Goal: Task Accomplishment & Management: Complete application form

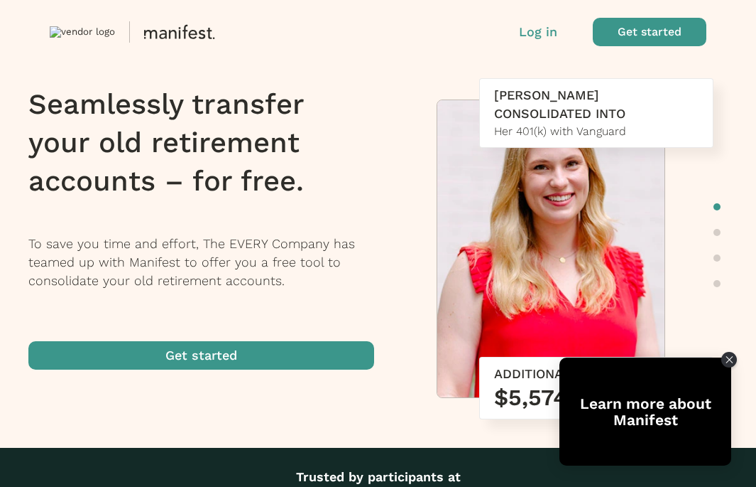
click at [307, 359] on span "button" at bounding box center [201, 355] width 346 height 28
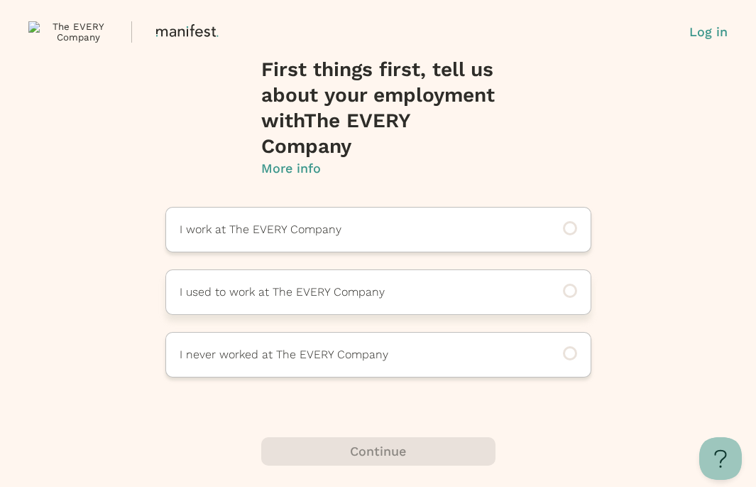
click at [293, 299] on p "I used to work at The EVERY Company" at bounding box center [359, 291] width 359 height 17
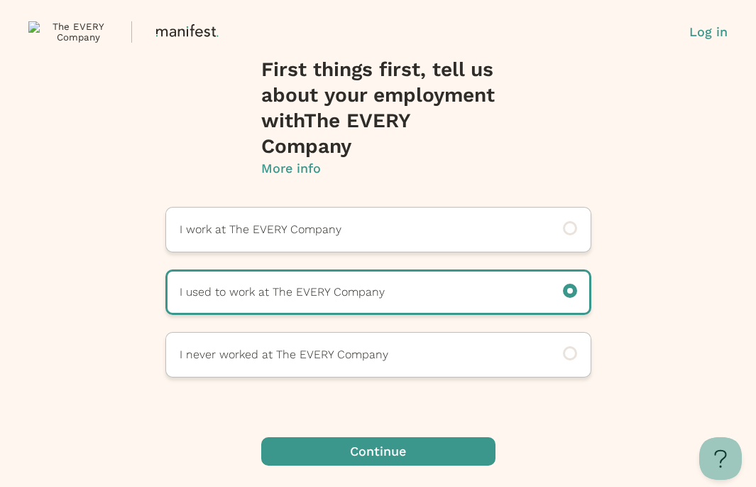
click at [363, 445] on span "button" at bounding box center [378, 451] width 234 height 28
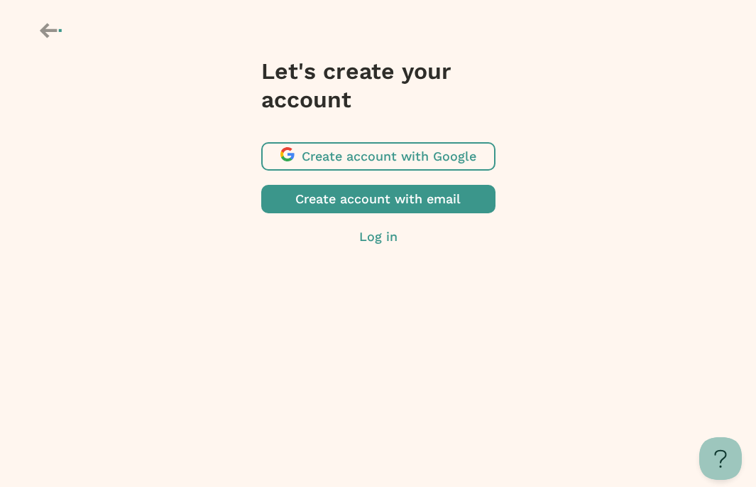
click at [363, 154] on span "button" at bounding box center [378, 156] width 234 height 28
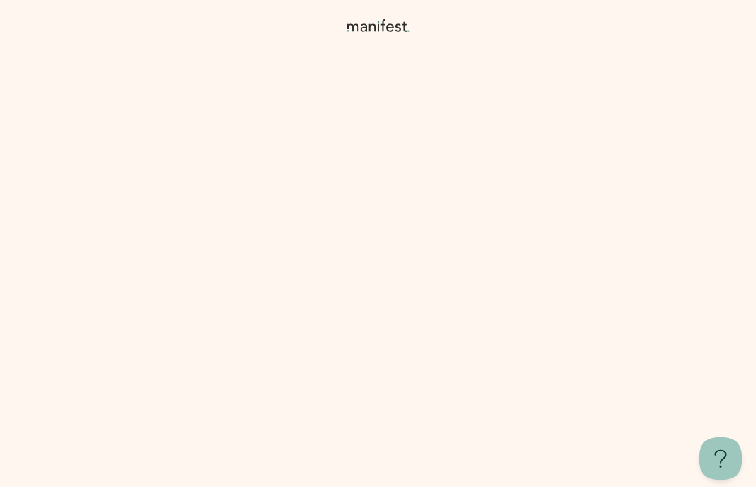
click at [406, 366] on span "I’ll be here with tips to help you make confident and informed choices—let’s ge…" at bounding box center [400, 384] width 277 height 65
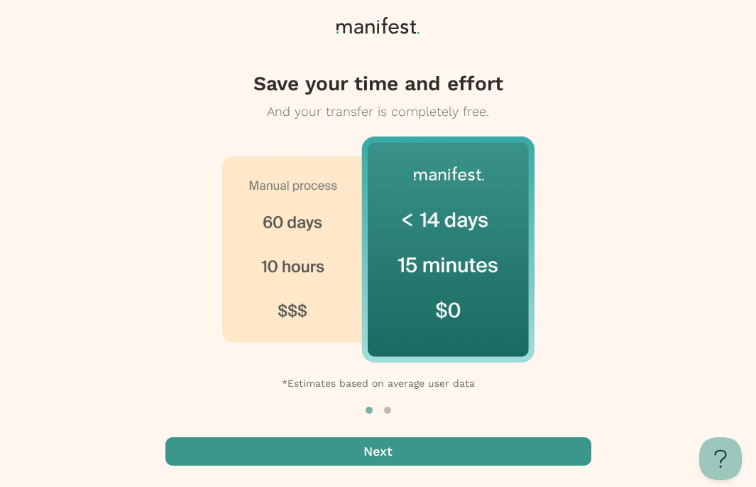
click at [426, 457] on span "button" at bounding box center [378, 451] width 426 height 28
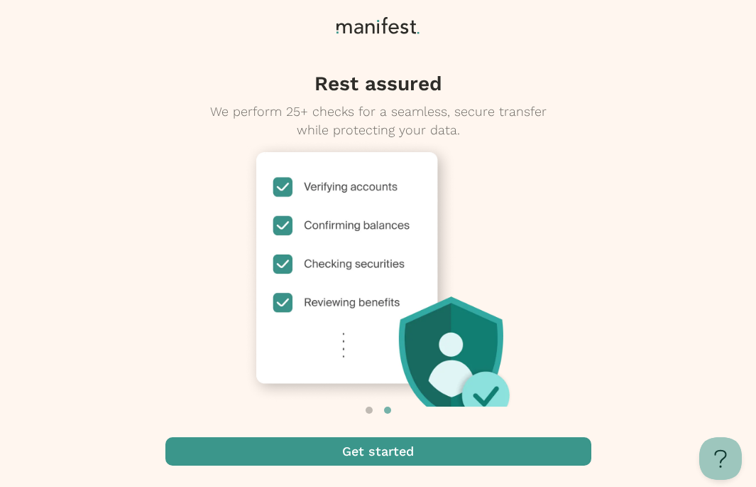
click at [427, 457] on span "button" at bounding box center [378, 451] width 426 height 28
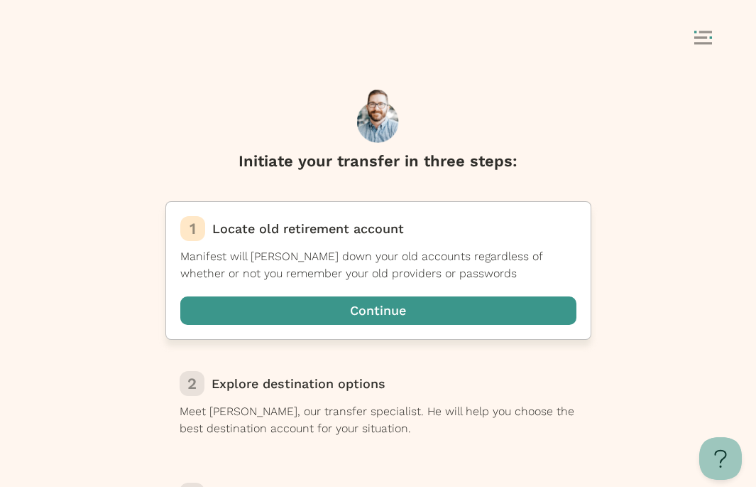
click at [394, 311] on span "button" at bounding box center [378, 310] width 396 height 28
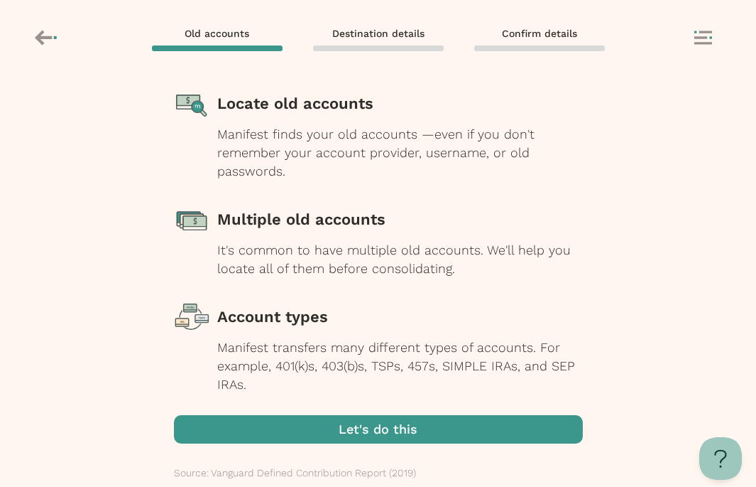
scroll to position [189, 0]
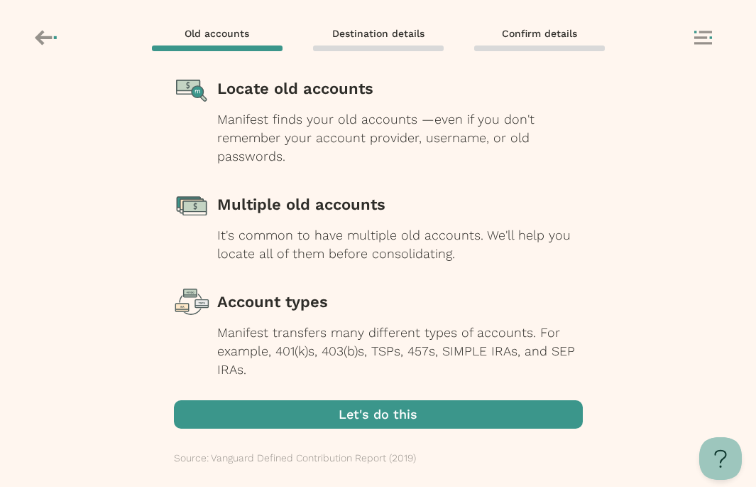
click at [373, 422] on span "button" at bounding box center [378, 414] width 409 height 28
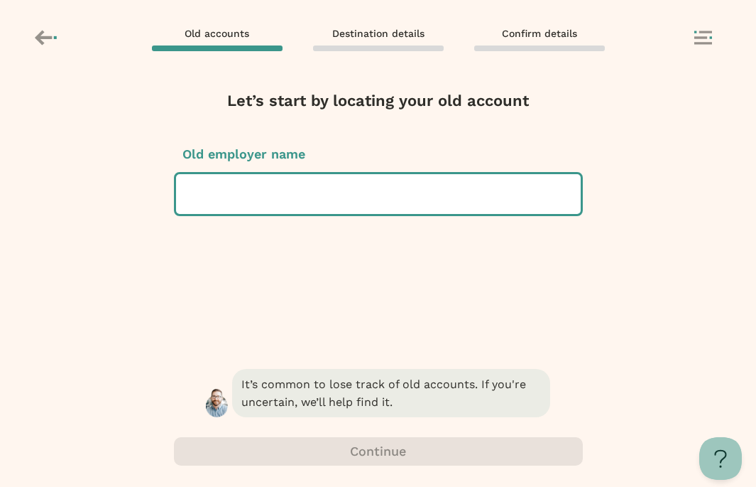
click at [320, 205] on div at bounding box center [379, 194] width 382 height 40
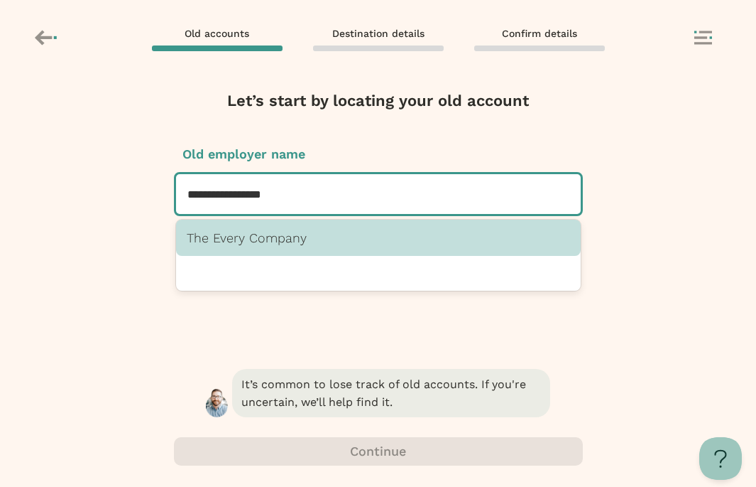
click at [300, 244] on p "The Every Company" at bounding box center [379, 237] width 384 height 15
type input "**********"
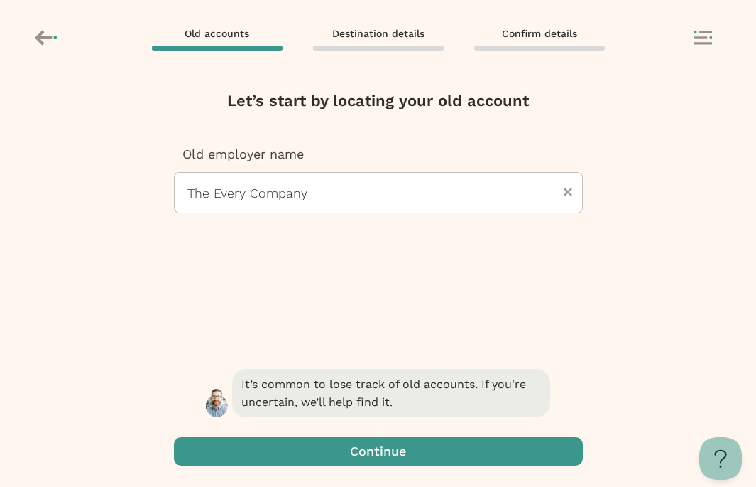
click at [342, 447] on span "button" at bounding box center [378, 451] width 409 height 28
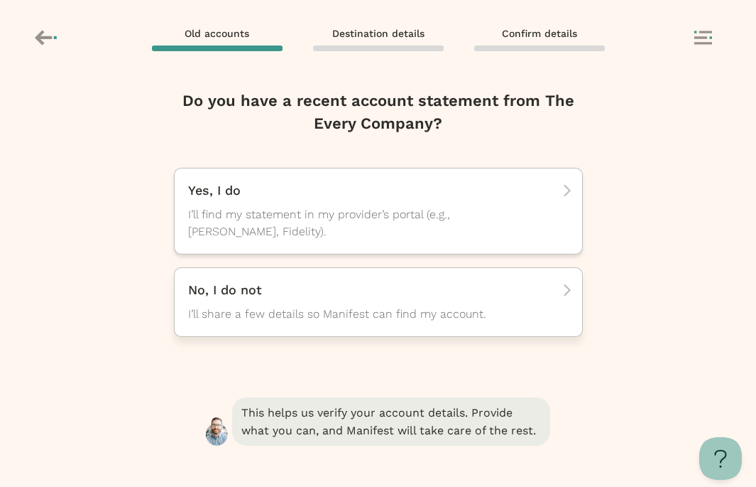
click at [352, 322] on div "No, I do not I’ll share a few details so Manifest can find my account." at bounding box center [378, 302] width 409 height 70
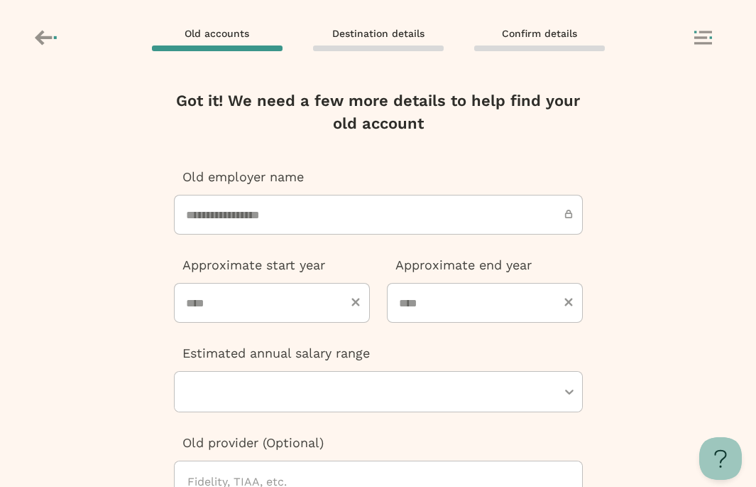
click at [326, 220] on input "**********" at bounding box center [378, 215] width 409 height 40
click at [399, 214] on input "**********" at bounding box center [378, 215] width 409 height 40
click at [340, 219] on input "**********" at bounding box center [378, 215] width 409 height 40
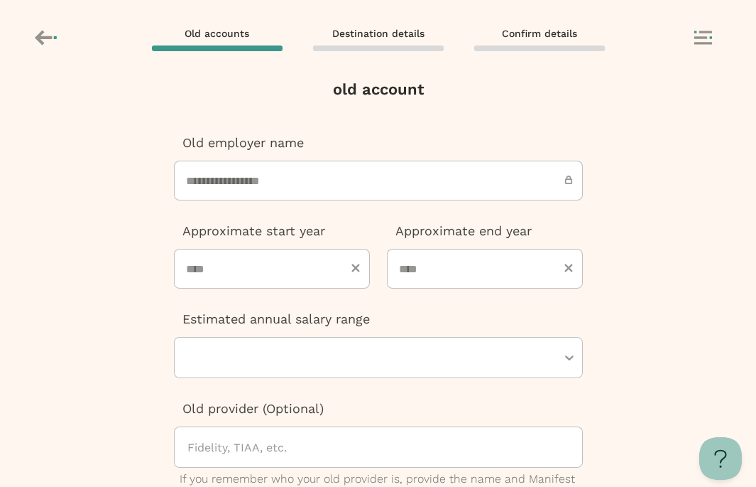
scroll to position [35, 0]
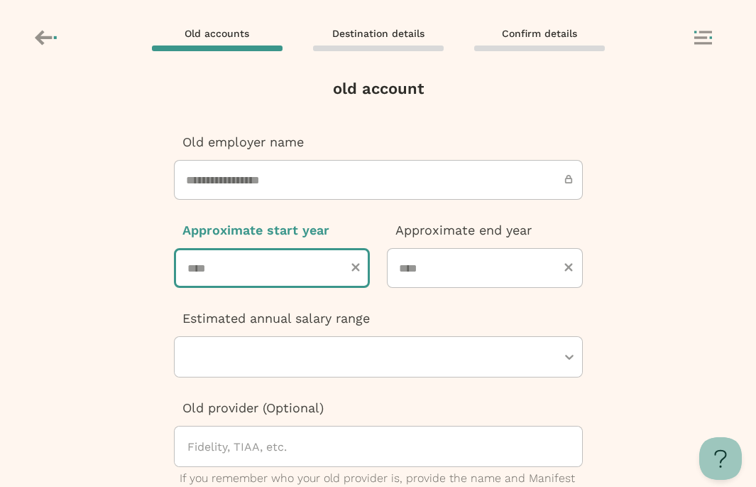
click at [320, 268] on input "number" at bounding box center [272, 268] width 196 height 40
type input "****"
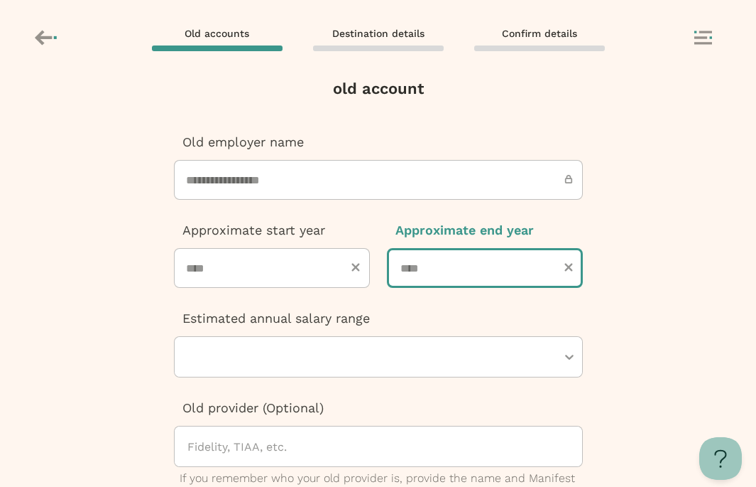
click at [423, 273] on input "number" at bounding box center [485, 268] width 196 height 40
type input "****"
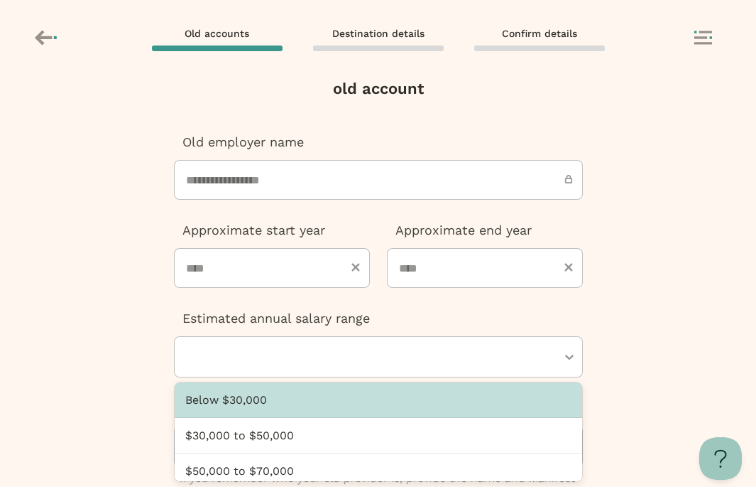
click at [379, 351] on div at bounding box center [371, 357] width 371 height 40
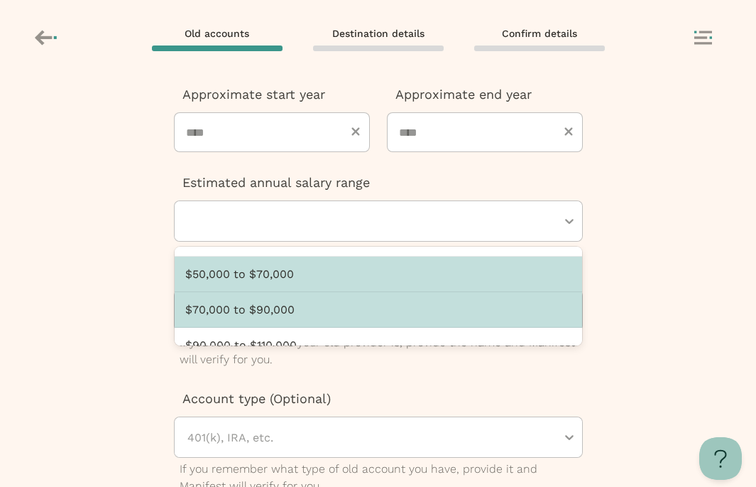
scroll to position [114, 0]
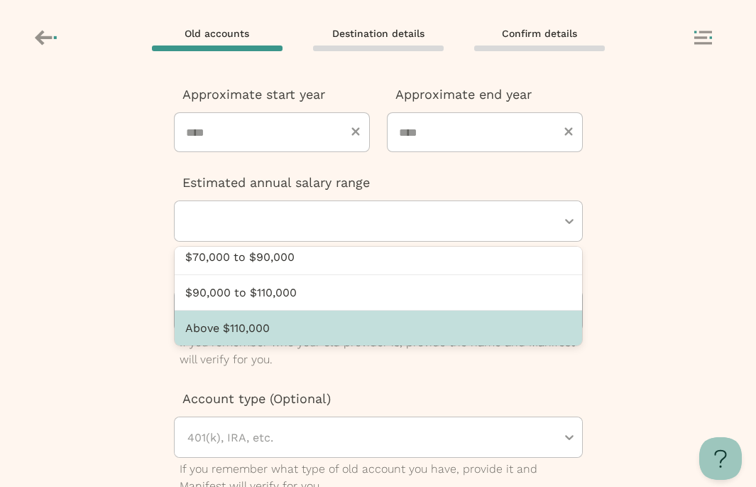
click at [362, 339] on div "Above $110,000" at bounding box center [379, 327] width 408 height 35
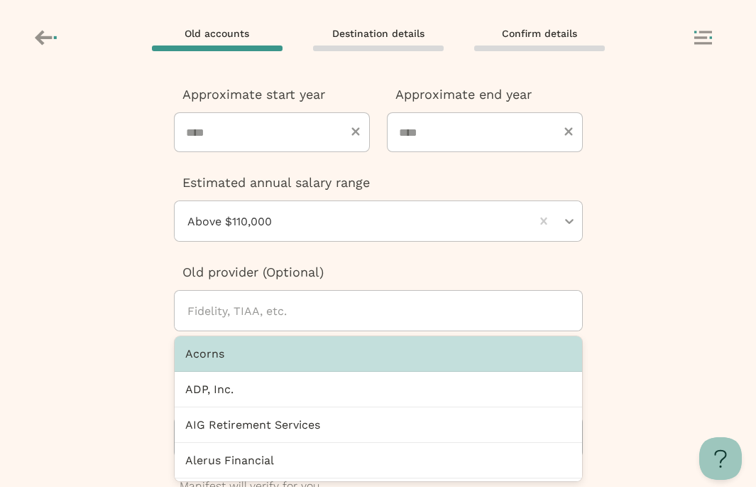
click at [321, 311] on div at bounding box center [384, 310] width 396 height 40
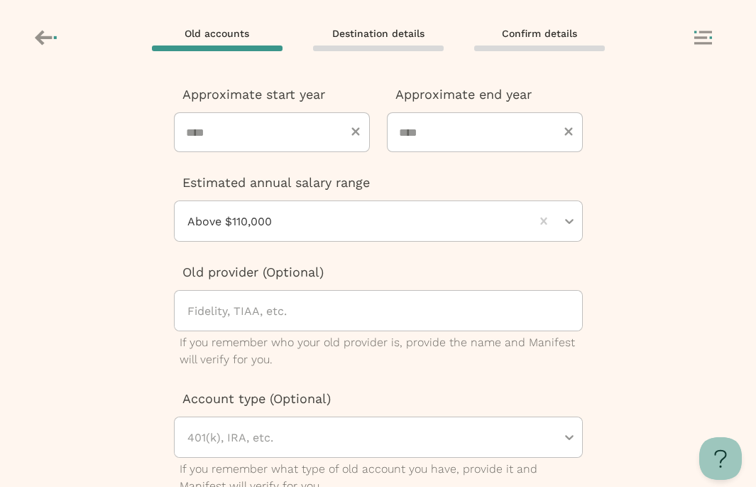
click at [154, 317] on div "**********" at bounding box center [378, 281] width 756 height 409
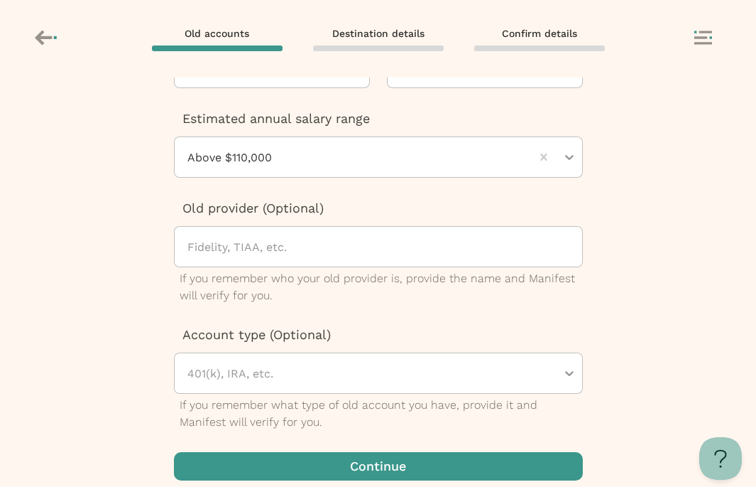
scroll to position [249, 0]
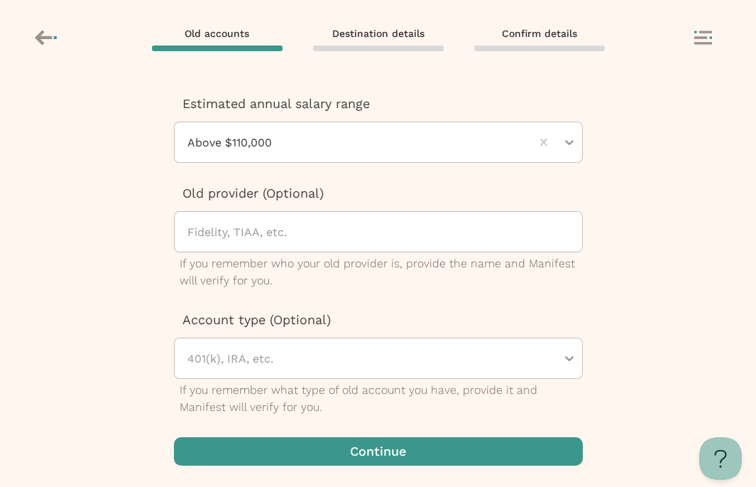
click at [270, 456] on span "button" at bounding box center [378, 451] width 409 height 28
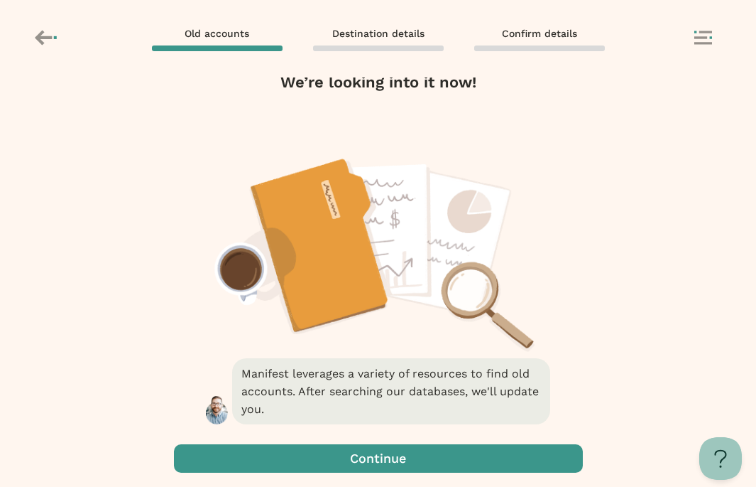
scroll to position [26, 0]
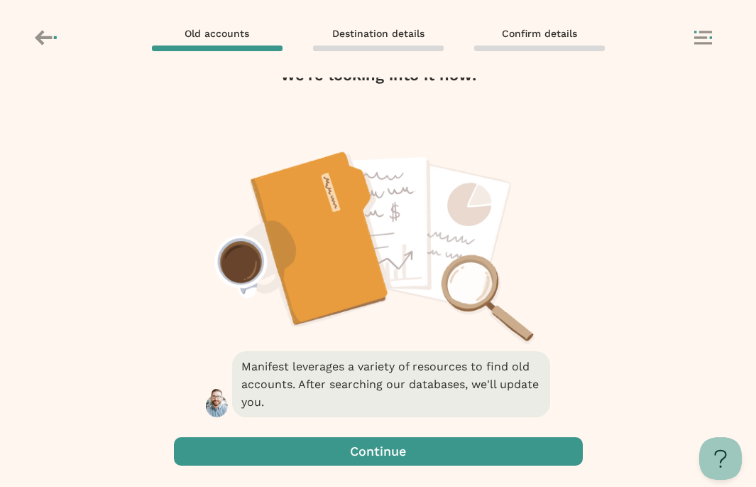
click at [278, 449] on span "button" at bounding box center [378, 451] width 409 height 28
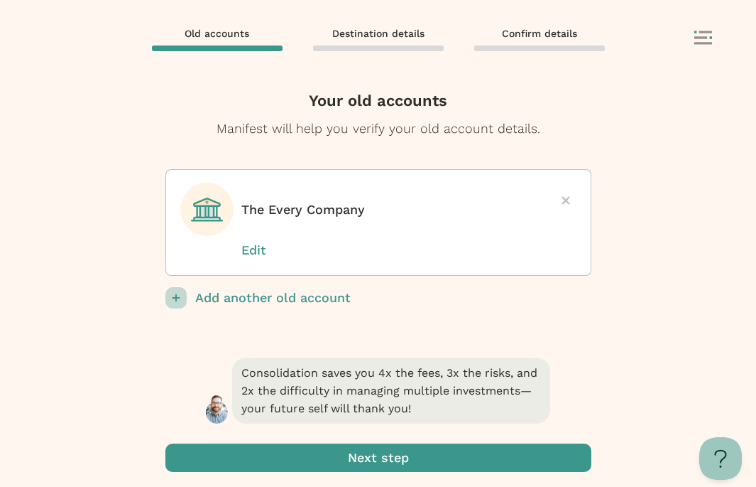
scroll to position [6, 0]
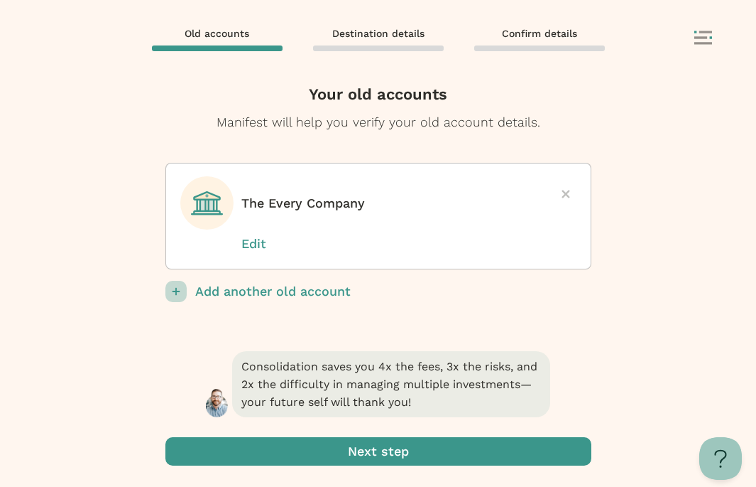
click at [313, 293] on p "Add another old account" at bounding box center [393, 291] width 396 height 21
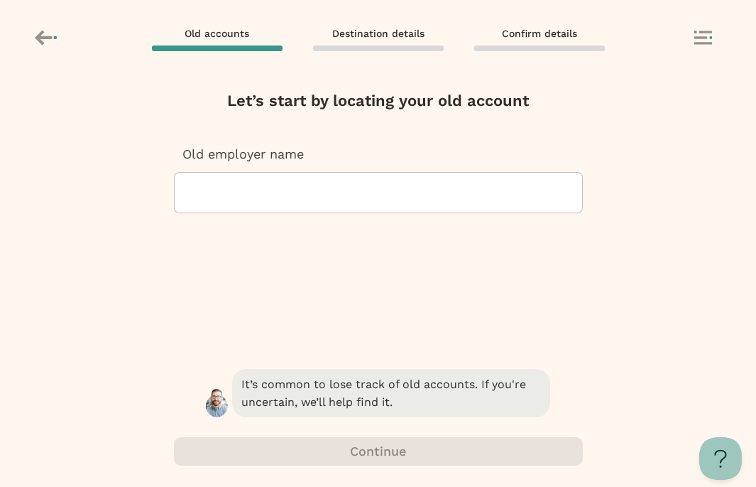
scroll to position [0, 0]
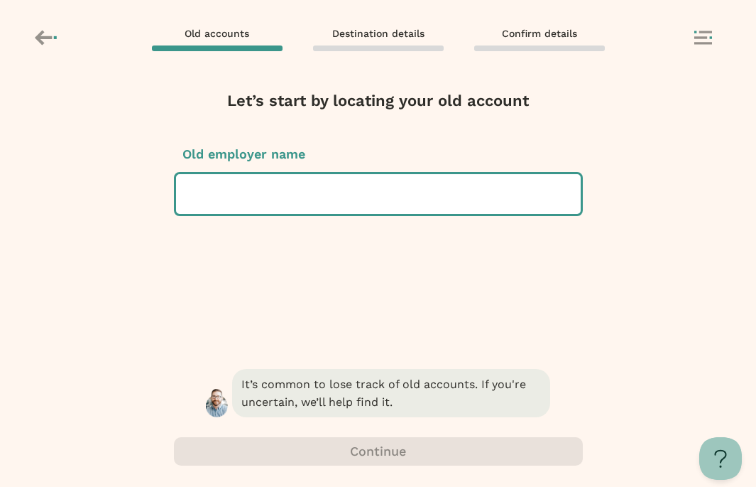
click at [298, 190] on div at bounding box center [379, 194] width 382 height 40
type input "*"
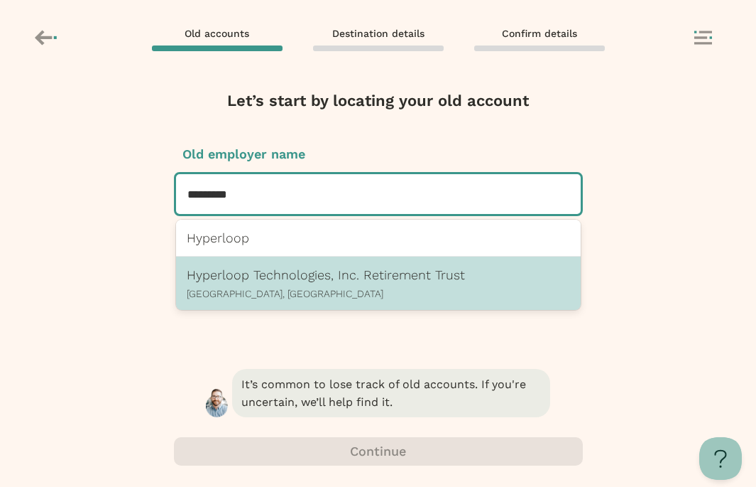
click at [288, 290] on p "[GEOGRAPHIC_DATA], [GEOGRAPHIC_DATA]" at bounding box center [379, 293] width 384 height 11
type input "*********"
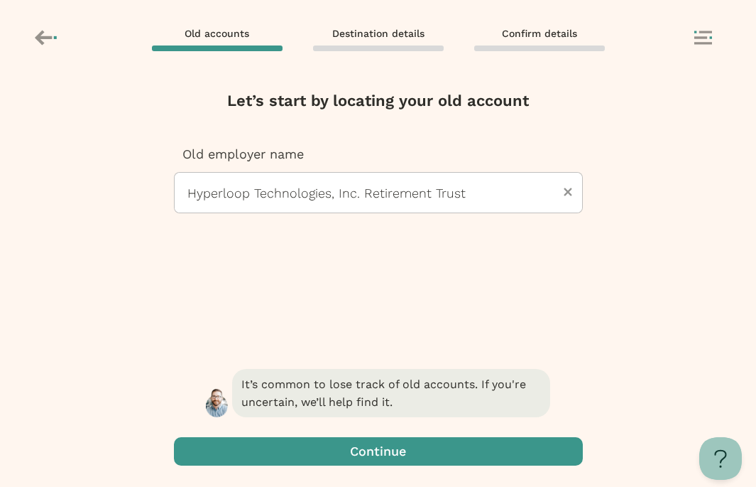
click at [363, 458] on span "button" at bounding box center [378, 451] width 409 height 28
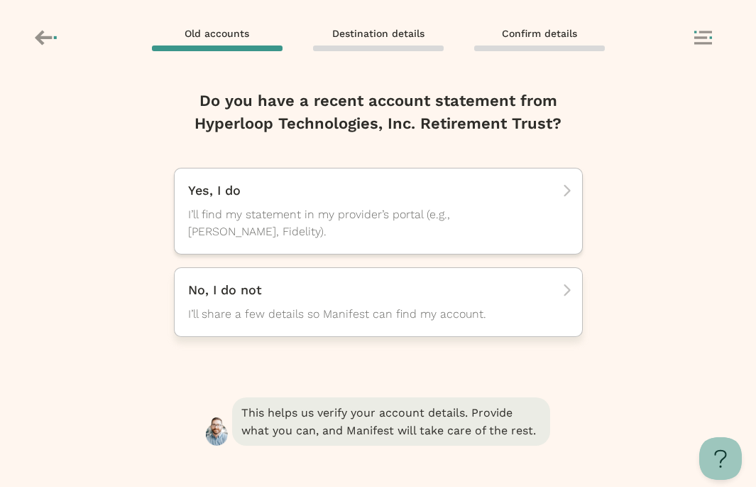
click at [369, 314] on span "I’ll share a few details so Manifest can find my account." at bounding box center [365, 313] width 355 height 17
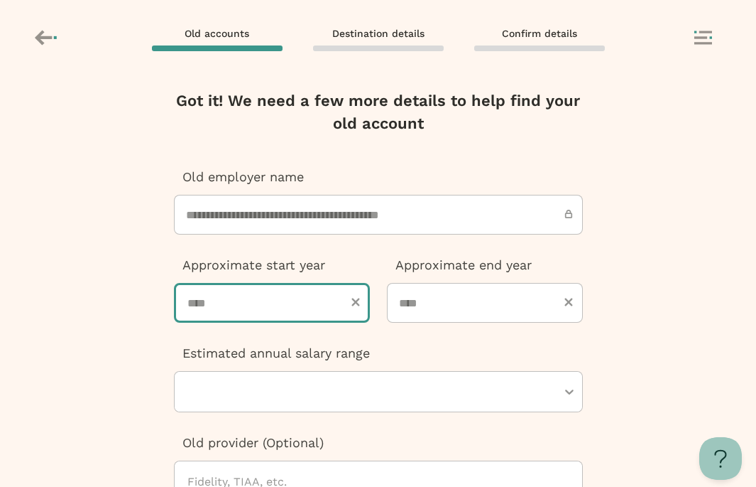
click at [311, 293] on input "number" at bounding box center [272, 303] width 196 height 40
type input "****"
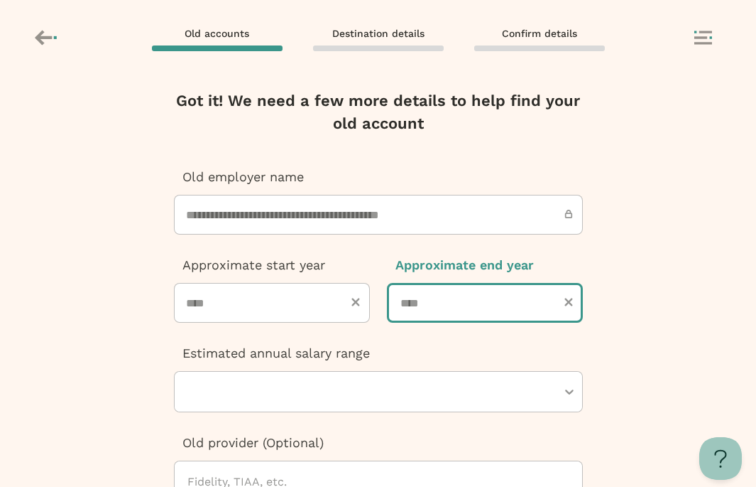
click at [460, 305] on input "number" at bounding box center [485, 303] width 196 height 40
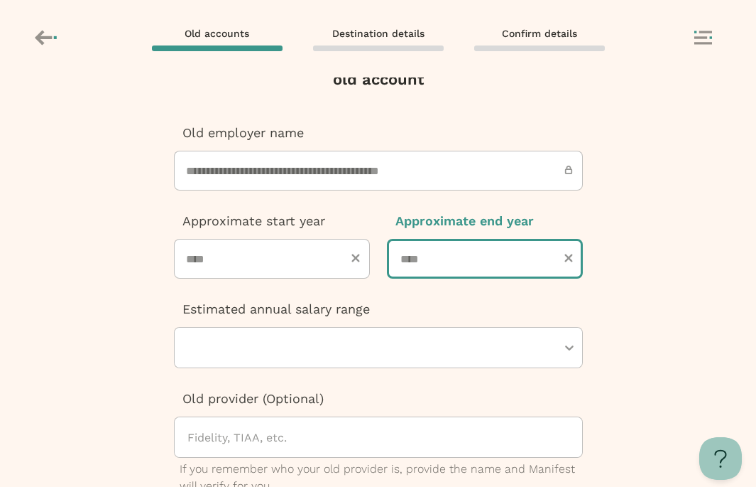
type input "****"
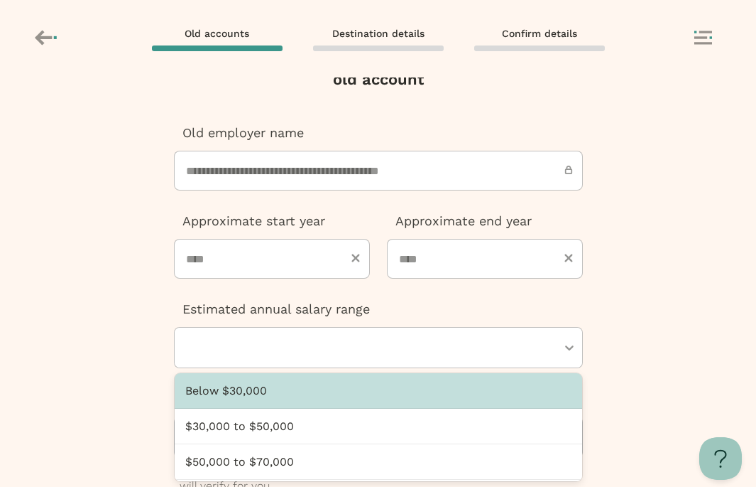
click at [375, 352] on div at bounding box center [371, 347] width 371 height 40
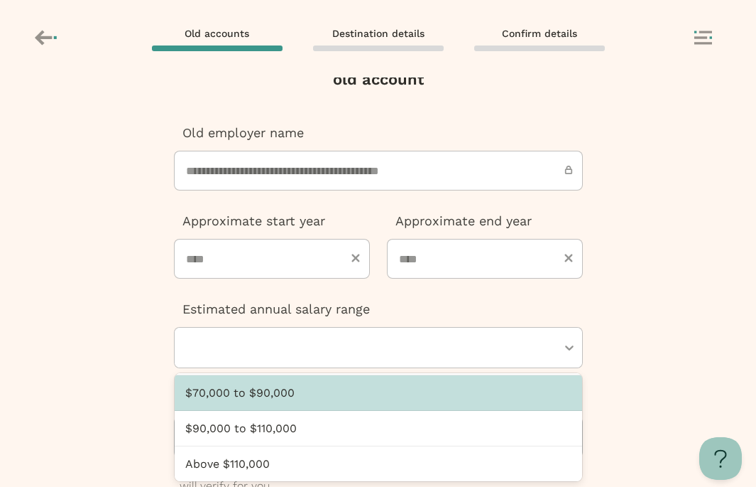
scroll to position [94, 0]
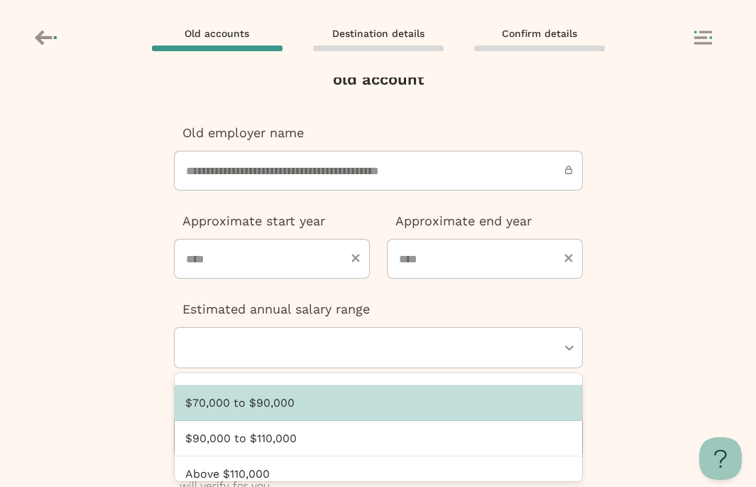
click at [359, 401] on div "$70,000 to $90,000" at bounding box center [379, 403] width 408 height 36
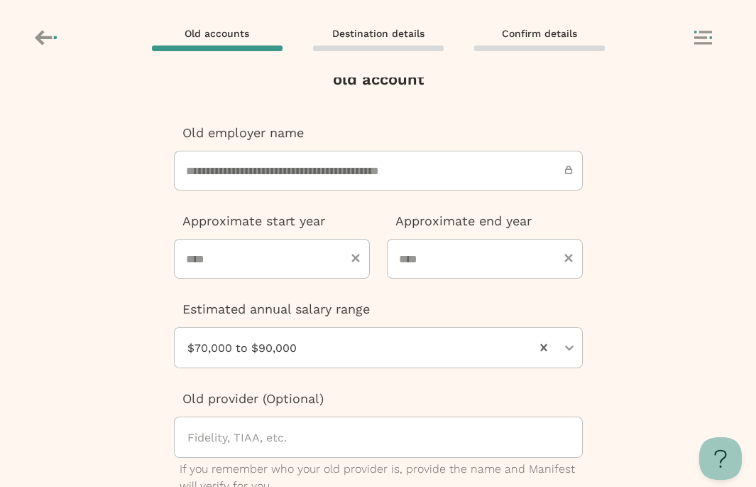
click at [350, 347] on div at bounding box center [358, 347] width 345 height 40
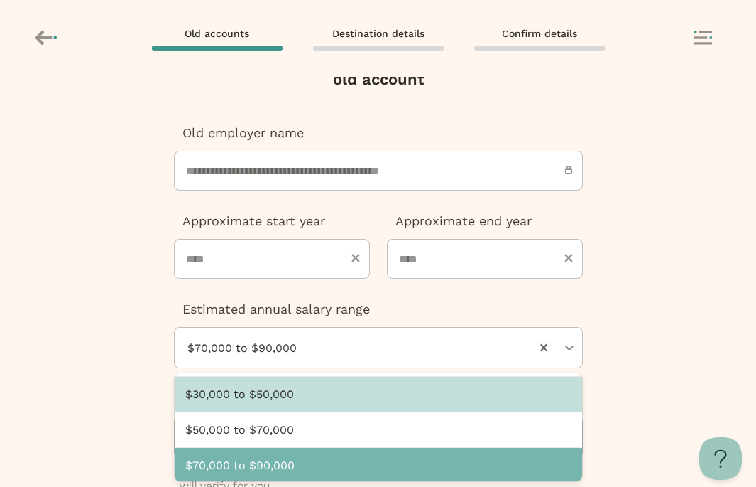
scroll to position [36, 0]
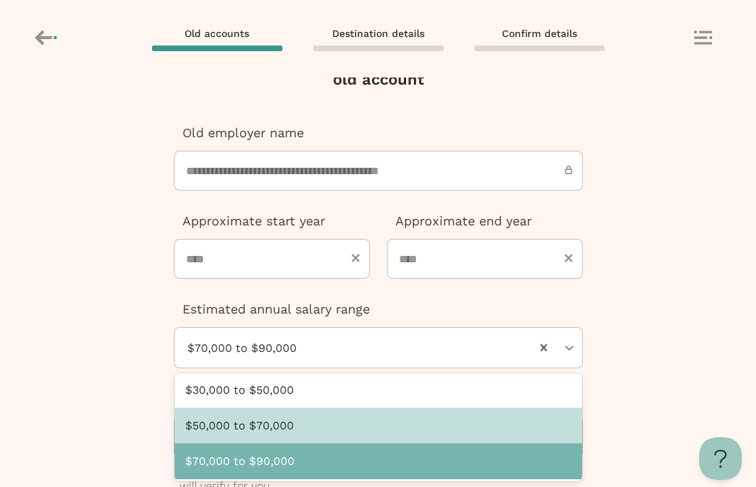
click at [327, 425] on div "$50,000 to $70,000" at bounding box center [379, 426] width 408 height 36
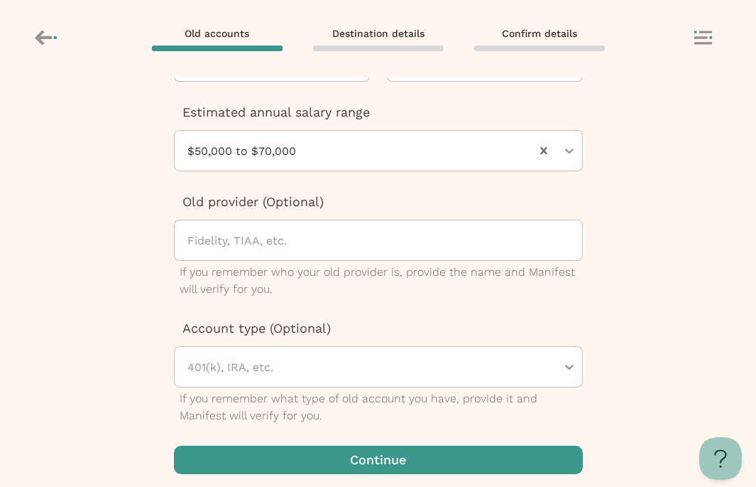
scroll to position [249, 0]
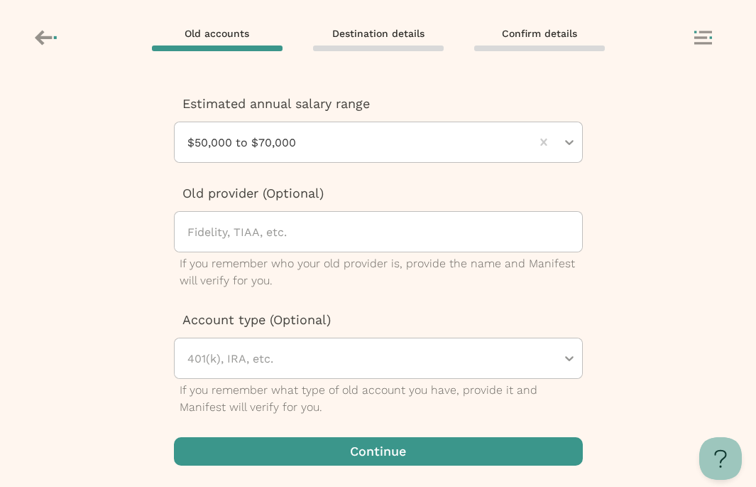
click at [308, 444] on span "button" at bounding box center [378, 451] width 409 height 28
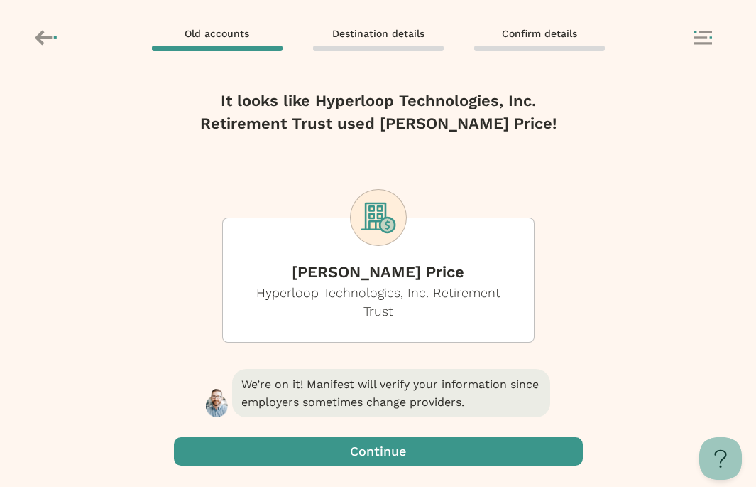
click at [337, 459] on span "button" at bounding box center [378, 451] width 409 height 28
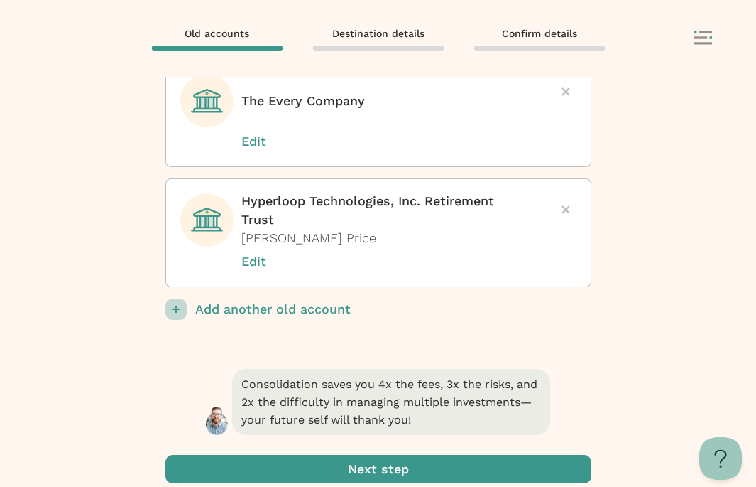
scroll to position [126, 0]
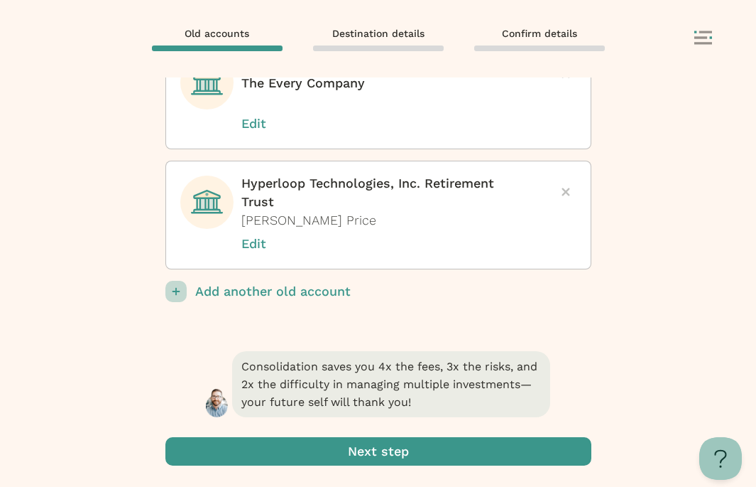
click at [249, 295] on p "Add another old account" at bounding box center [393, 291] width 396 height 21
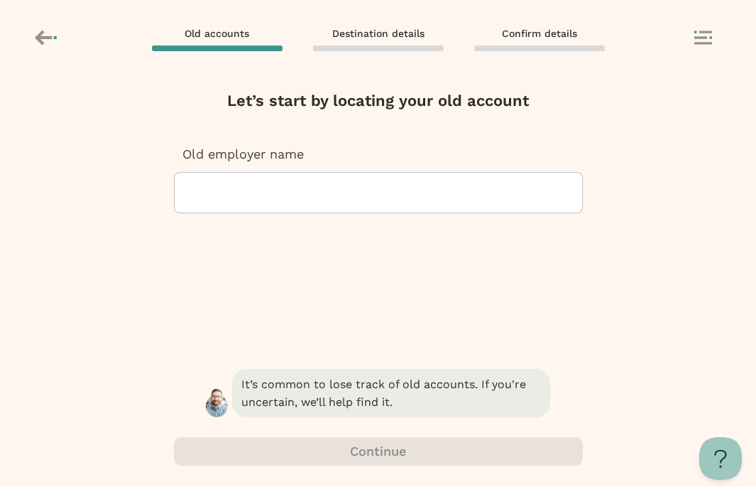
click at [291, 202] on div at bounding box center [378, 193] width 385 height 40
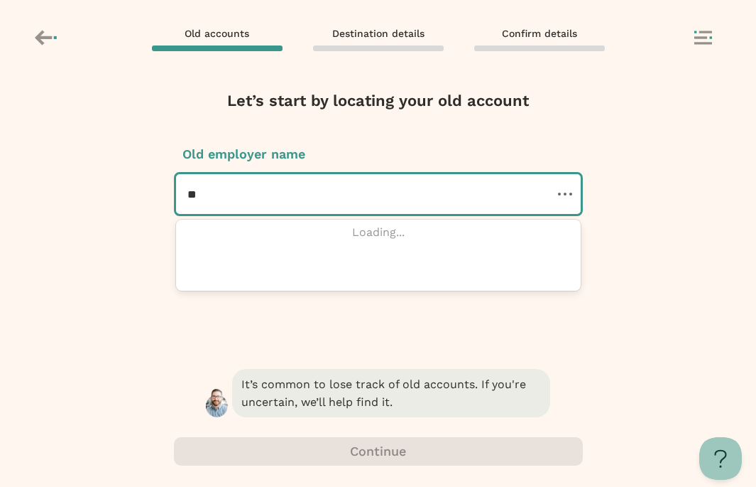
type input "*"
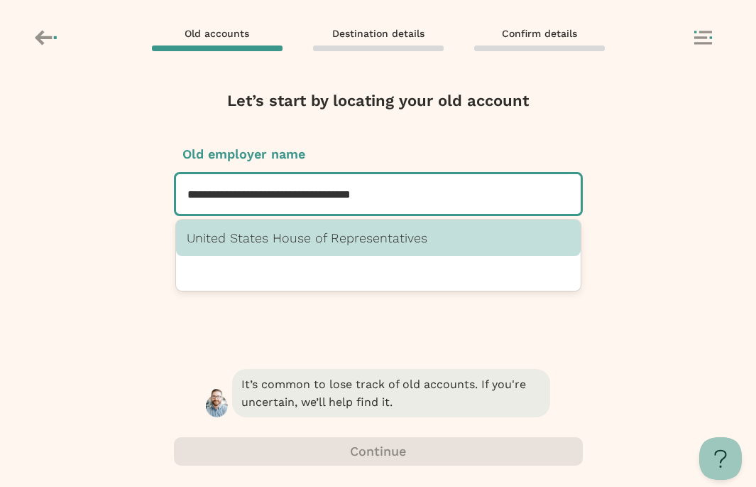
click at [287, 242] on p "United States House of Representatives" at bounding box center [379, 237] width 384 height 15
type input "**********"
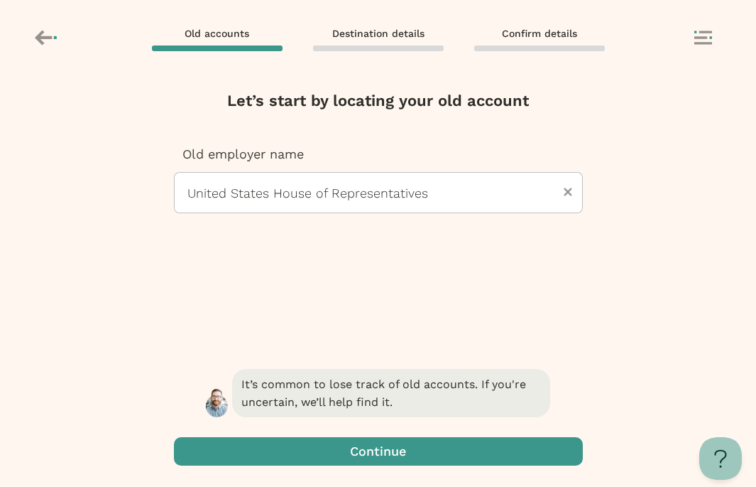
click at [325, 449] on span "button" at bounding box center [378, 451] width 409 height 28
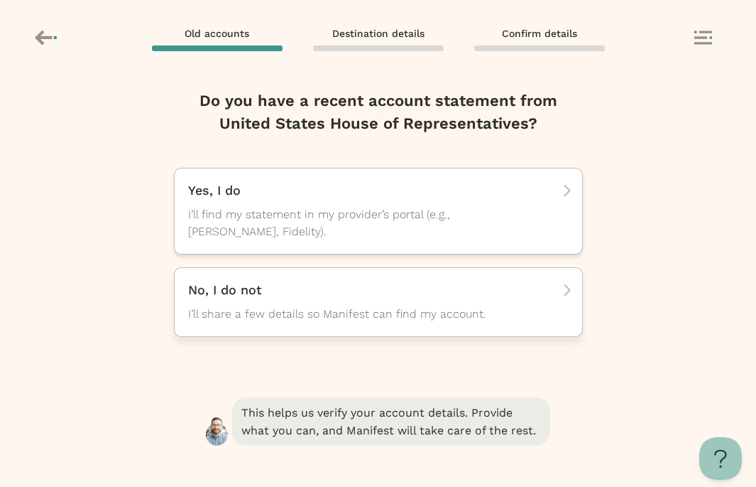
click at [330, 317] on span "I’ll share a few details so Manifest can find my account." at bounding box center [365, 313] width 355 height 17
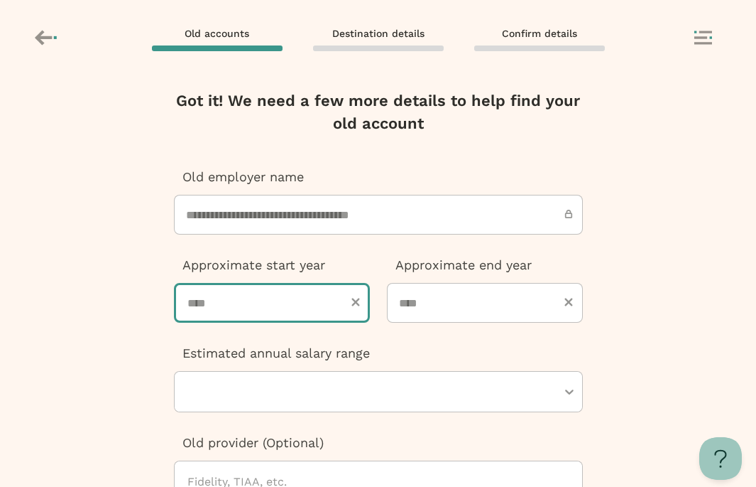
click at [276, 299] on input "number" at bounding box center [272, 303] width 196 height 40
type input "****"
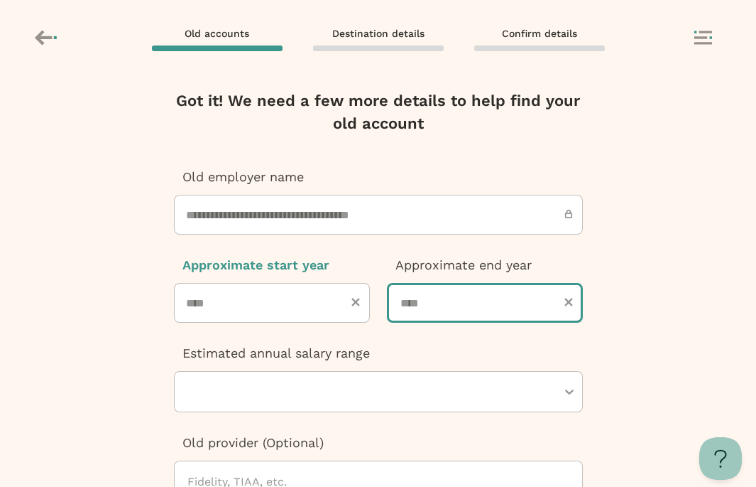
click at [431, 317] on input "number" at bounding box center [485, 303] width 196 height 40
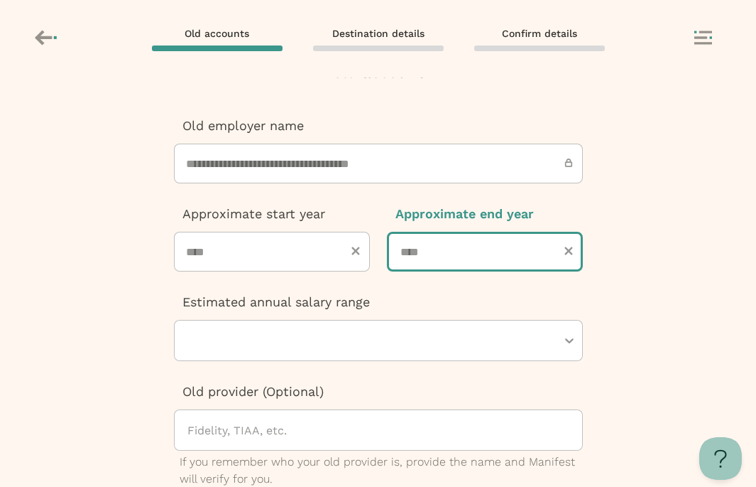
scroll to position [53, 0]
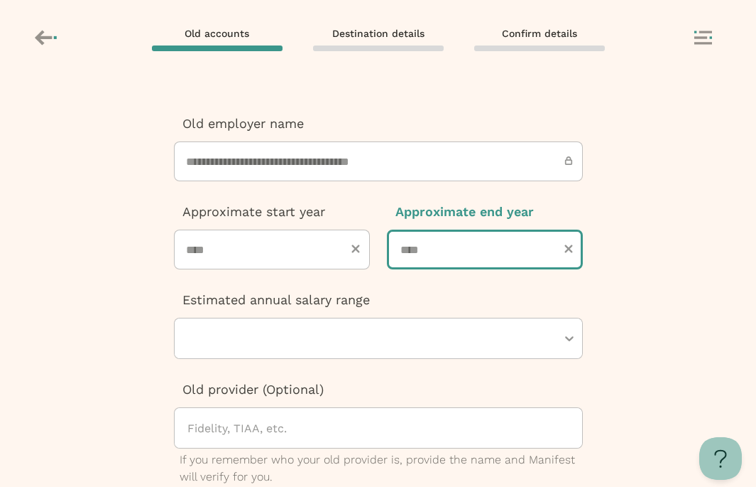
type input "****"
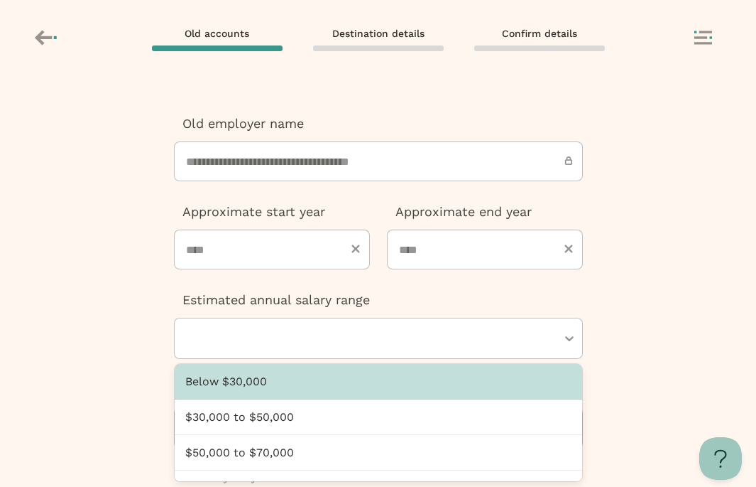
click at [388, 335] on div at bounding box center [371, 338] width 371 height 40
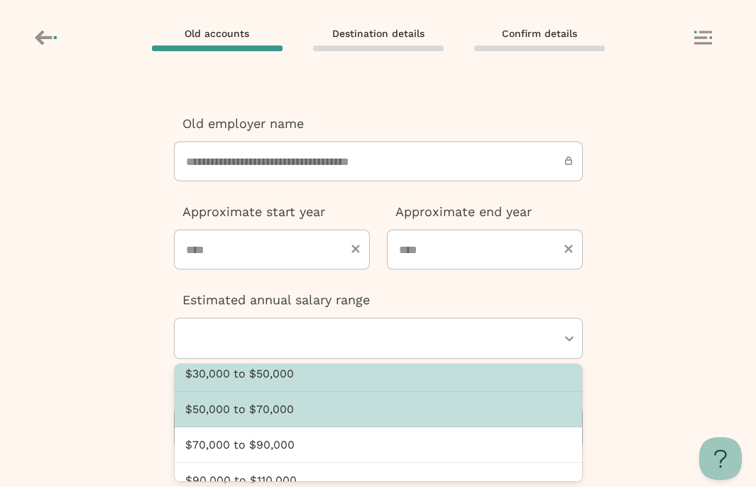
scroll to position [23, 0]
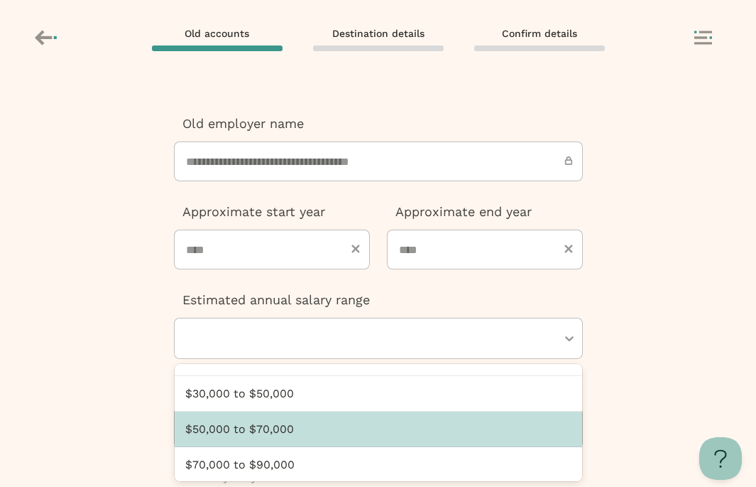
click at [366, 424] on div "$50,000 to $70,000" at bounding box center [379, 429] width 408 height 36
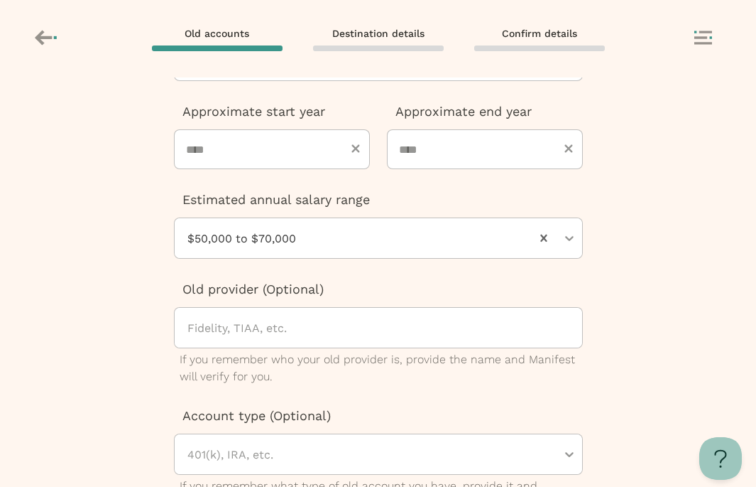
scroll to position [249, 0]
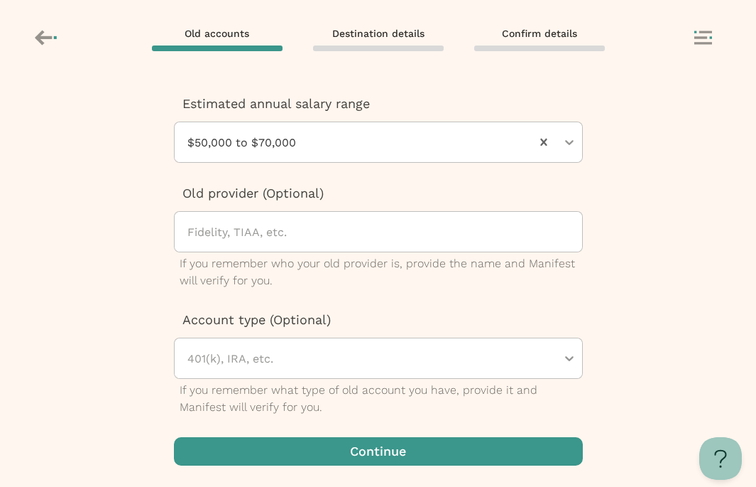
click at [353, 450] on span "button" at bounding box center [378, 451] width 409 height 28
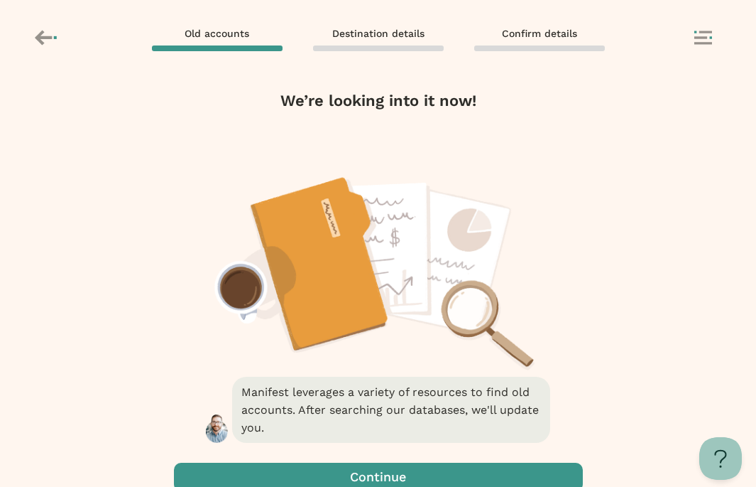
scroll to position [26, 0]
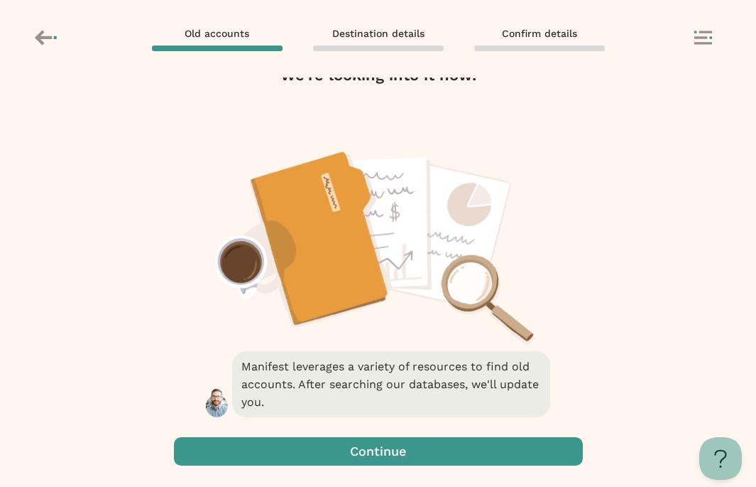
click at [345, 460] on span "button" at bounding box center [378, 451] width 409 height 28
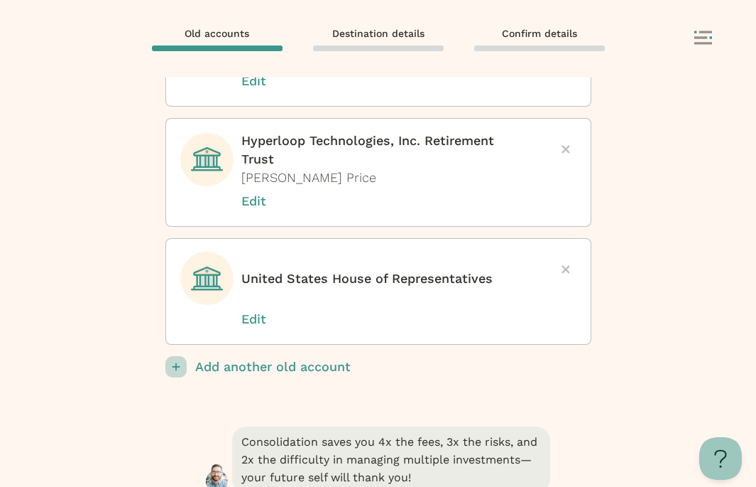
scroll to position [244, 0]
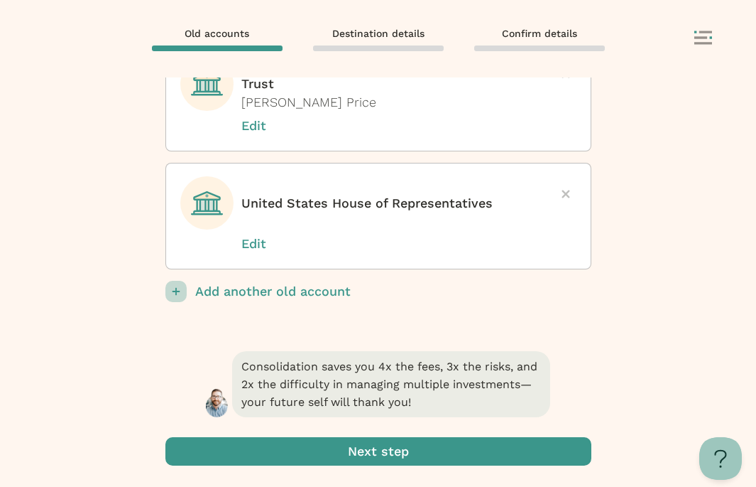
click at [294, 295] on p "Add another old account" at bounding box center [393, 291] width 396 height 21
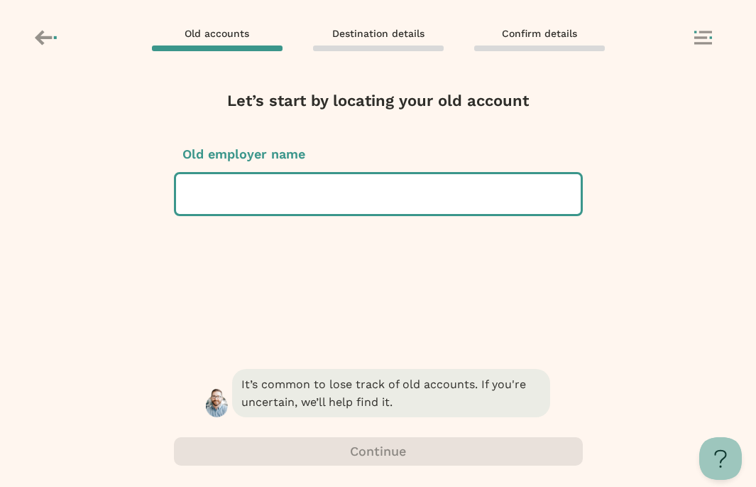
click at [337, 191] on div at bounding box center [379, 194] width 382 height 40
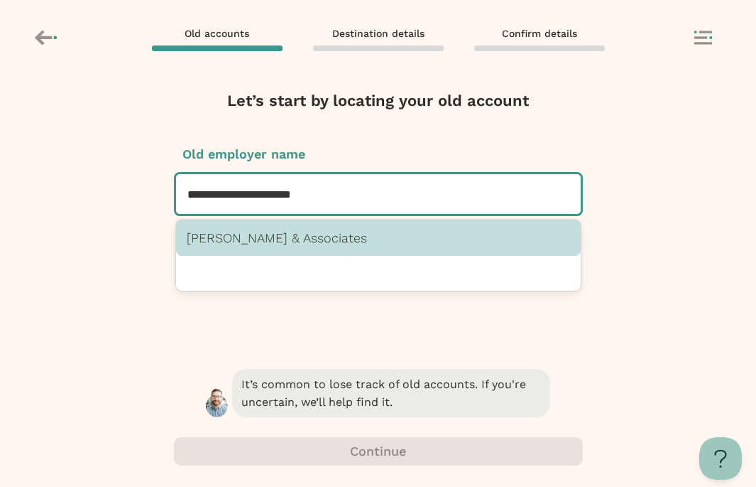
click at [327, 239] on p "[PERSON_NAME] & Associates" at bounding box center [379, 237] width 384 height 15
type input "**********"
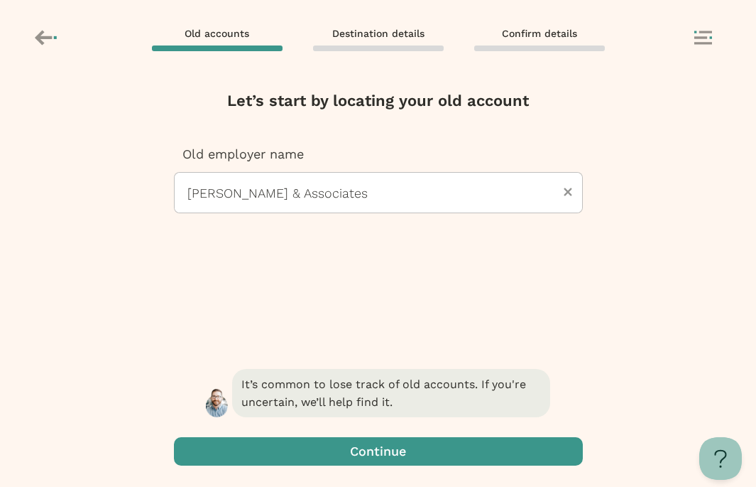
click at [348, 452] on span "button" at bounding box center [378, 451] width 409 height 28
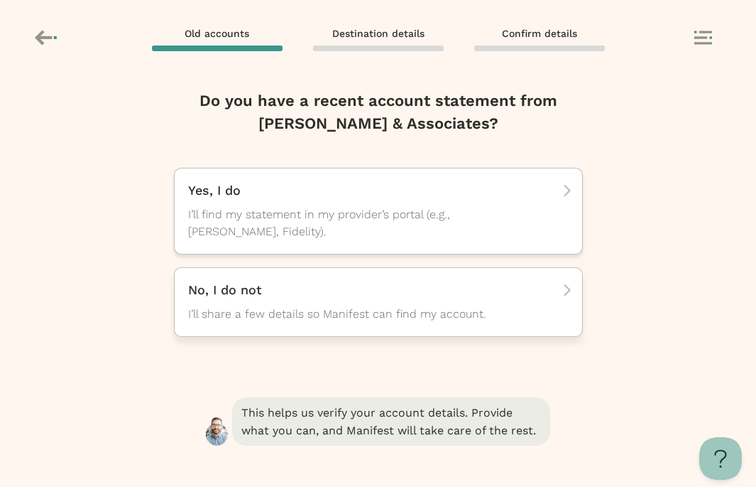
click at [282, 311] on span "I’ll share a few details so Manifest can find my account." at bounding box center [365, 313] width 355 height 17
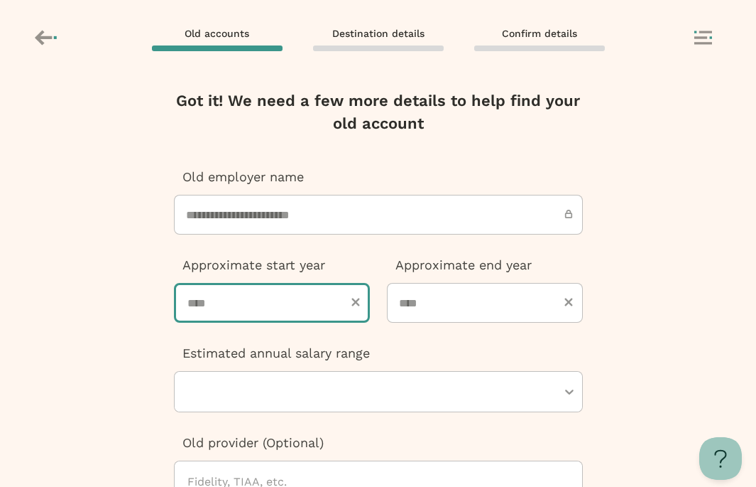
click at [202, 317] on input "number" at bounding box center [272, 303] width 196 height 40
type input "****"
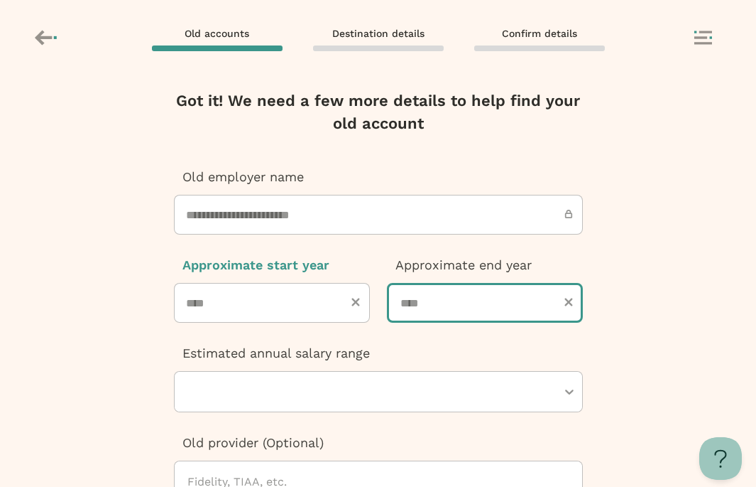
click at [431, 294] on input "number" at bounding box center [485, 303] width 196 height 40
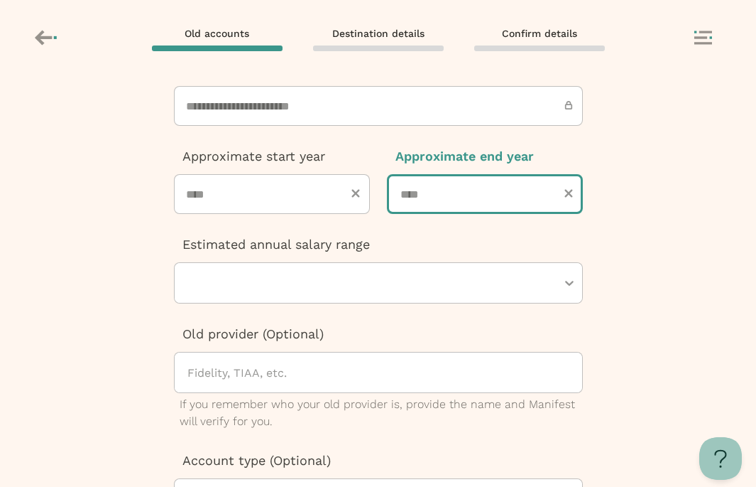
scroll to position [121, 0]
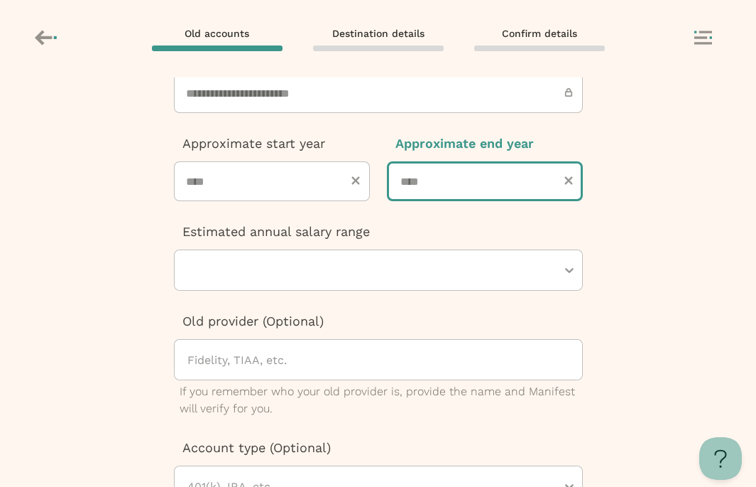
type input "****"
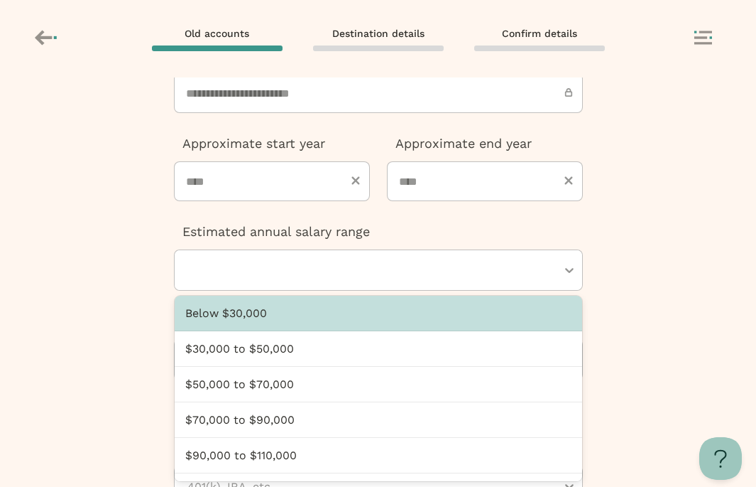
click at [318, 266] on div at bounding box center [371, 270] width 371 height 40
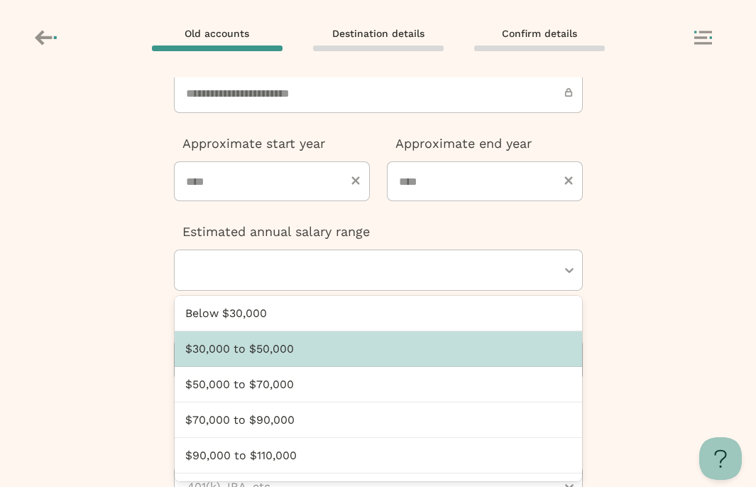
click at [299, 356] on div "$30,000 to $50,000" at bounding box center [379, 349] width 408 height 36
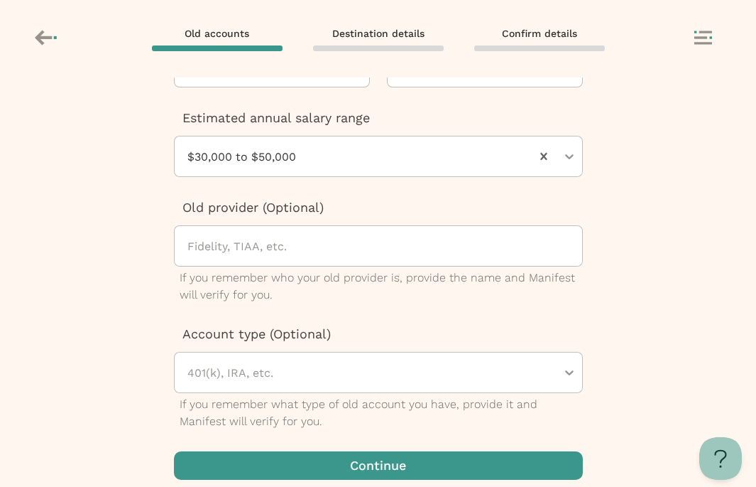
scroll to position [249, 0]
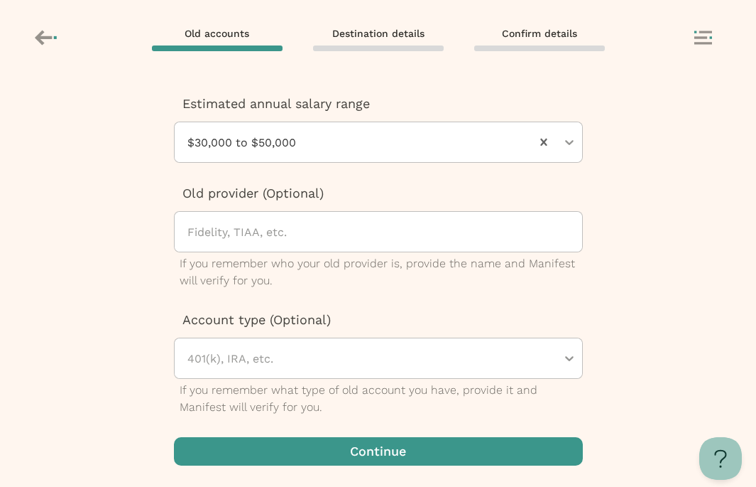
click at [298, 440] on span "button" at bounding box center [378, 451] width 409 height 28
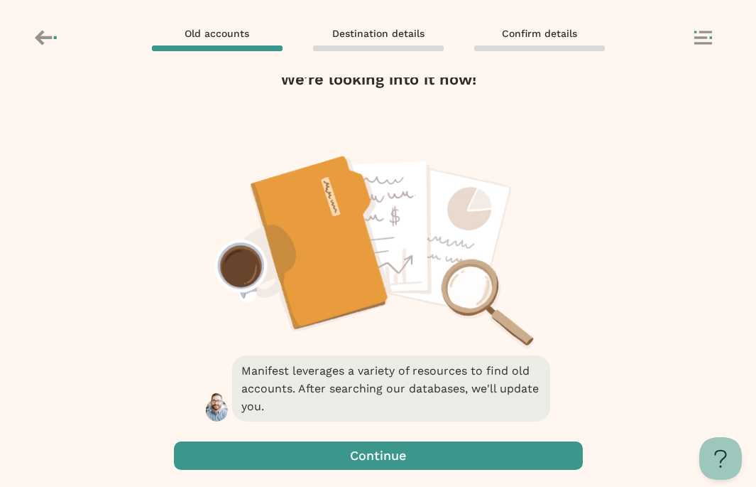
scroll to position [26, 0]
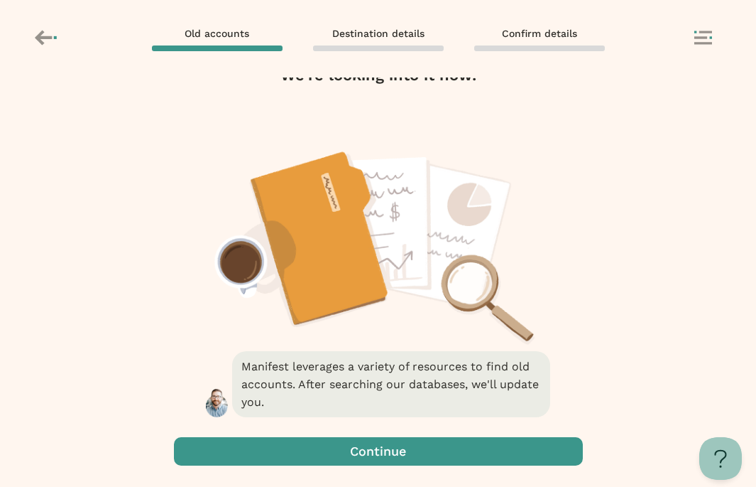
click at [339, 454] on span "button" at bounding box center [378, 451] width 409 height 28
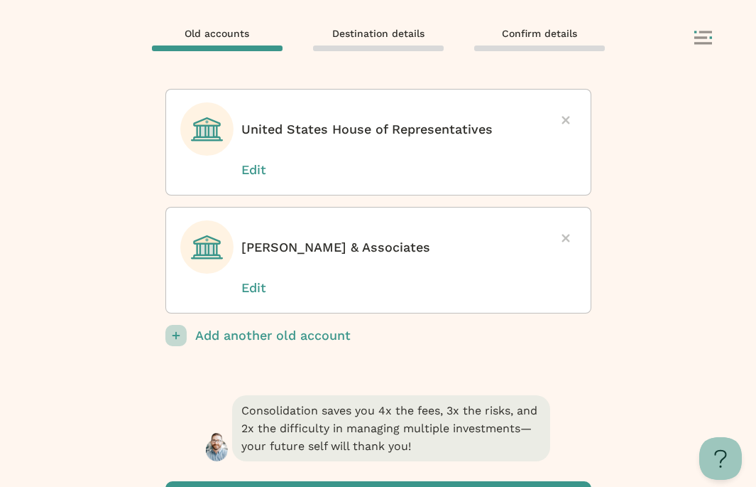
scroll to position [362, 0]
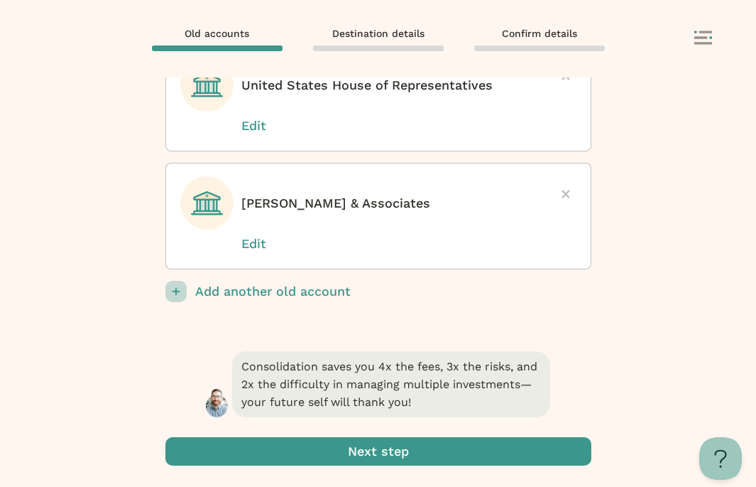
click at [318, 457] on span "submit" at bounding box center [378, 451] width 426 height 28
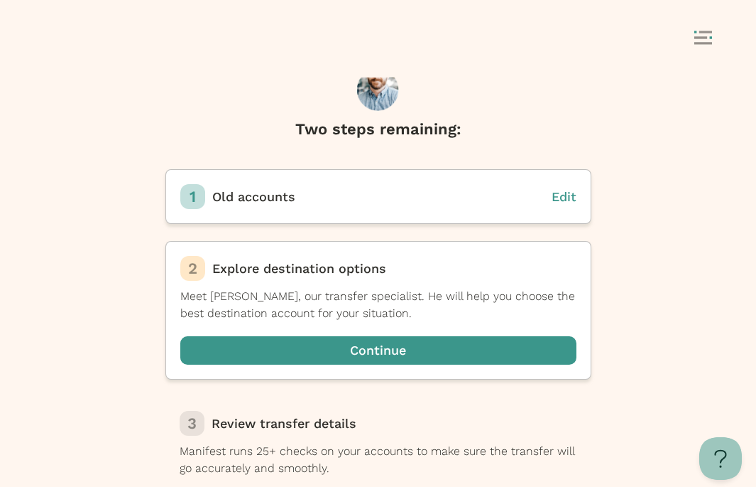
scroll to position [36, 0]
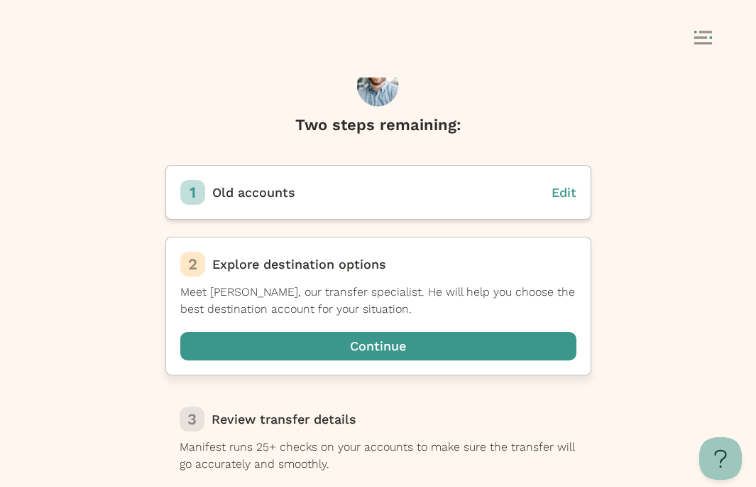
click at [335, 348] on span "button" at bounding box center [378, 346] width 396 height 28
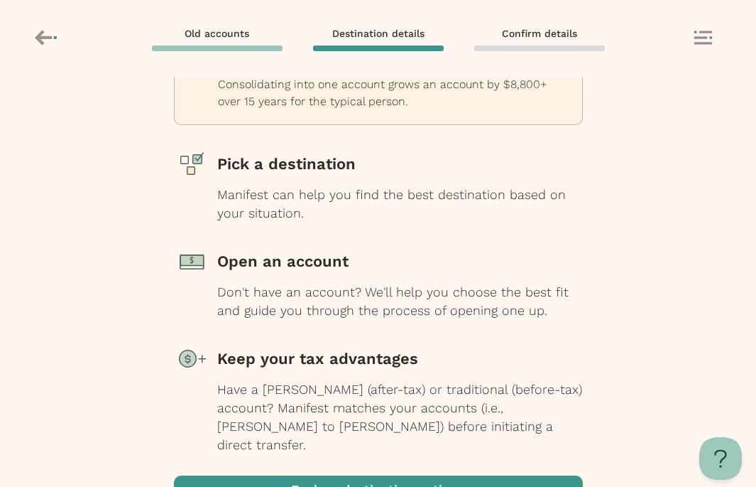
scroll to position [169, 0]
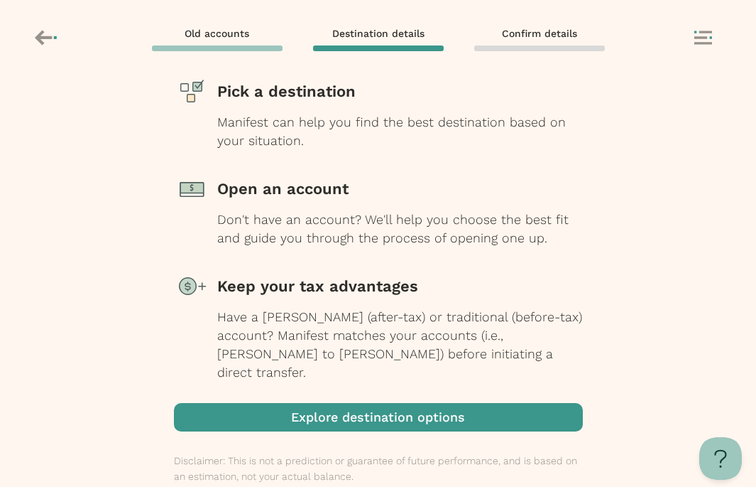
click at [327, 121] on div "Manifest can help you find the best destination based on your situation." at bounding box center [400, 131] width 366 height 37
click at [311, 405] on span "button" at bounding box center [378, 417] width 409 height 28
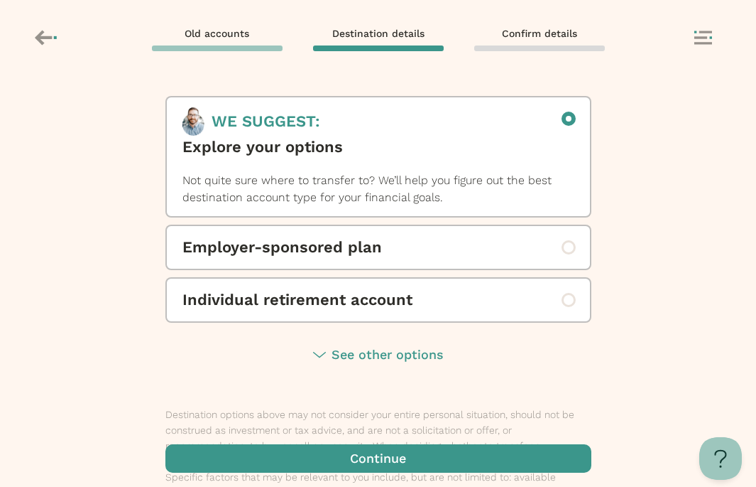
scroll to position [103, 0]
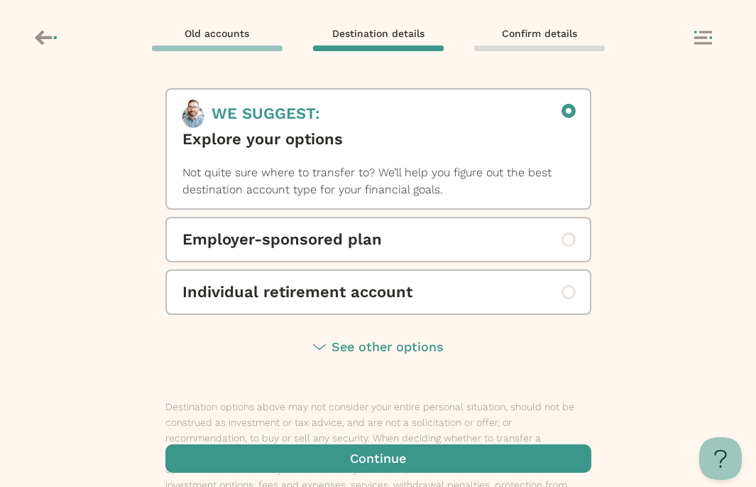
click at [349, 294] on span "Individual retirement account" at bounding box center [379, 292] width 392 height 23
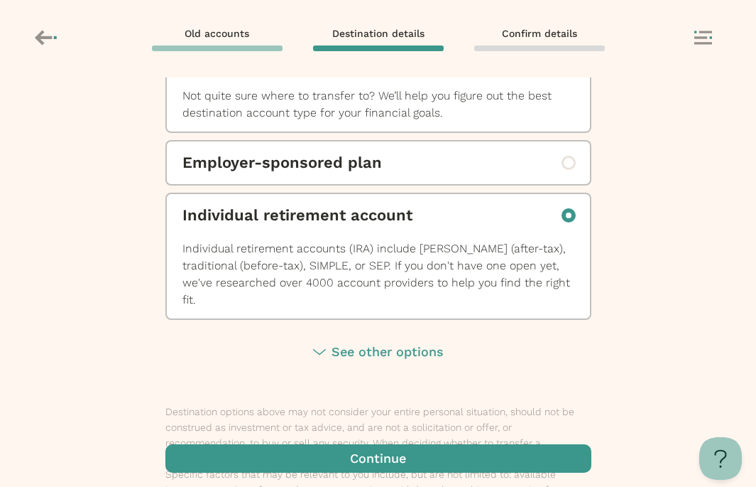
scroll to position [261, 0]
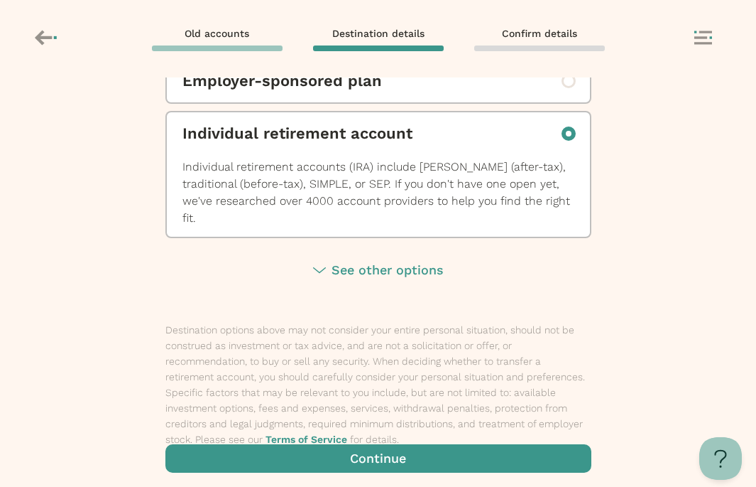
click at [370, 446] on span "button" at bounding box center [378, 458] width 426 height 28
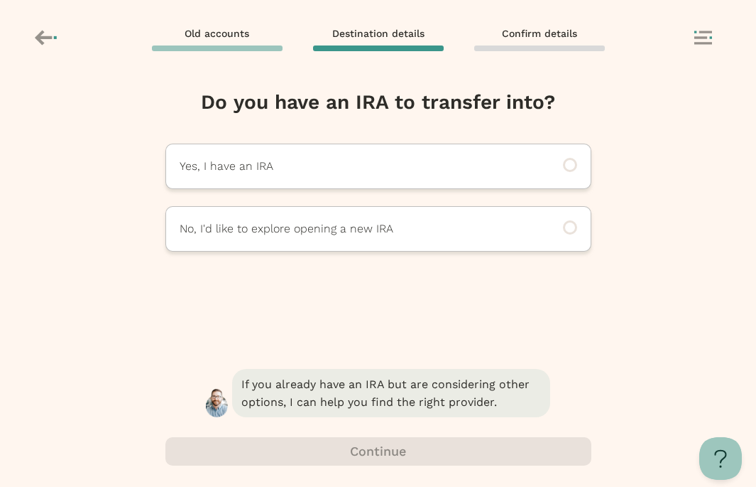
scroll to position [0, 0]
click at [374, 240] on div "No, I'd like to explore opening a new IRA" at bounding box center [378, 228] width 426 height 45
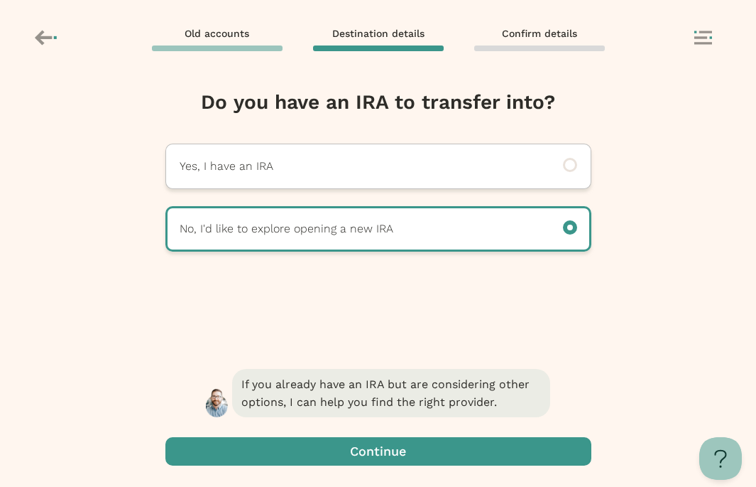
click at [384, 455] on span "button" at bounding box center [378, 451] width 426 height 28
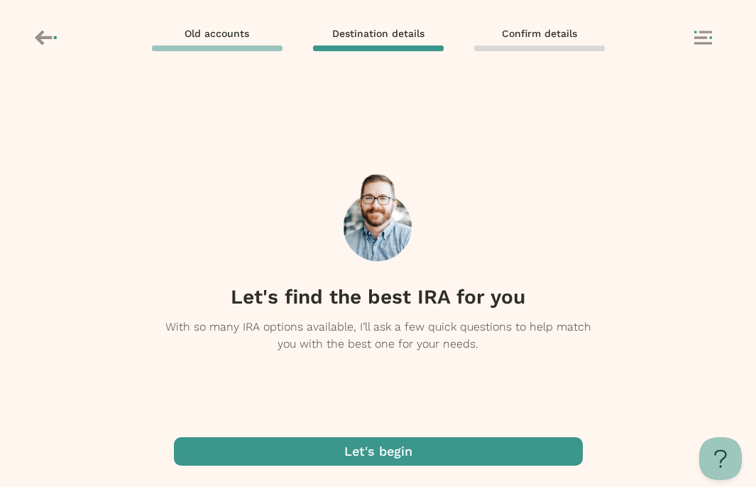
click at [370, 450] on span "button" at bounding box center [378, 451] width 409 height 28
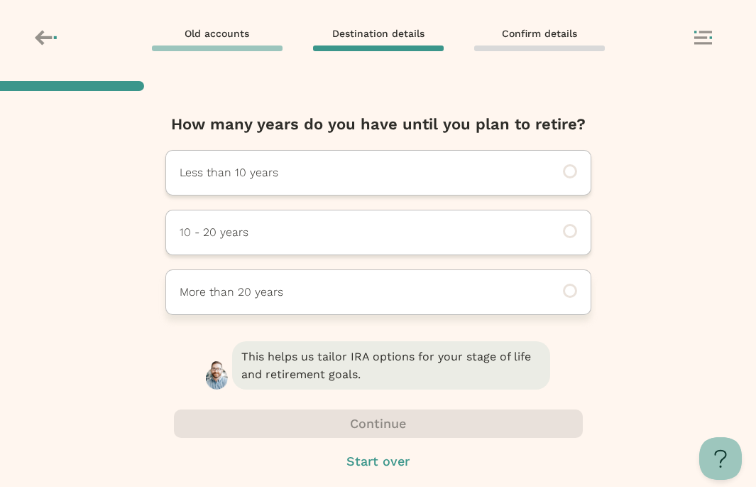
click at [320, 306] on div "More than 20 years" at bounding box center [378, 291] width 426 height 45
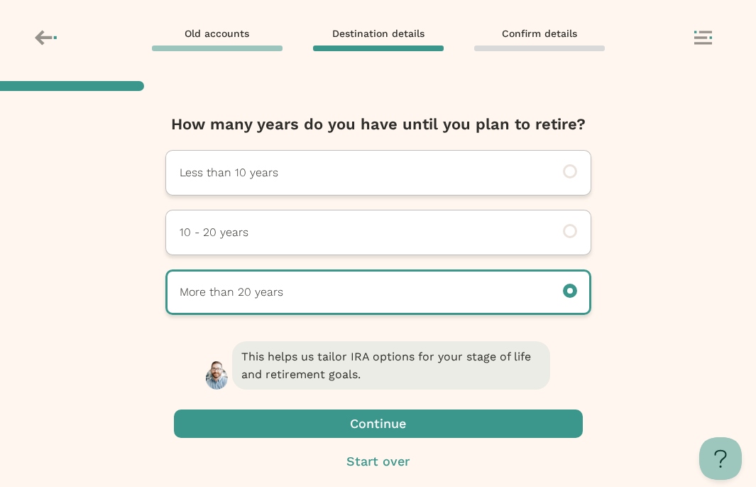
click at [348, 415] on span "button" at bounding box center [378, 423] width 409 height 28
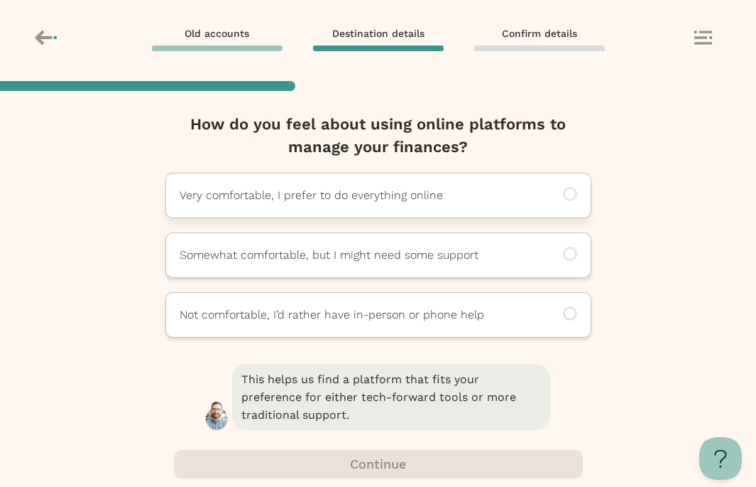
click at [371, 211] on div "Very comfortable, I prefer to do everything online" at bounding box center [378, 195] width 426 height 45
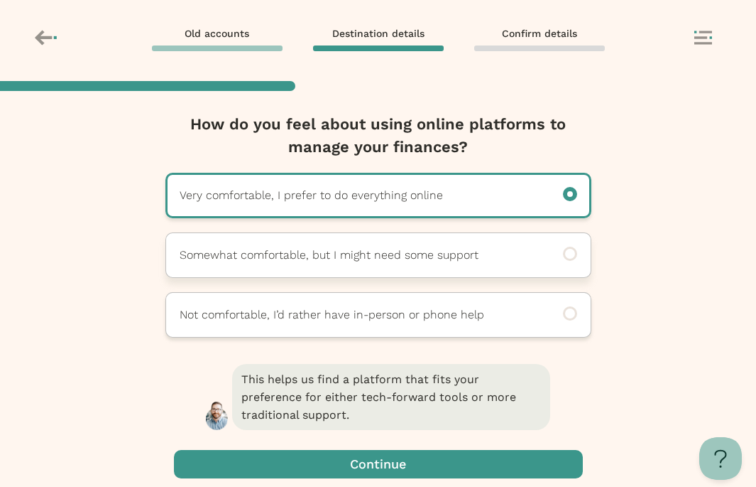
click at [365, 264] on div "Somewhat comfortable, but I might need some support" at bounding box center [378, 254] width 426 height 45
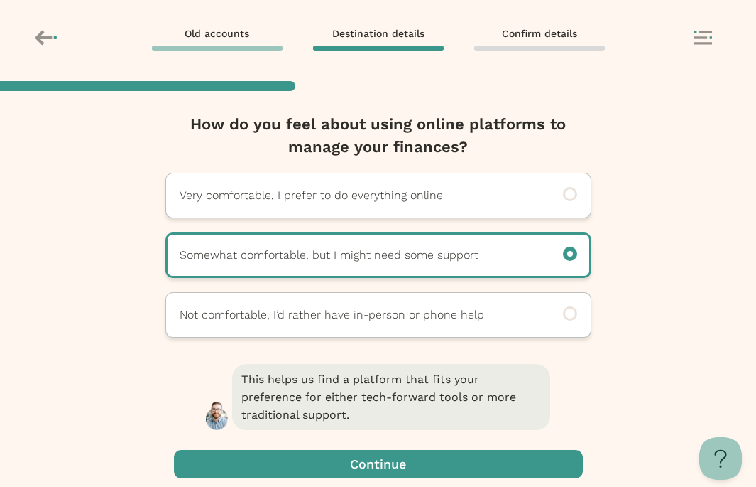
click at [344, 447] on div "This helps us find a platform that fits your preference for either tech-forward…" at bounding box center [378, 447] width 409 height 172
click at [339, 462] on span "button" at bounding box center [378, 464] width 409 height 28
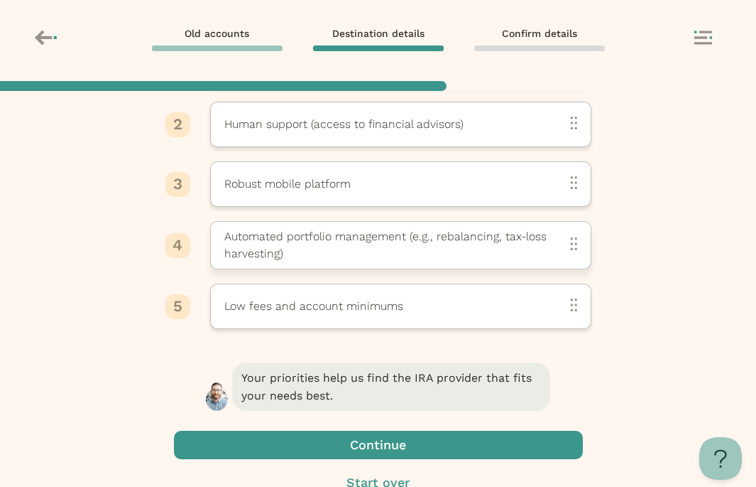
scroll to position [190, 0]
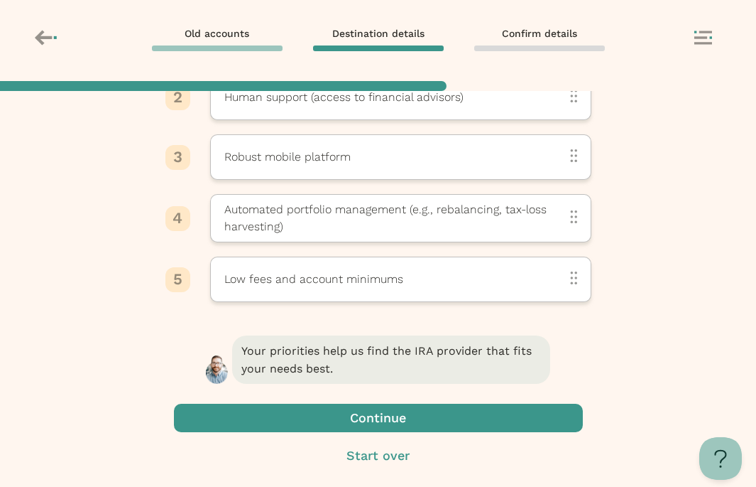
click at [349, 427] on span "button" at bounding box center [378, 417] width 409 height 28
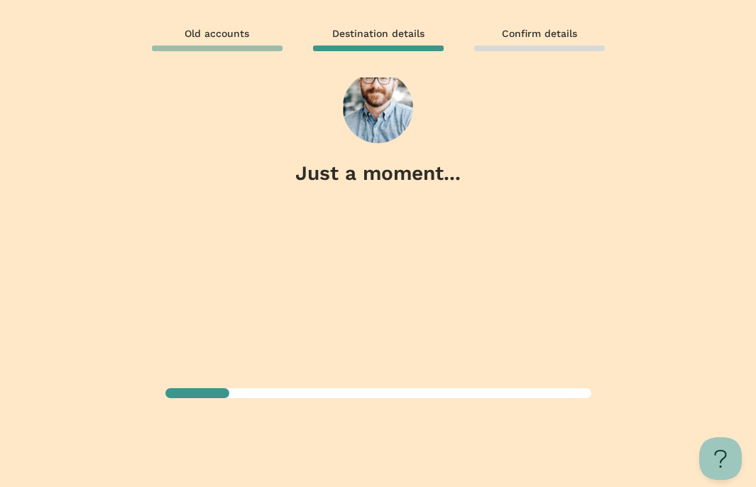
scroll to position [0, 0]
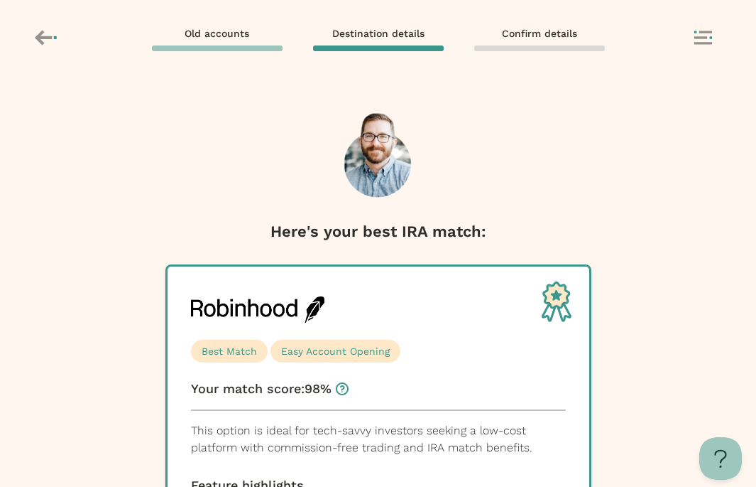
scroll to position [613, 0]
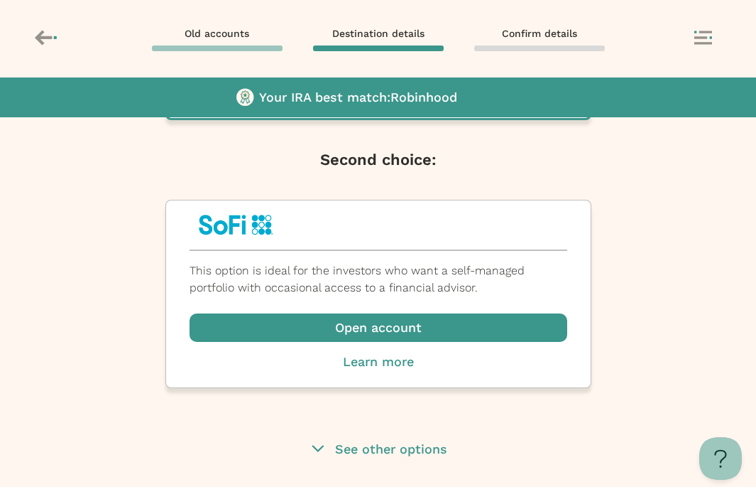
click at [371, 455] on p "See other options" at bounding box center [391, 449] width 112 height 18
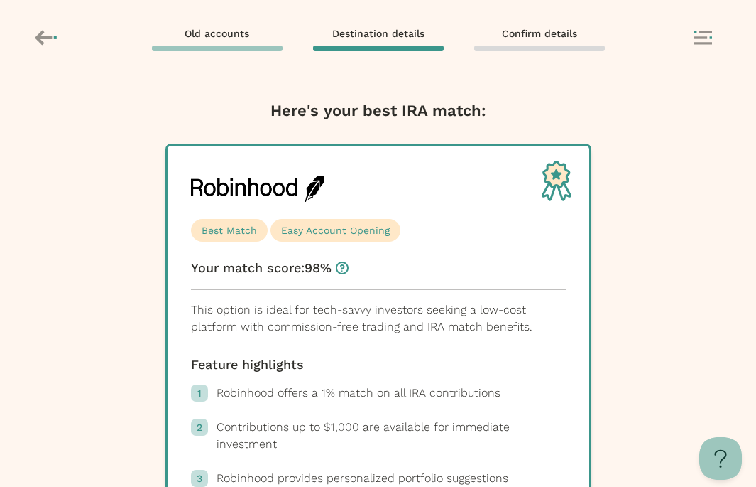
scroll to position [0, 0]
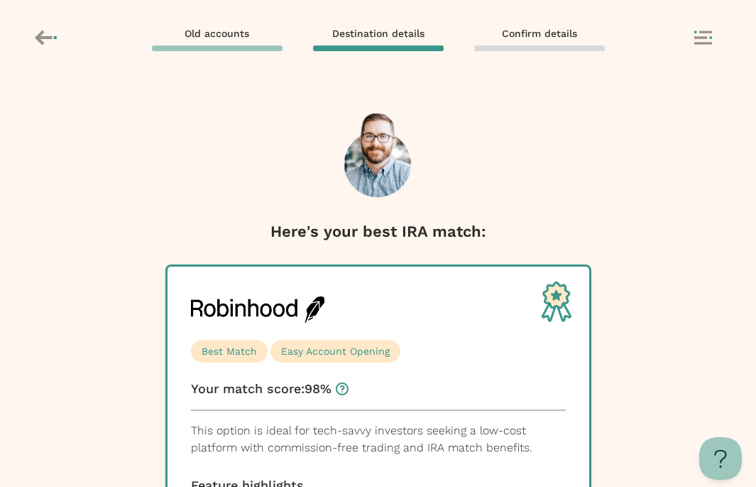
click at [209, 38] on span "Old accounts" at bounding box center [217, 33] width 65 height 13
click at [202, 31] on span "Old accounts" at bounding box center [217, 33] width 65 height 13
click at [68, 30] on div "Old accounts Destination details Confirm details" at bounding box center [378, 39] width 710 height 27
click at [41, 31] on icon at bounding box center [43, 37] width 17 height 15
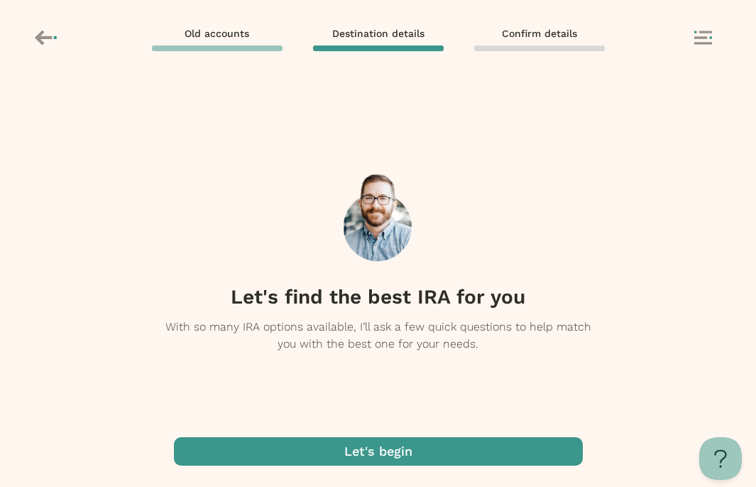
click at [53, 37] on icon at bounding box center [47, 38] width 25 height 24
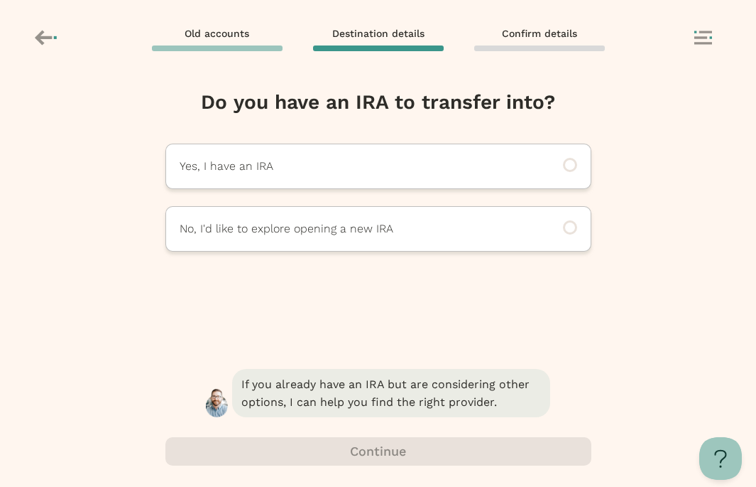
click at [57, 31] on icon at bounding box center [47, 38] width 25 height 24
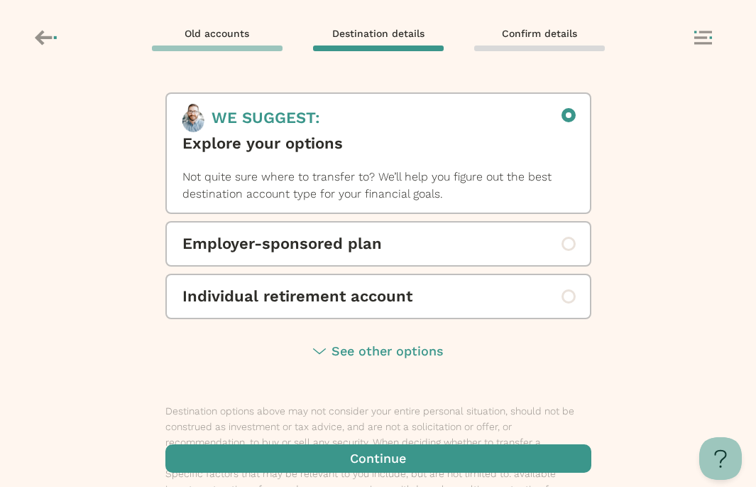
scroll to position [98, 0]
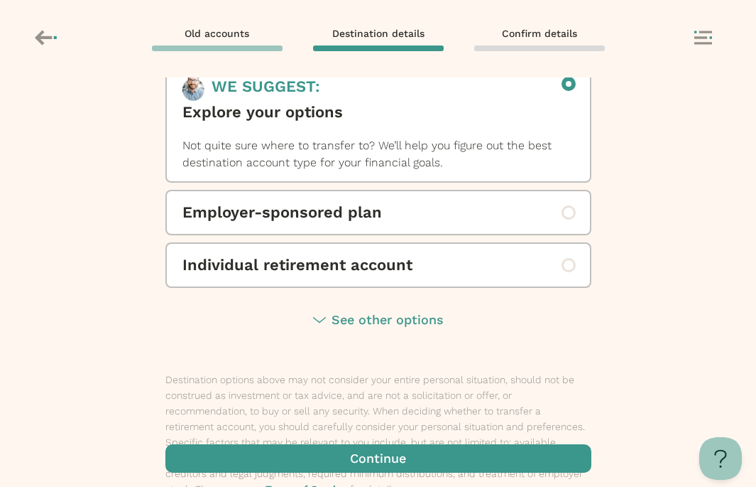
click at [379, 323] on span "See other options" at bounding box center [388, 319] width 112 height 15
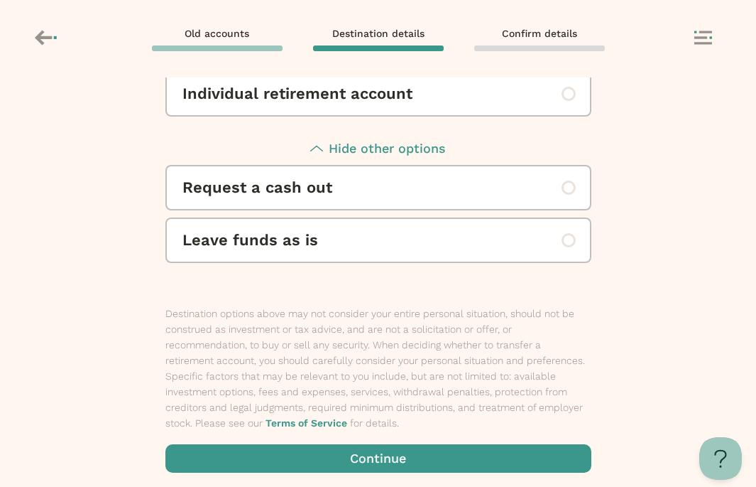
scroll to position [302, 0]
click at [396, 185] on span "Request a cash out" at bounding box center [379, 186] width 392 height 23
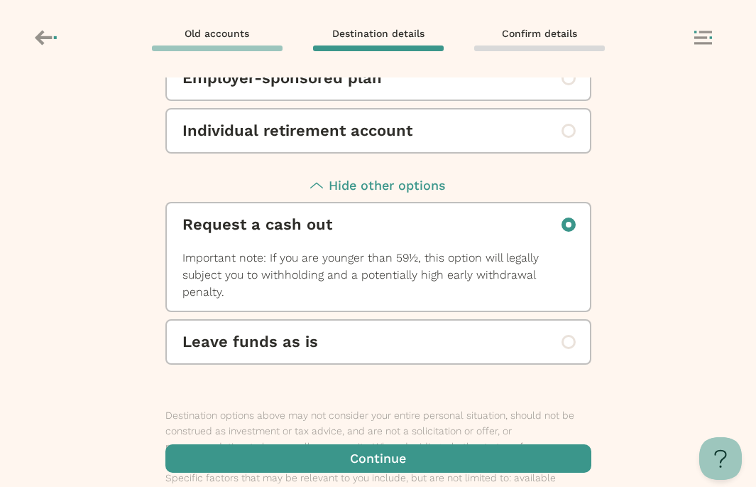
scroll to position [261, 0]
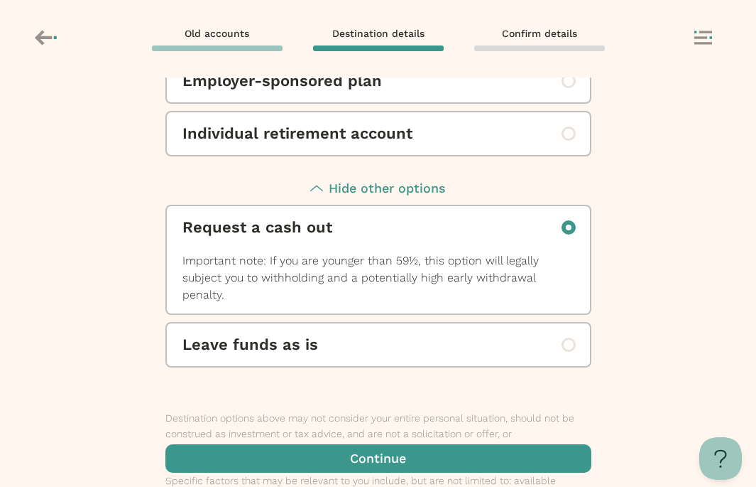
click at [426, 459] on span "button" at bounding box center [378, 458] width 426 height 28
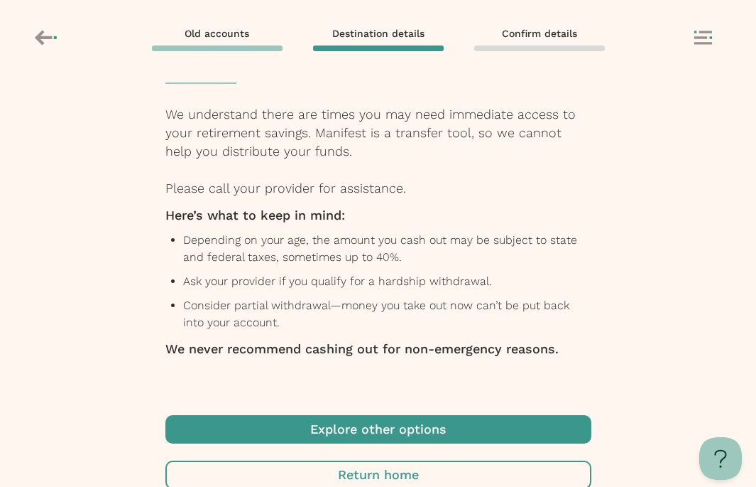
scroll to position [194, 0]
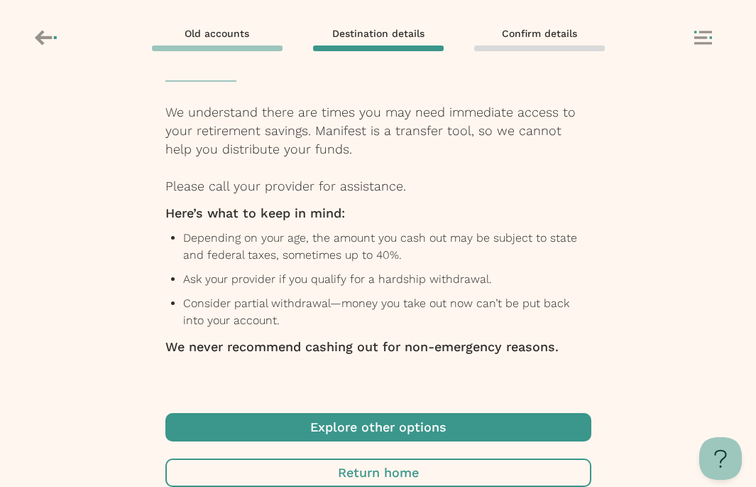
click at [376, 474] on span "button" at bounding box center [378, 472] width 426 height 28
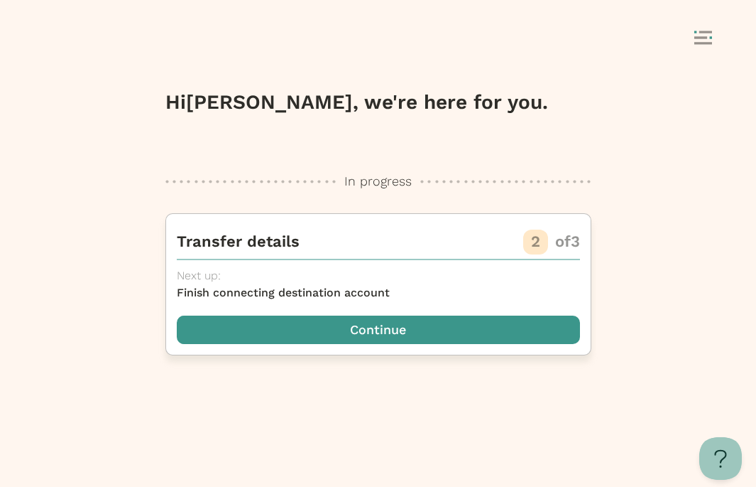
click at [374, 333] on span "button" at bounding box center [378, 329] width 403 height 28
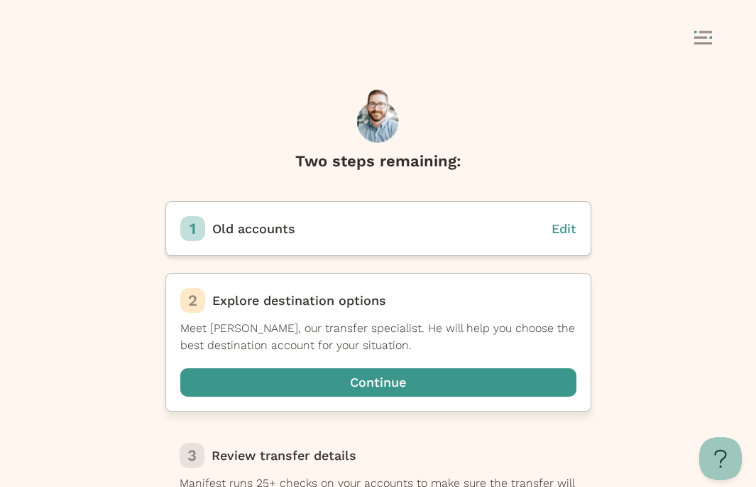
scroll to position [36, 0]
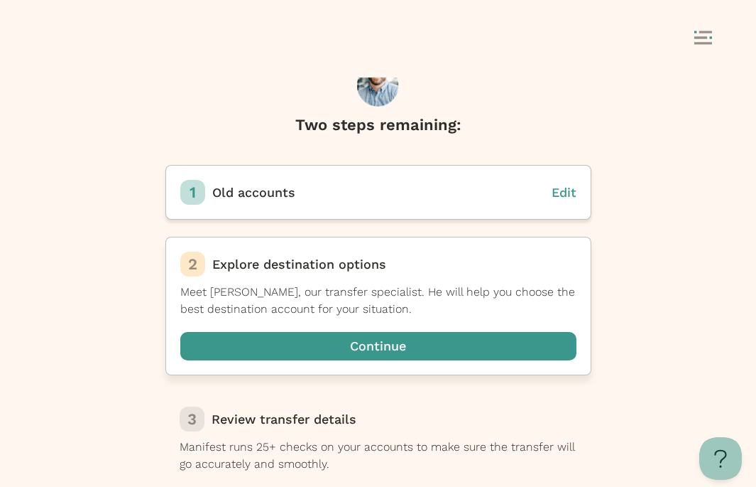
click at [304, 342] on span "button" at bounding box center [378, 346] width 396 height 28
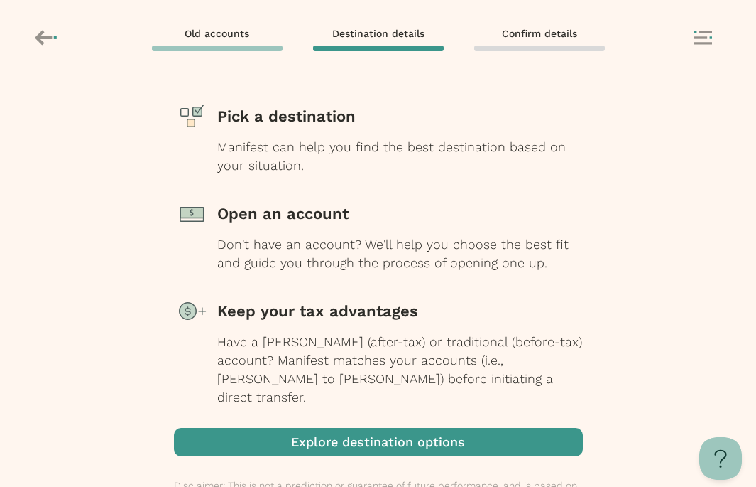
scroll to position [169, 0]
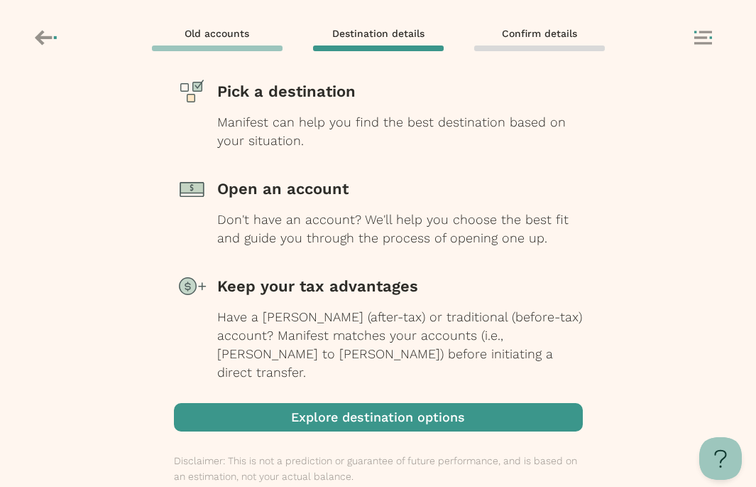
click at [311, 409] on span "button" at bounding box center [378, 417] width 409 height 28
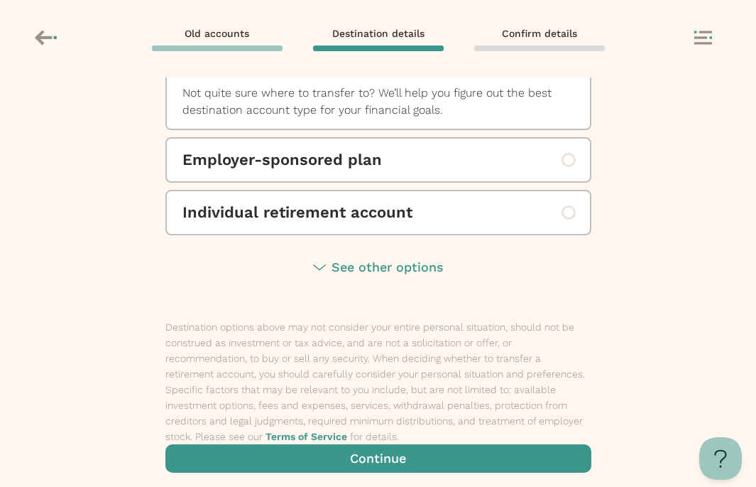
scroll to position [197, 0]
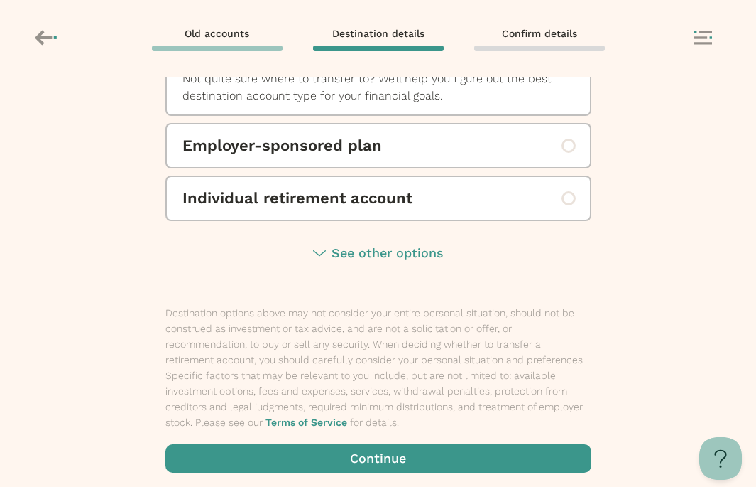
click at [358, 256] on span "See other options" at bounding box center [388, 252] width 112 height 15
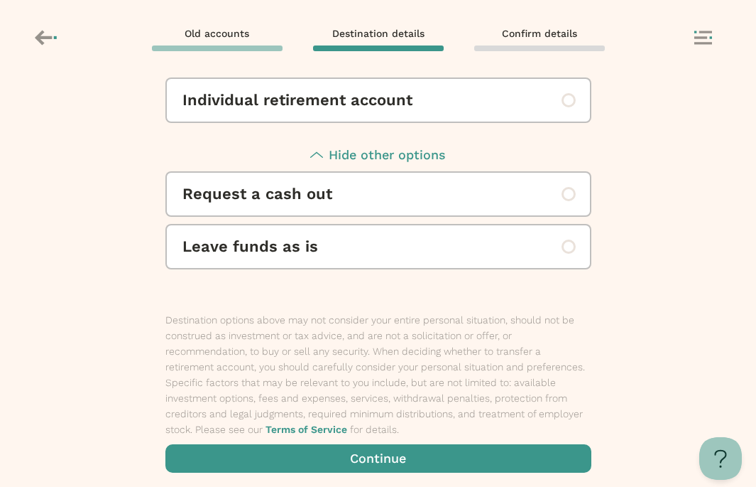
scroll to position [302, 0]
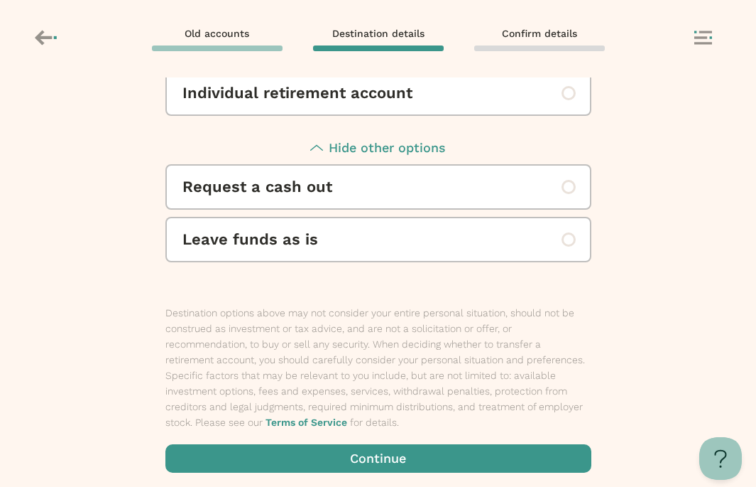
click at [365, 197] on span "Request a cash out" at bounding box center [379, 186] width 392 height 23
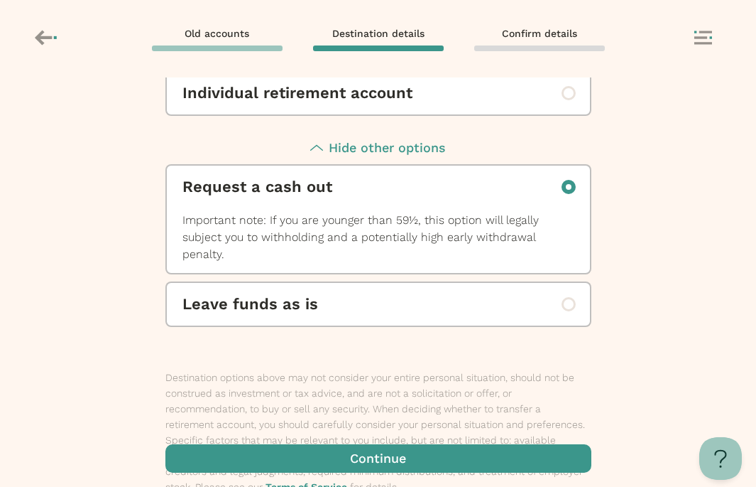
scroll to position [366, 0]
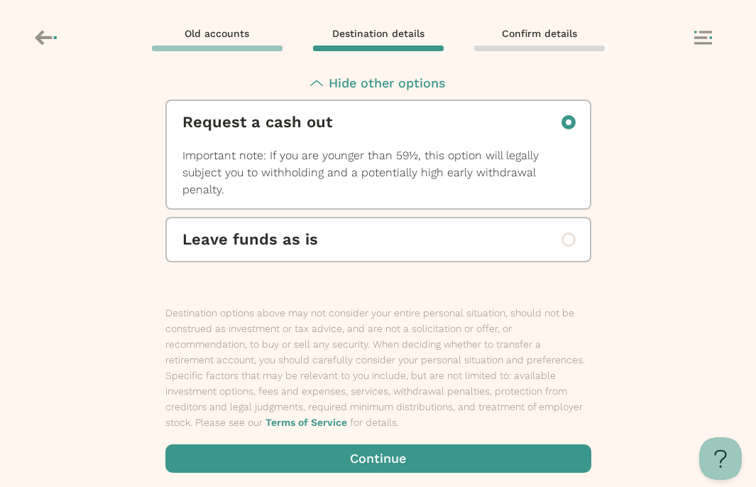
click at [366, 460] on span "button" at bounding box center [378, 458] width 426 height 28
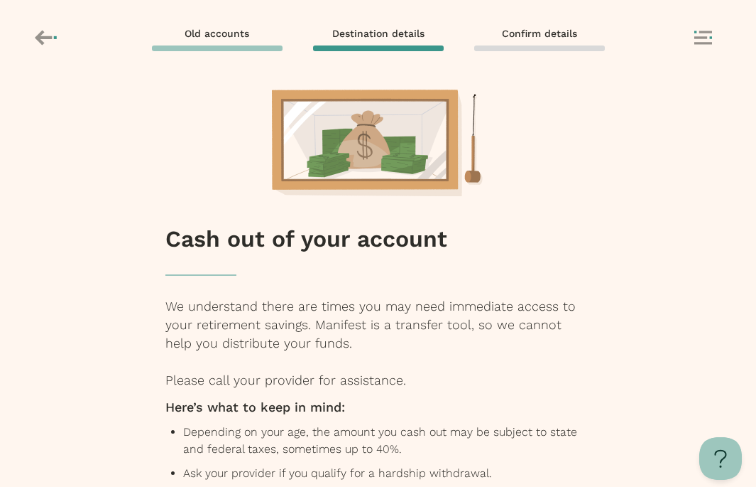
scroll to position [194, 0]
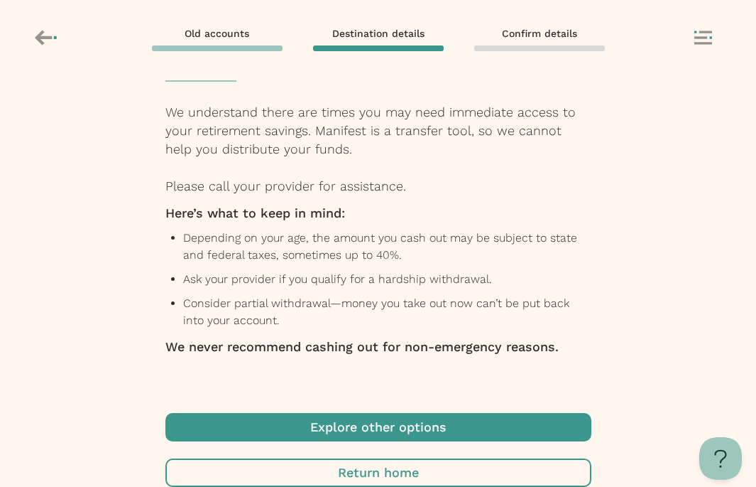
click at [373, 428] on span "button" at bounding box center [378, 427] width 426 height 28
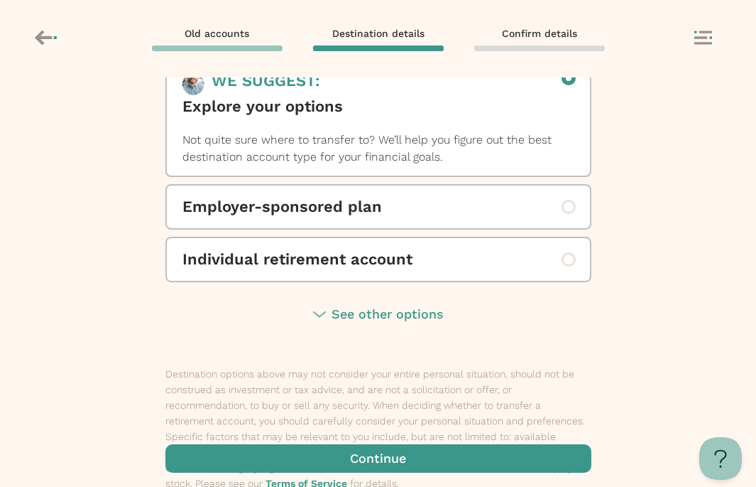
scroll to position [143, 0]
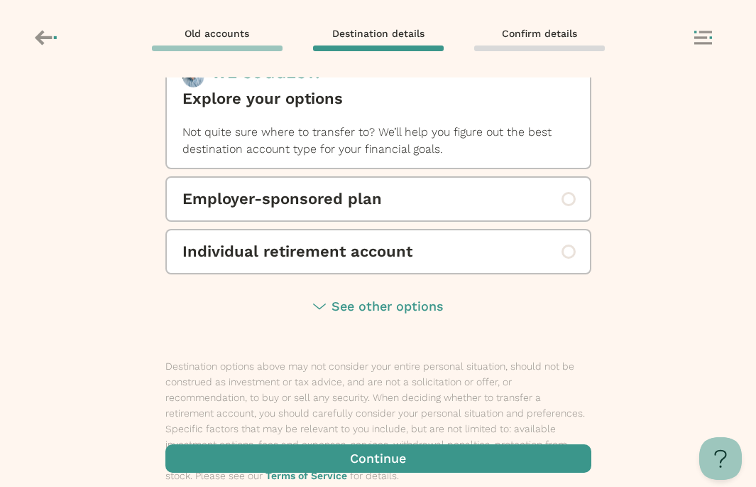
click at [393, 302] on span "See other options" at bounding box center [388, 305] width 112 height 15
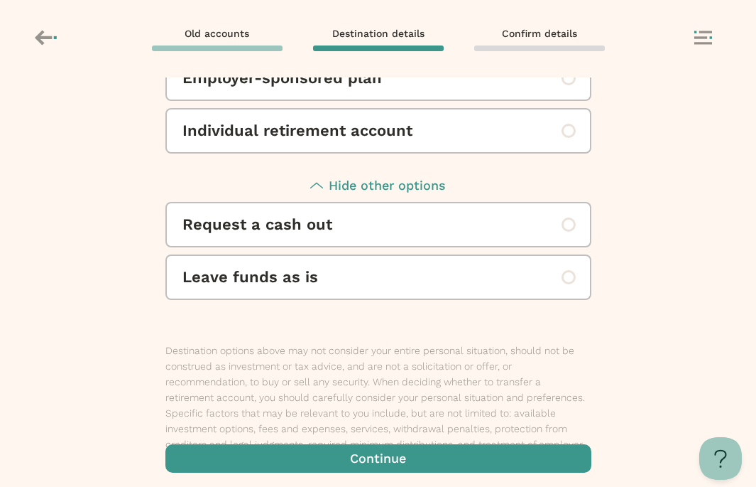
scroll to position [302, 0]
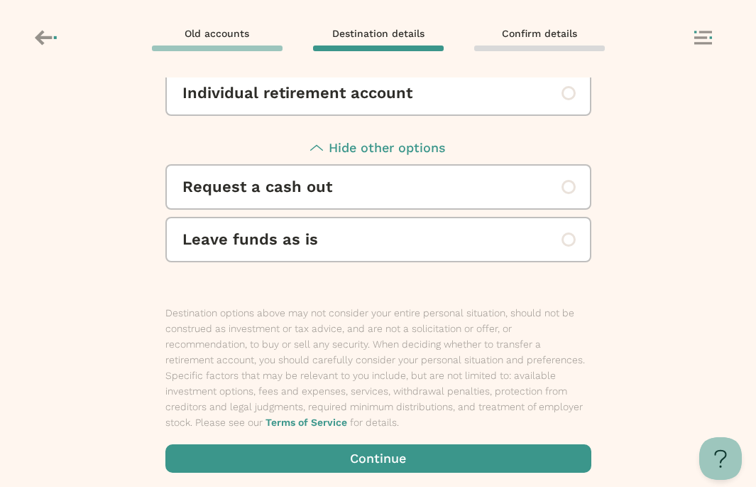
click at [409, 250] on span "Leave funds as is" at bounding box center [379, 239] width 392 height 23
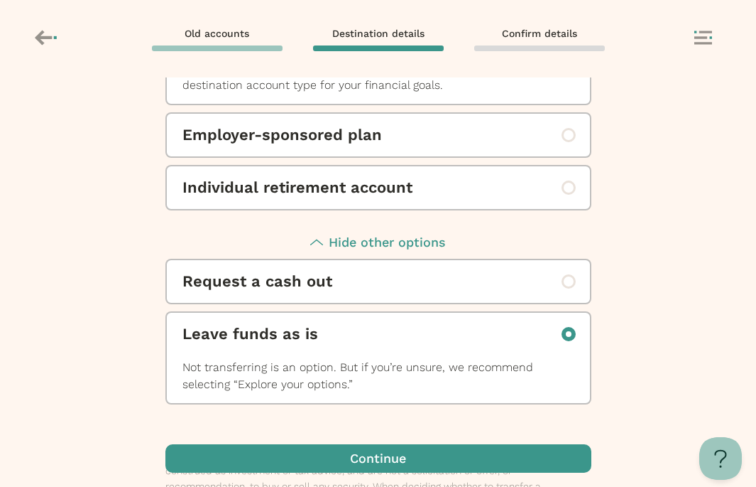
scroll to position [206, 0]
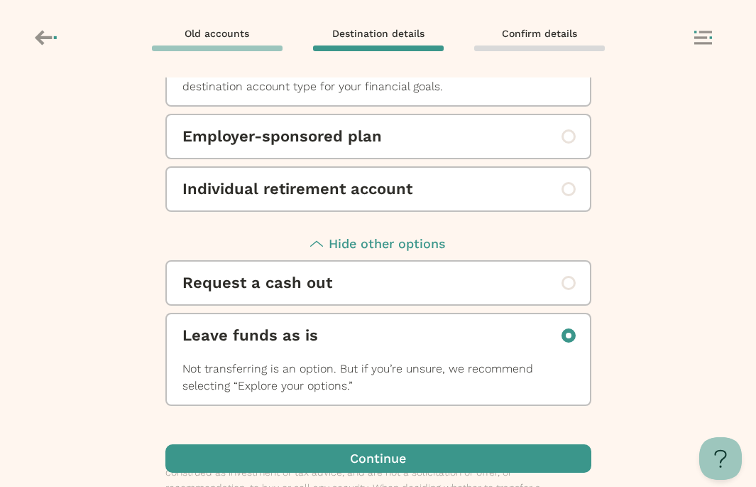
click at [424, 192] on span "Individual retirement account" at bounding box center [379, 189] width 392 height 23
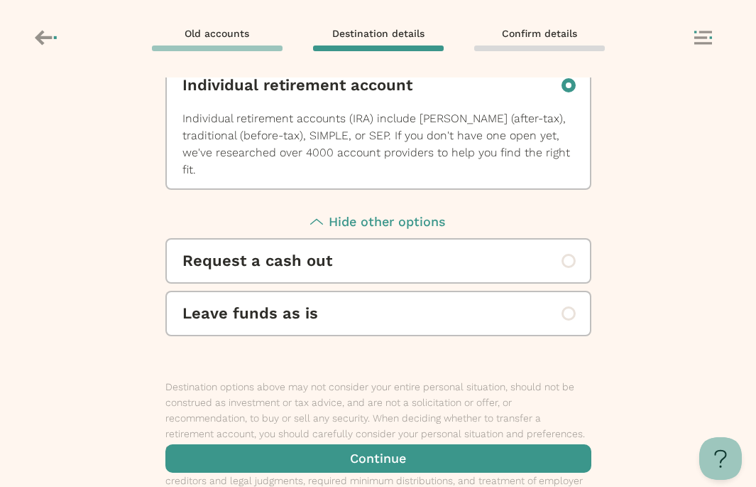
scroll to position [337, 0]
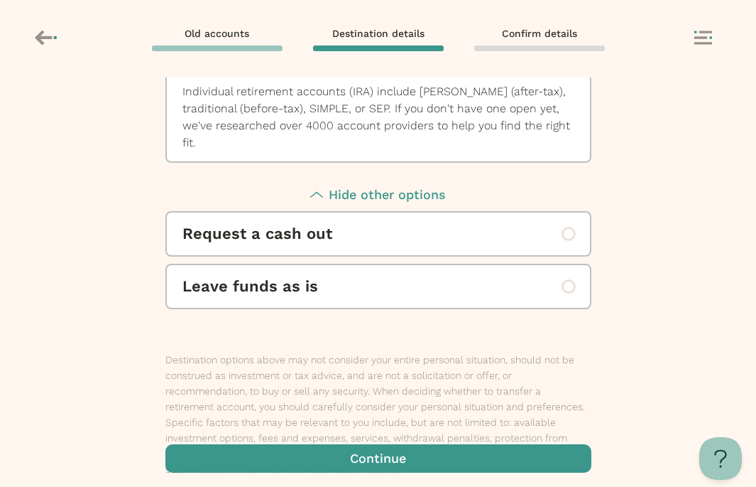
click at [349, 439] on p "Destination options above may not consider your entire personal situation, shou…" at bounding box center [378, 414] width 426 height 125
click at [349, 469] on span "button" at bounding box center [378, 458] width 426 height 28
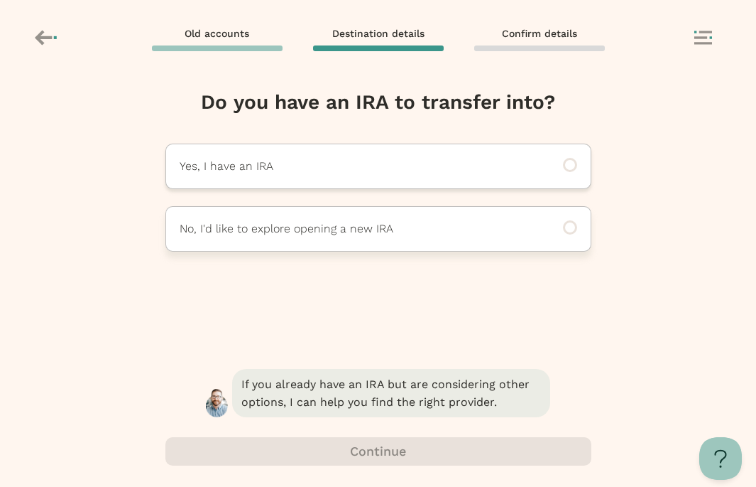
click at [419, 229] on p "No, I'd like to explore opening a new IRA" at bounding box center [359, 228] width 359 height 17
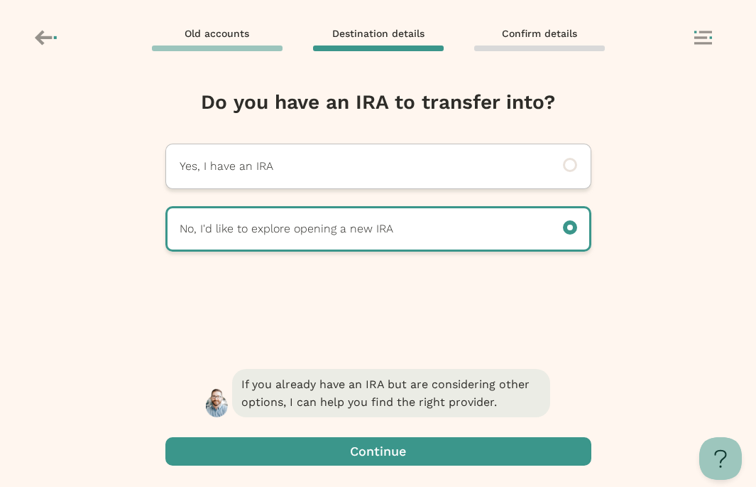
click at [403, 447] on span "button" at bounding box center [378, 451] width 426 height 28
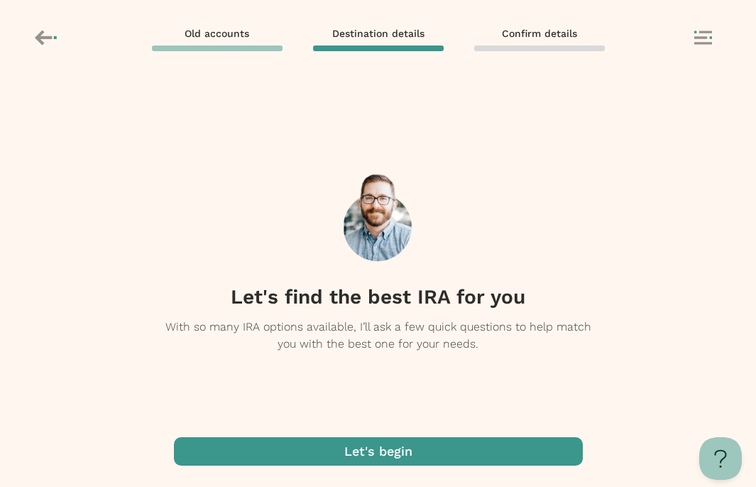
click at [380, 440] on span "button" at bounding box center [378, 451] width 409 height 28
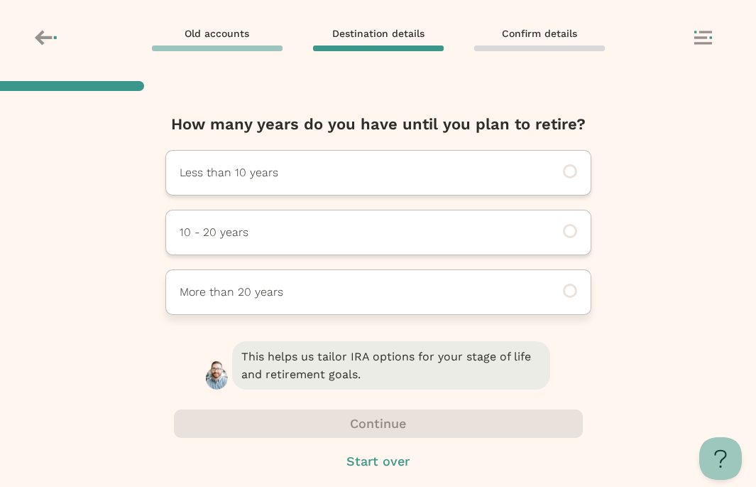
click at [365, 299] on p "More than 20 years" at bounding box center [359, 291] width 359 height 17
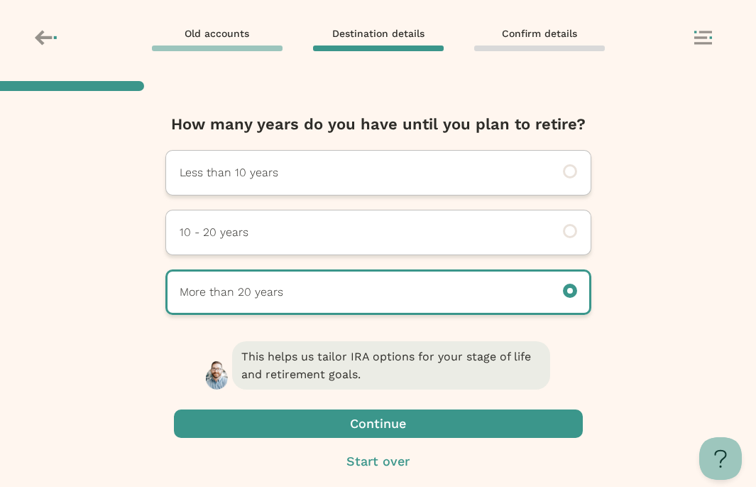
click at [367, 412] on span "button" at bounding box center [378, 423] width 409 height 28
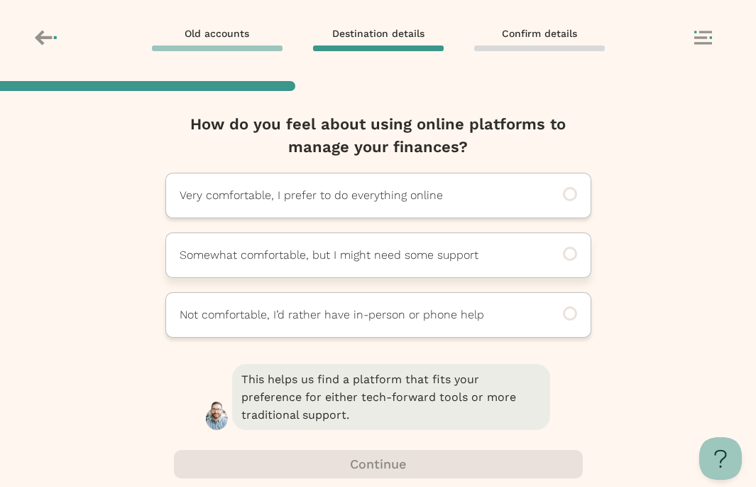
click at [359, 265] on div "Somewhat comfortable, but I might need some support" at bounding box center [378, 254] width 426 height 45
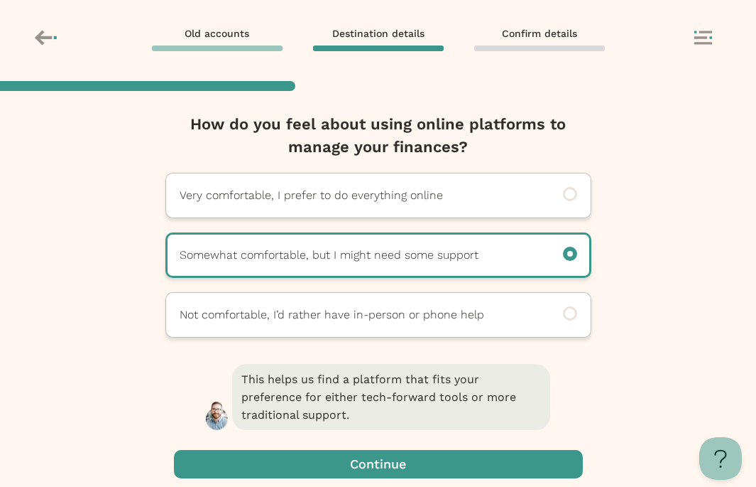
click at [357, 451] on span "button" at bounding box center [378, 464] width 409 height 28
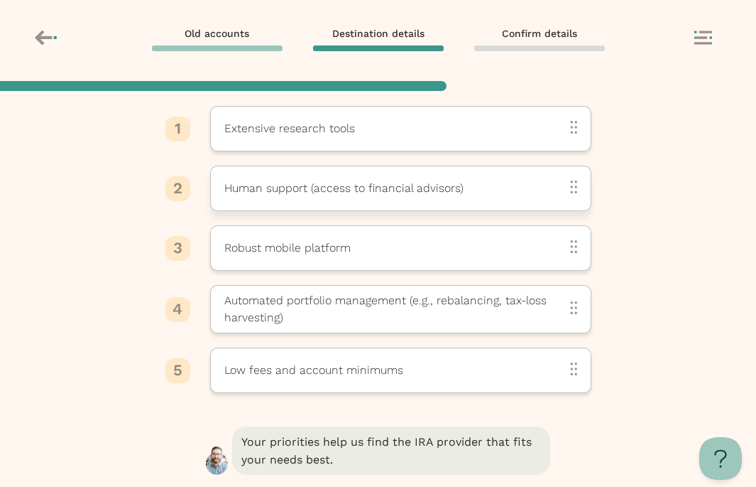
scroll to position [190, 0]
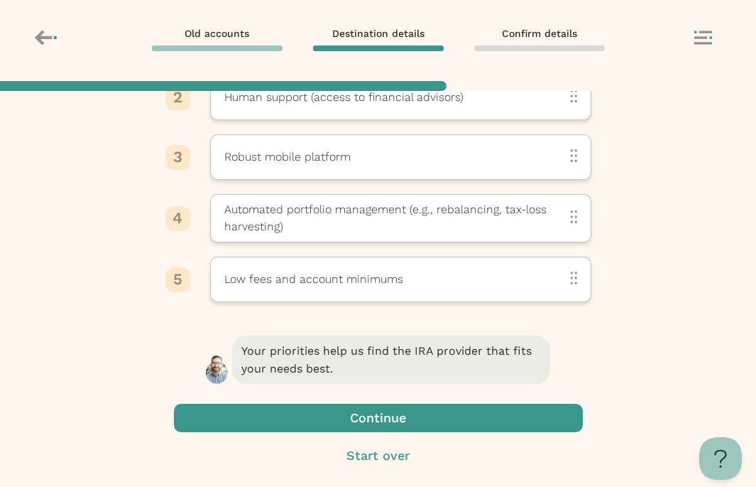
click at [354, 420] on span "button" at bounding box center [378, 417] width 409 height 28
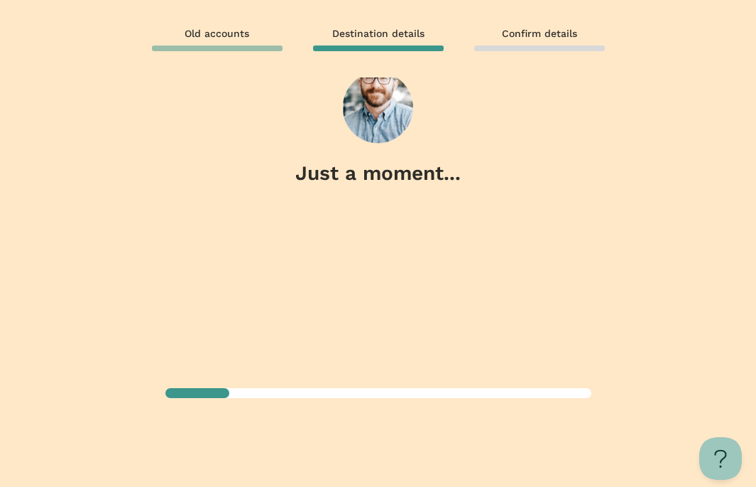
scroll to position [0, 0]
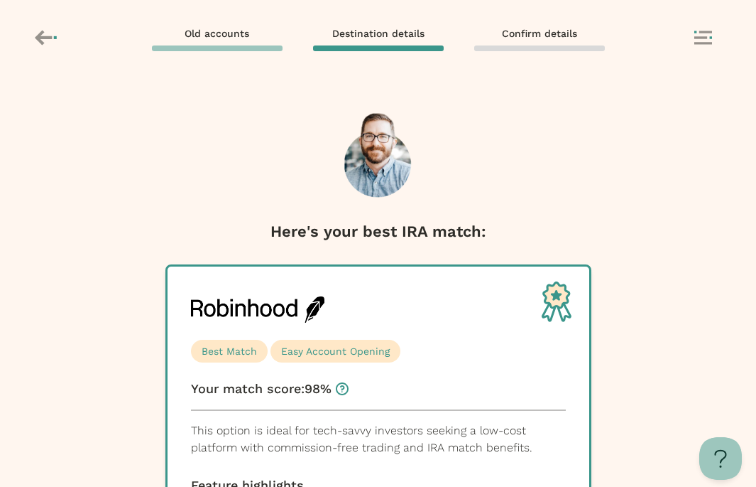
click at [49, 43] on icon at bounding box center [47, 38] width 25 height 24
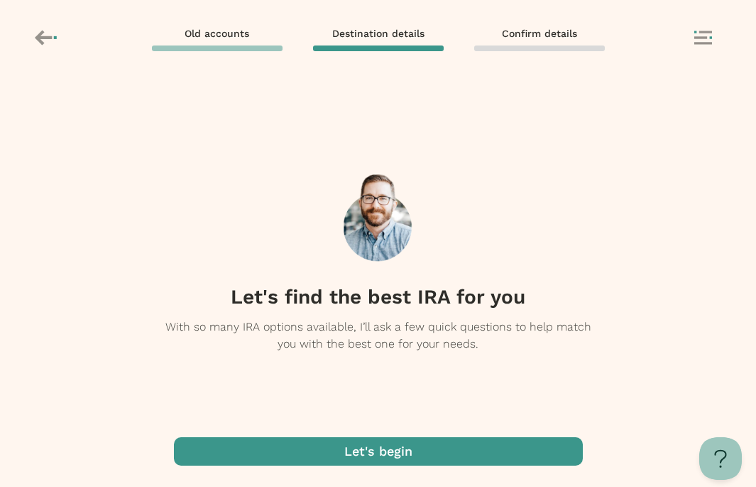
click at [300, 449] on span "button" at bounding box center [378, 451] width 409 height 28
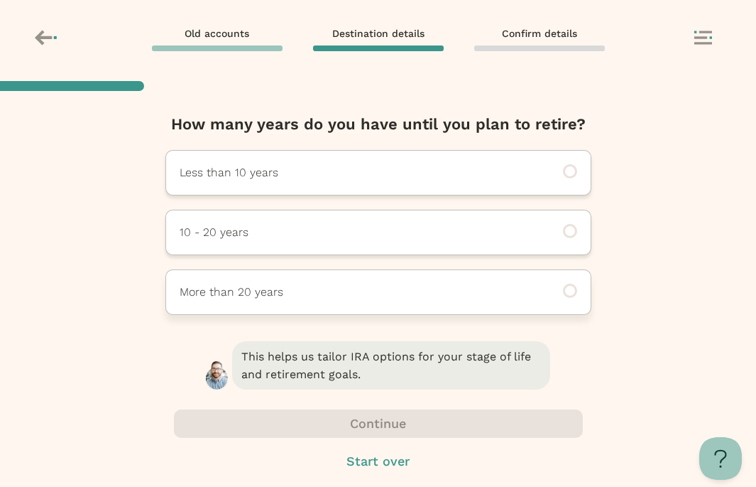
click at [285, 295] on p "More than 20 years" at bounding box center [359, 291] width 359 height 17
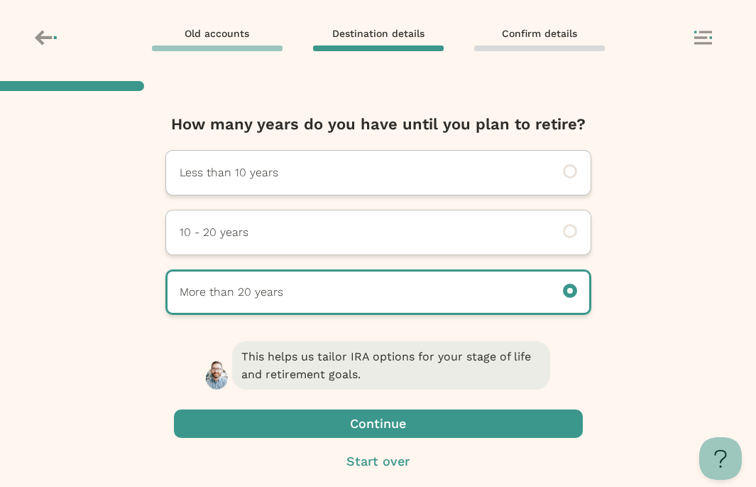
click at [322, 431] on span "button" at bounding box center [378, 423] width 409 height 28
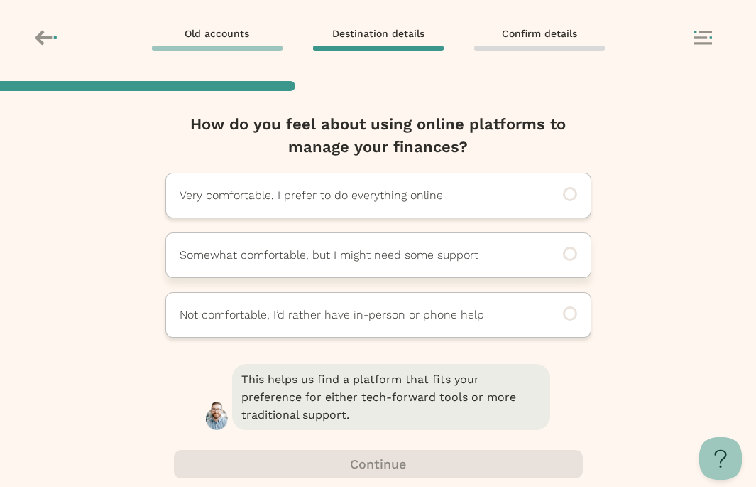
click at [325, 264] on div "Somewhat comfortable, but I might need some support" at bounding box center [378, 254] width 426 height 45
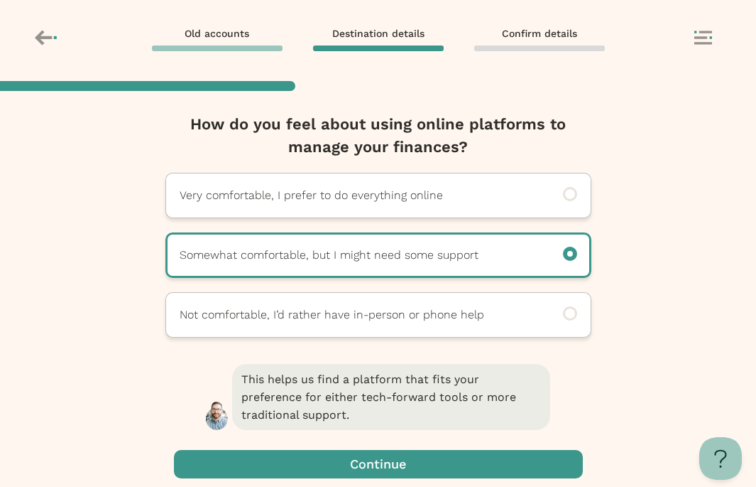
click at [297, 459] on span "button" at bounding box center [378, 464] width 409 height 28
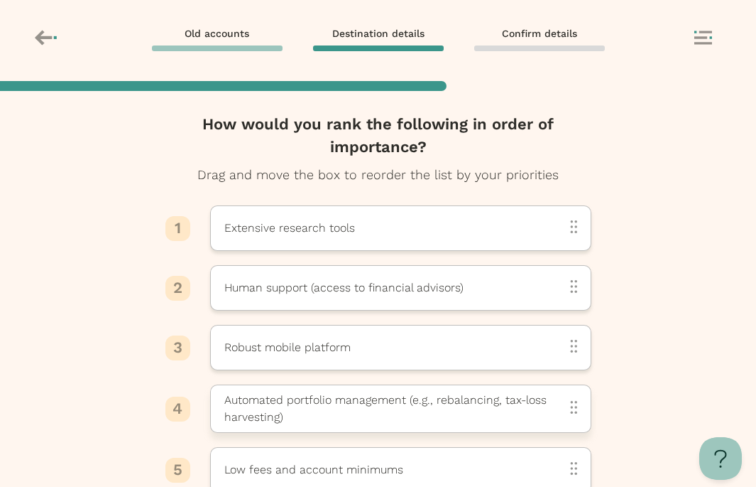
scroll to position [190, 0]
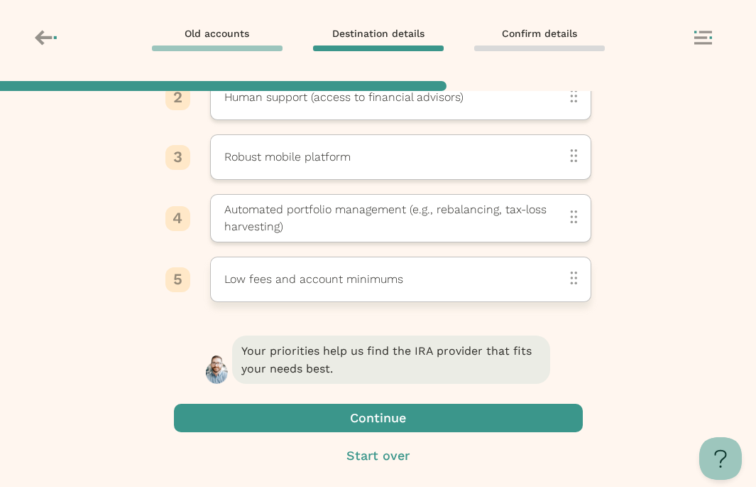
click at [335, 290] on div "Low fees and account minimums" at bounding box center [400, 278] width 381 height 45
click at [356, 290] on div "Low fees and account minimums" at bounding box center [400, 278] width 381 height 45
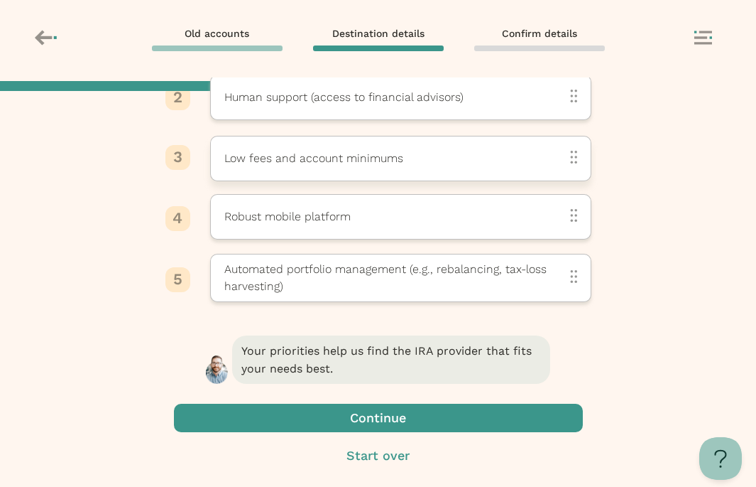
drag, startPoint x: 356, startPoint y: 290, endPoint x: 355, endPoint y: 165, distance: 125.0
click at [355, 165] on div "Low fees and account minimums" at bounding box center [400, 158] width 381 height 45
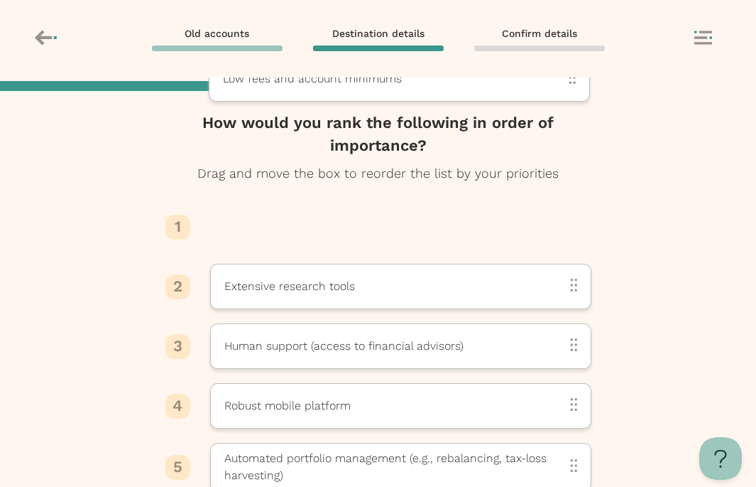
scroll to position [0, 0]
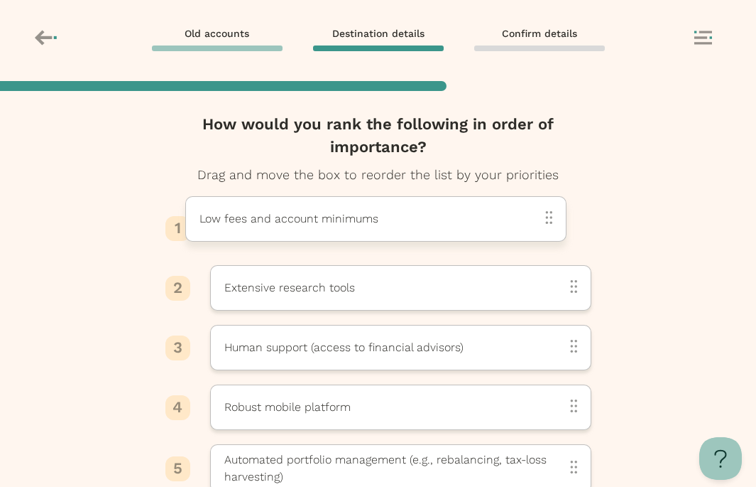
drag, startPoint x: 355, startPoint y: 165, endPoint x: 331, endPoint y: 227, distance: 67.0
click at [331, 227] on p "Low fees and account minimums" at bounding box center [289, 218] width 179 height 17
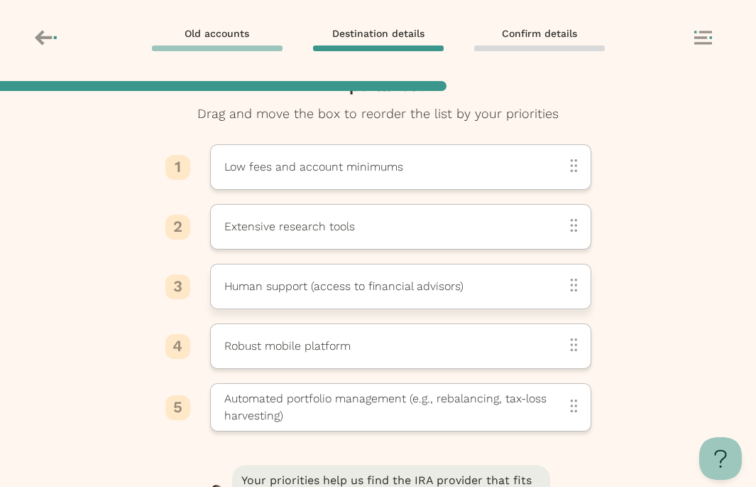
scroll to position [71, 0]
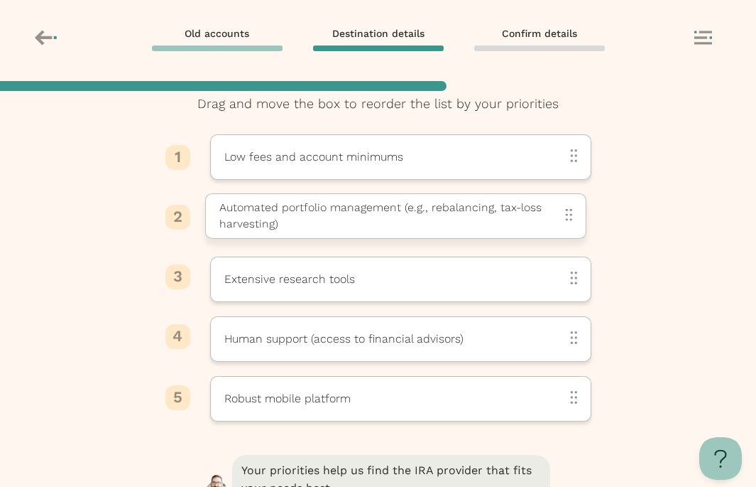
drag, startPoint x: 335, startPoint y: 402, endPoint x: 330, endPoint y: 222, distance: 180.5
click at [330, 222] on p "Automated portfolio management (e.g., rebalancing, tax-loss harvesting)" at bounding box center [392, 216] width 346 height 32
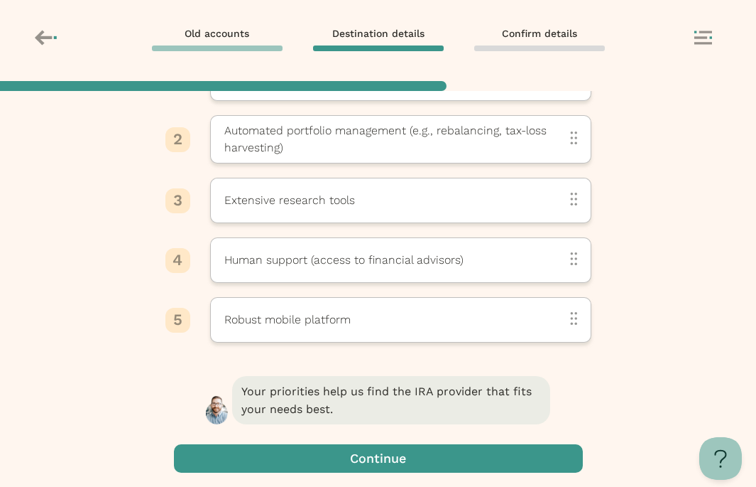
scroll to position [190, 0]
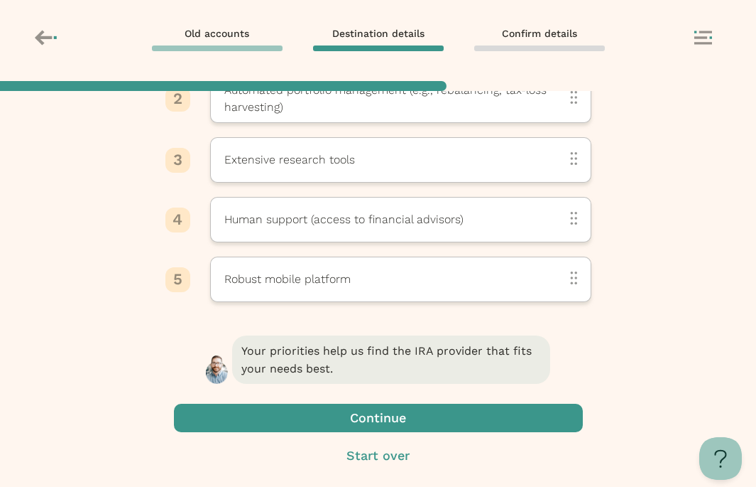
click at [315, 427] on span "button" at bounding box center [378, 417] width 409 height 28
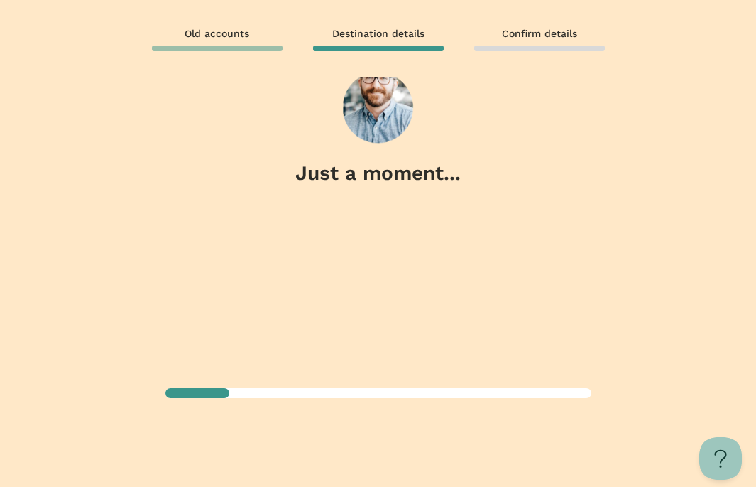
scroll to position [0, 0]
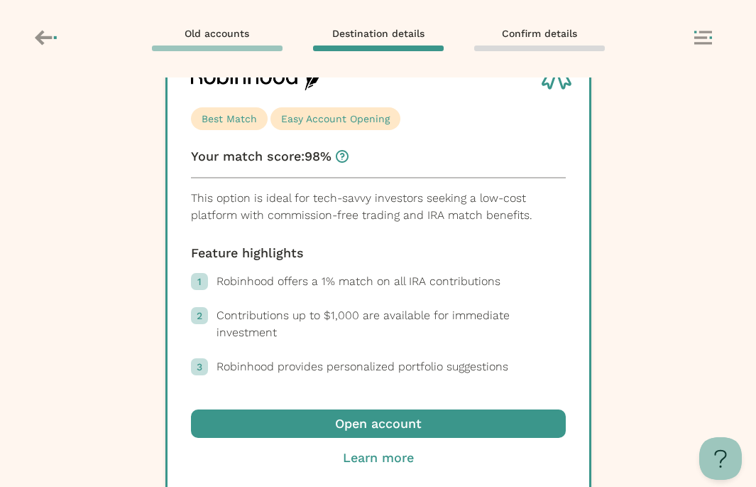
scroll to position [258, 0]
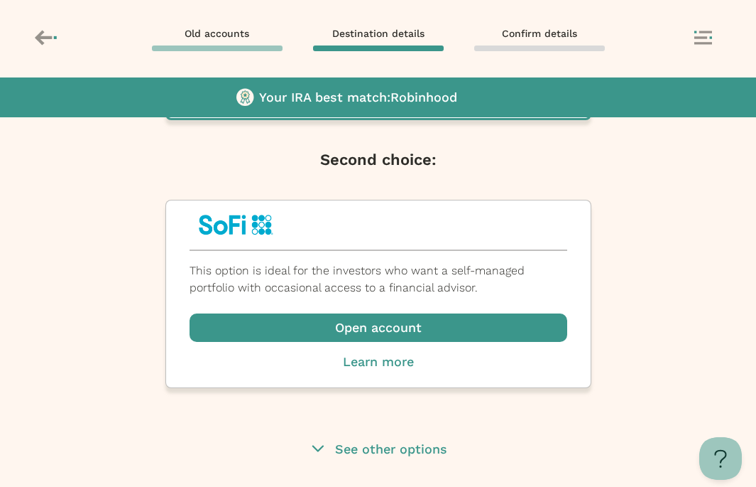
click at [337, 448] on p "See other options" at bounding box center [391, 449] width 112 height 18
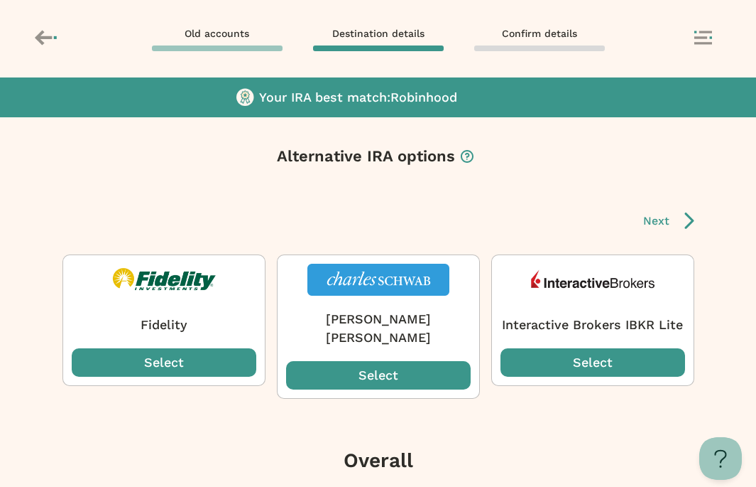
scroll to position [963, 0]
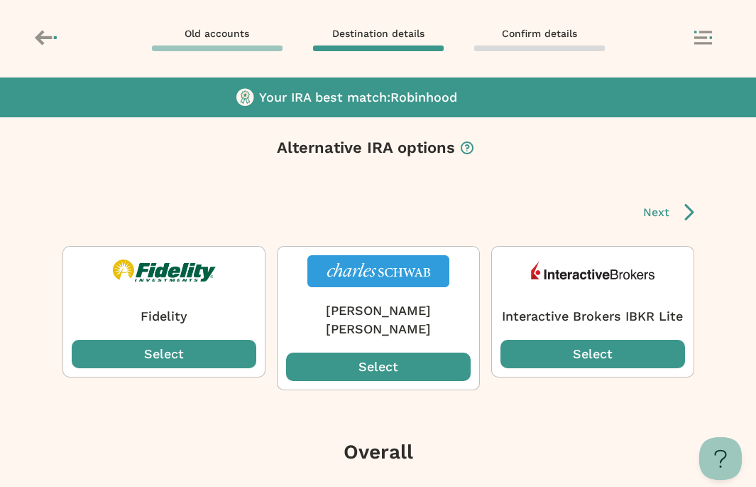
click at [362, 363] on div "Select" at bounding box center [378, 366] width 185 height 28
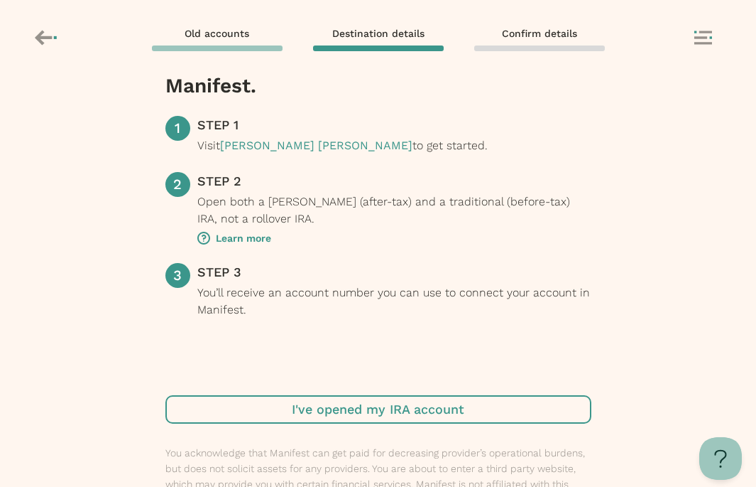
scroll to position [77, 0]
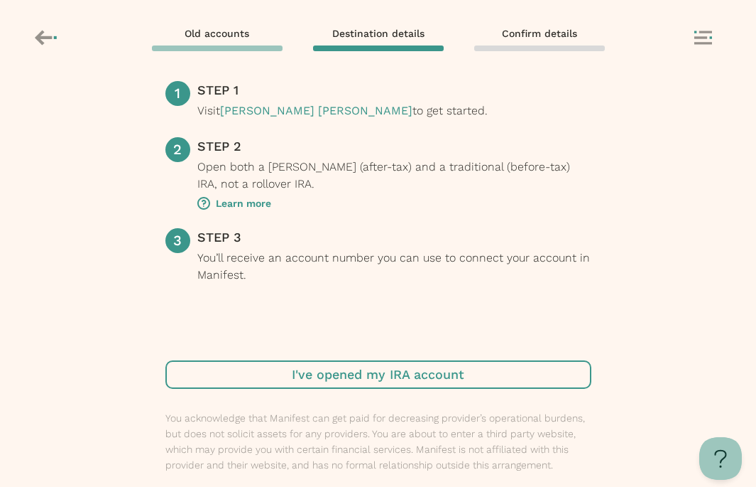
click at [358, 369] on span "button" at bounding box center [378, 374] width 426 height 28
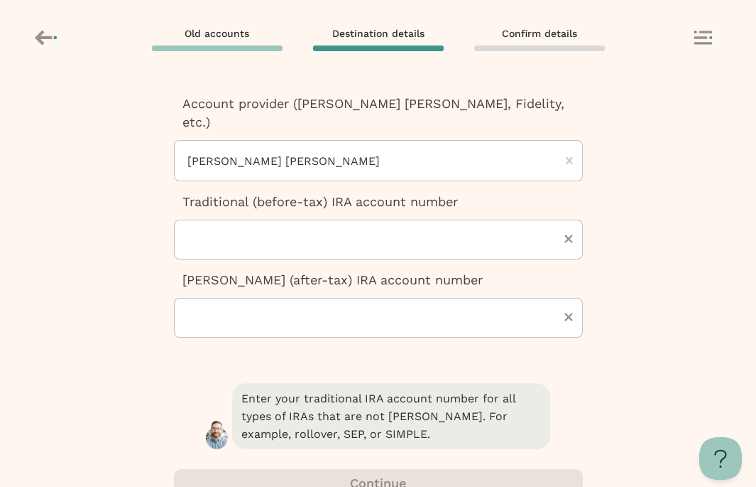
scroll to position [64, 0]
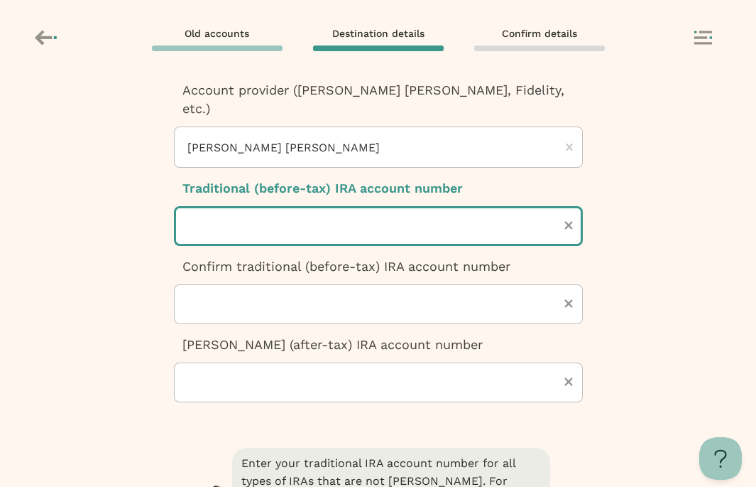
click at [393, 206] on input "text" at bounding box center [378, 226] width 409 height 40
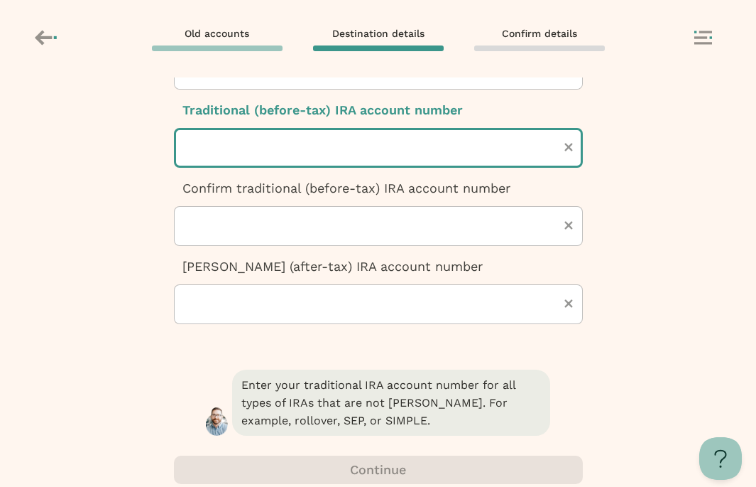
scroll to position [0, 0]
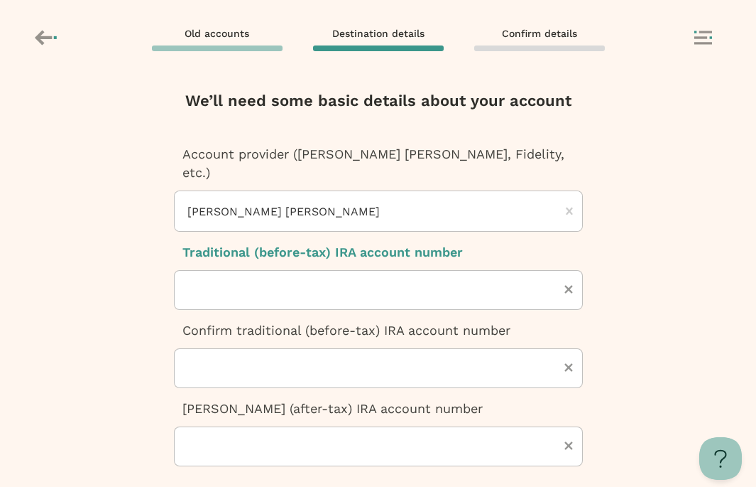
click at [697, 31] on icon at bounding box center [704, 38] width 18 height 14
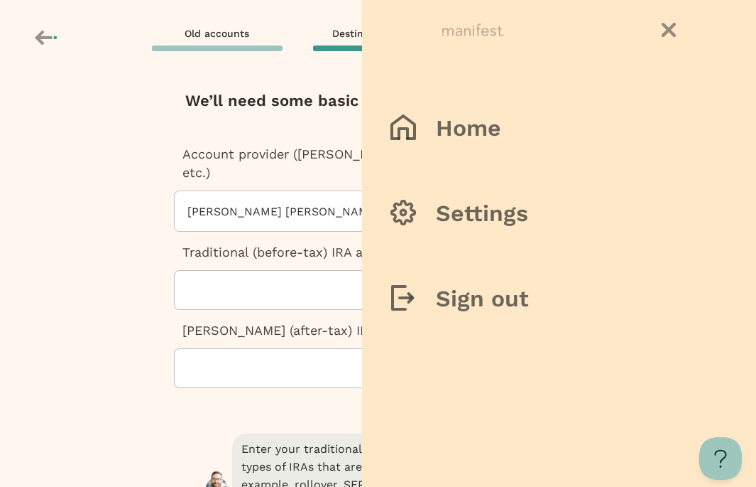
click at [213, 31] on span "Old accounts" at bounding box center [217, 33] width 65 height 13
click at [167, 233] on div at bounding box center [378, 243] width 756 height 487
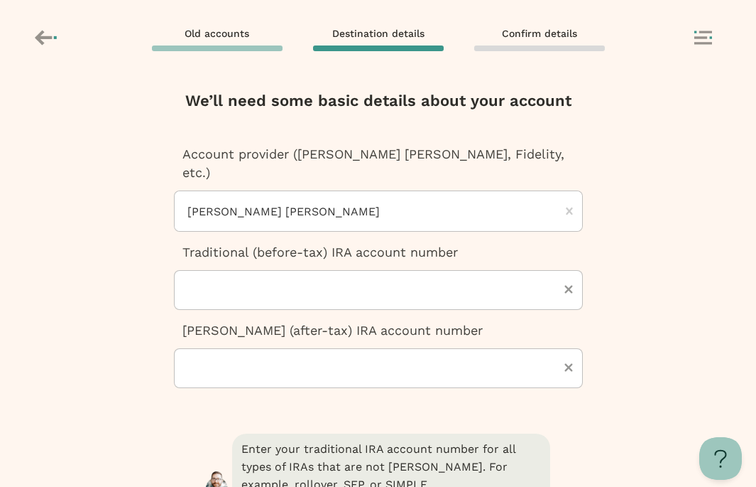
click at [246, 202] on div at bounding box center [371, 211] width 371 height 40
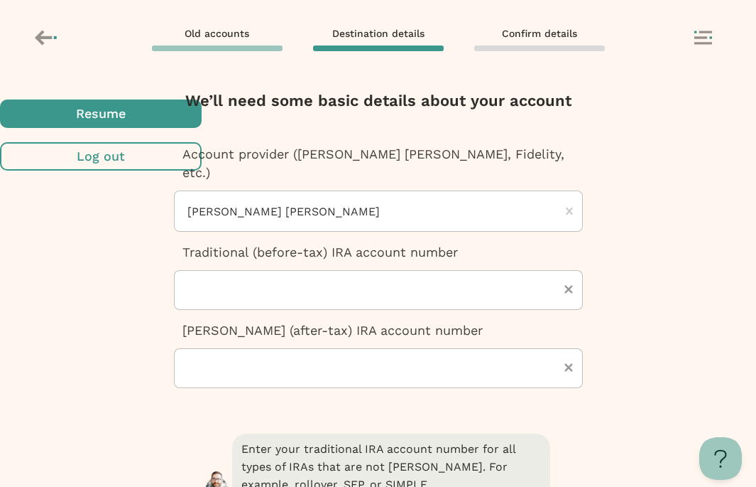
click at [202, 128] on span "button" at bounding box center [101, 113] width 202 height 28
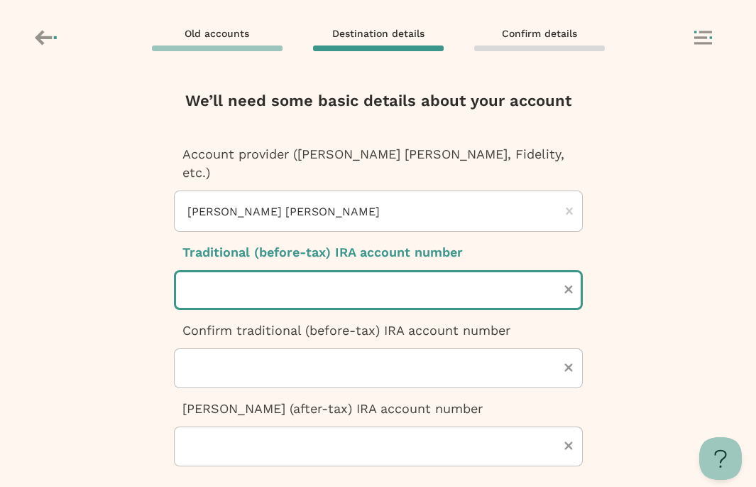
click at [352, 278] on input "text" at bounding box center [378, 290] width 409 height 40
paste input "*********"
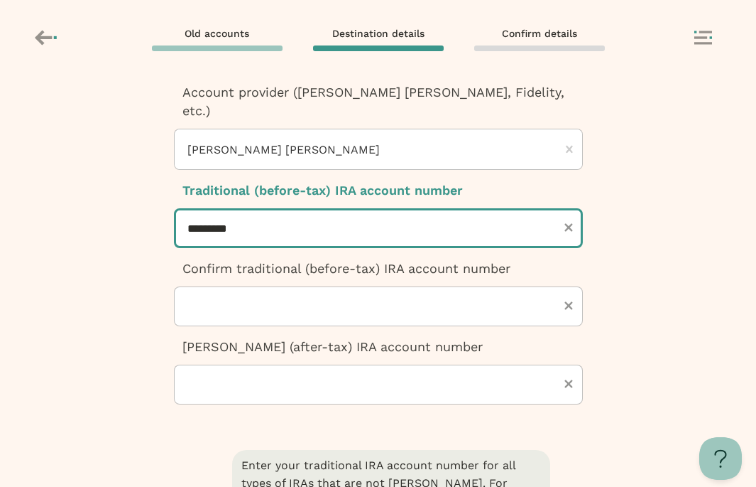
scroll to position [73, 0]
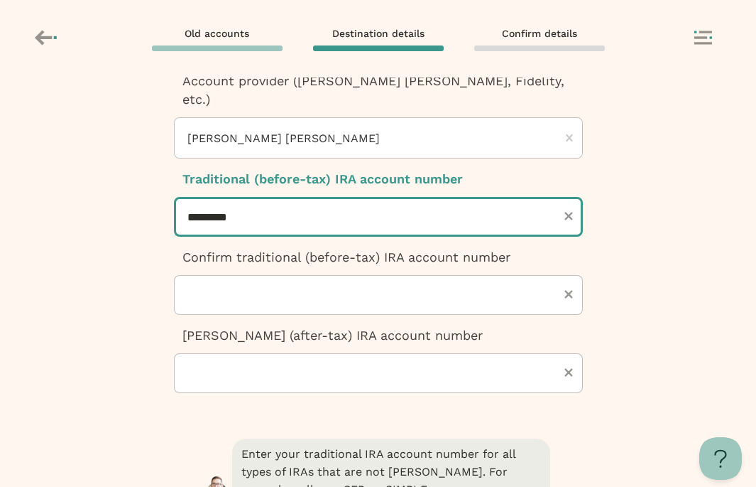
type input "*********"
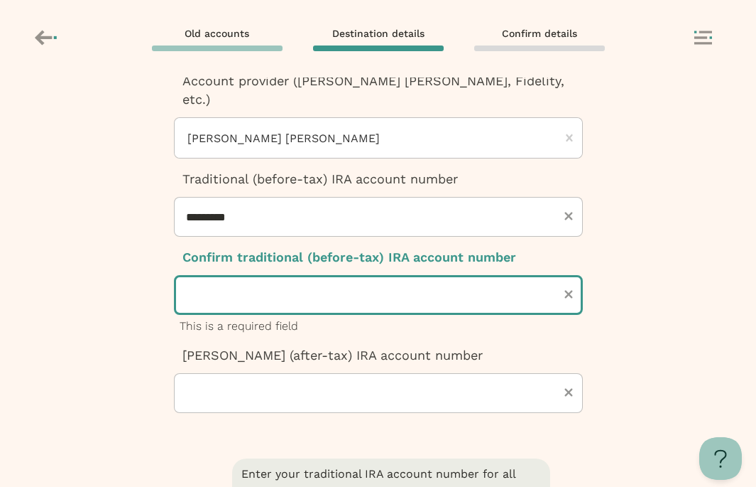
click at [350, 280] on input "text" at bounding box center [378, 295] width 409 height 40
paste input "*********"
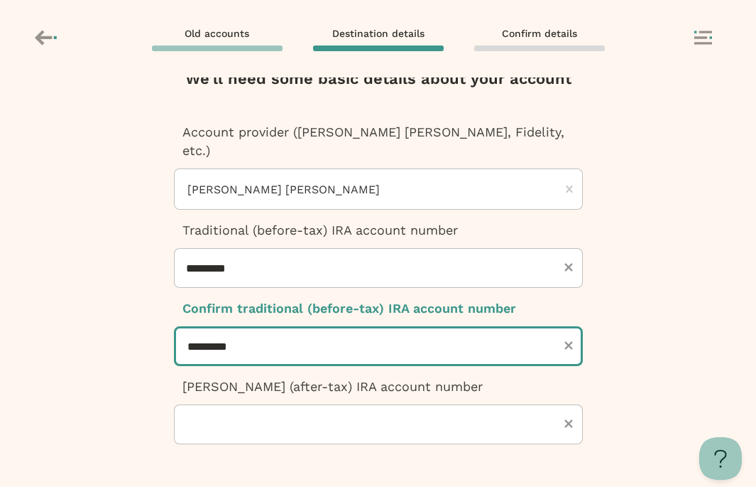
scroll to position [142, 0]
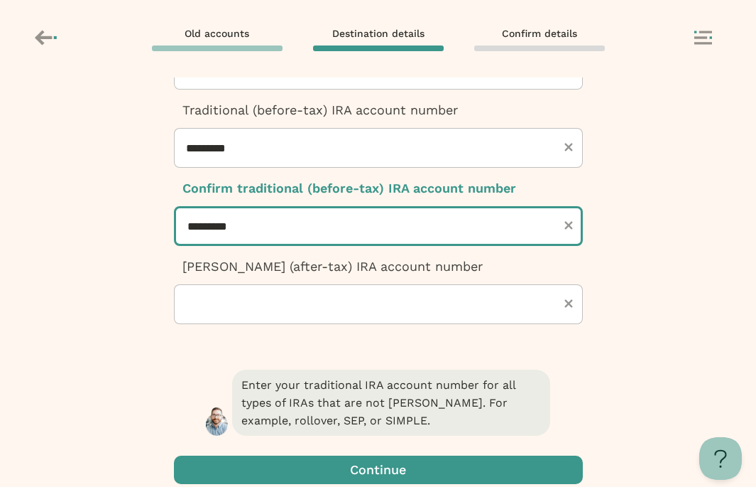
type input "*********"
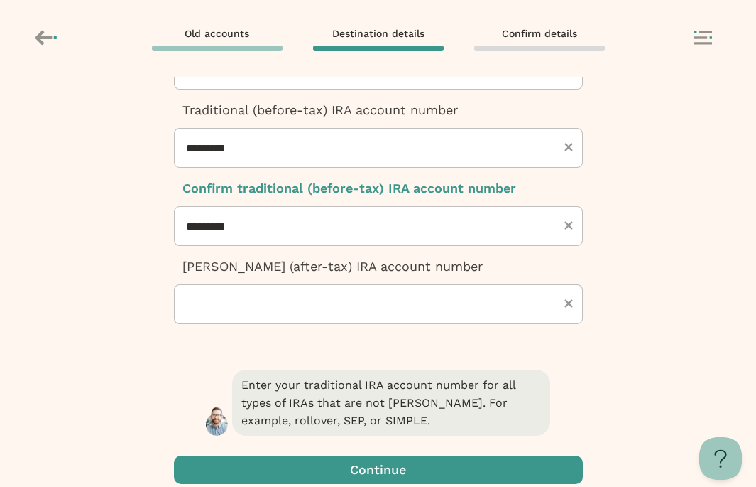
click at [361, 455] on span "button" at bounding box center [378, 469] width 409 height 28
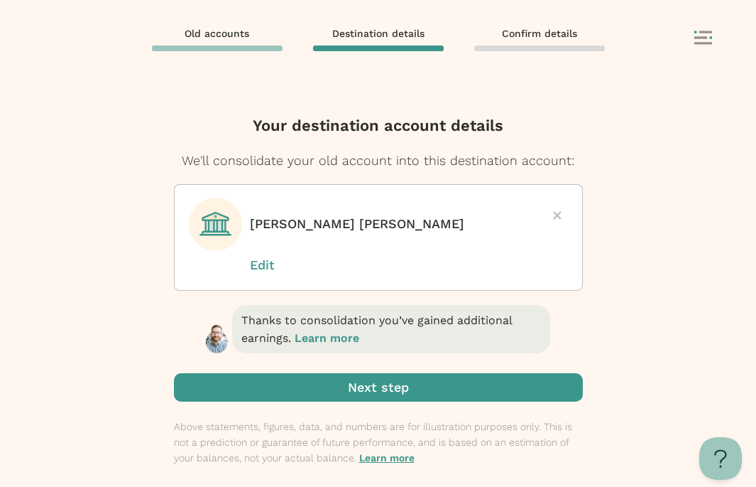
click at [361, 401] on span "submit" at bounding box center [378, 387] width 409 height 28
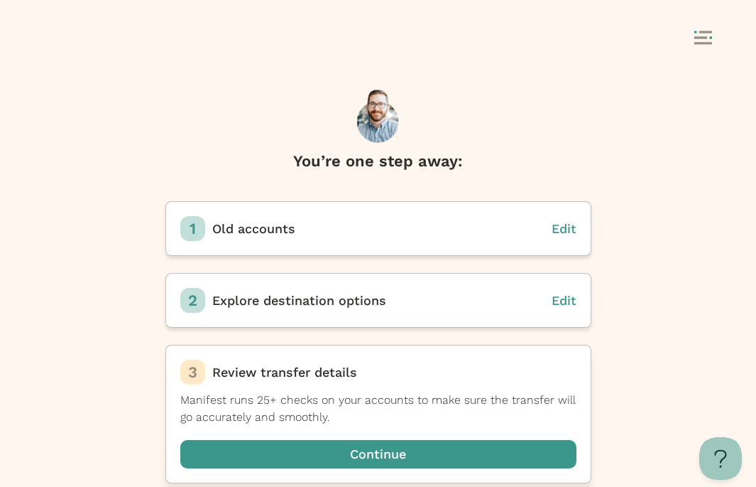
click at [357, 455] on span "button" at bounding box center [378, 454] width 396 height 28
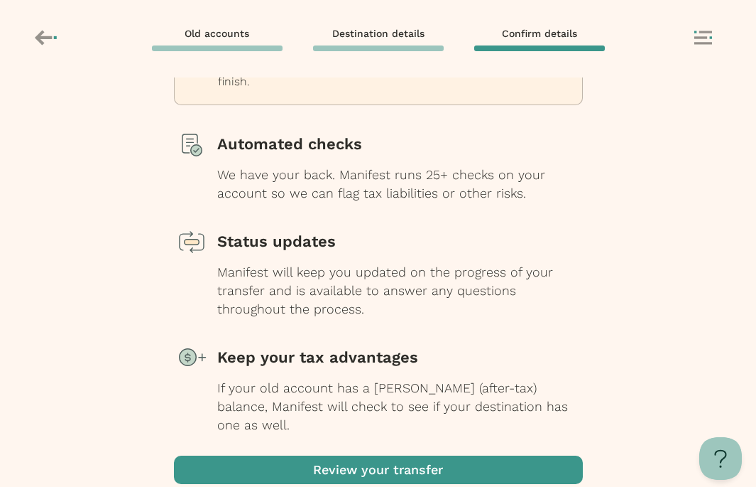
scroll to position [169, 0]
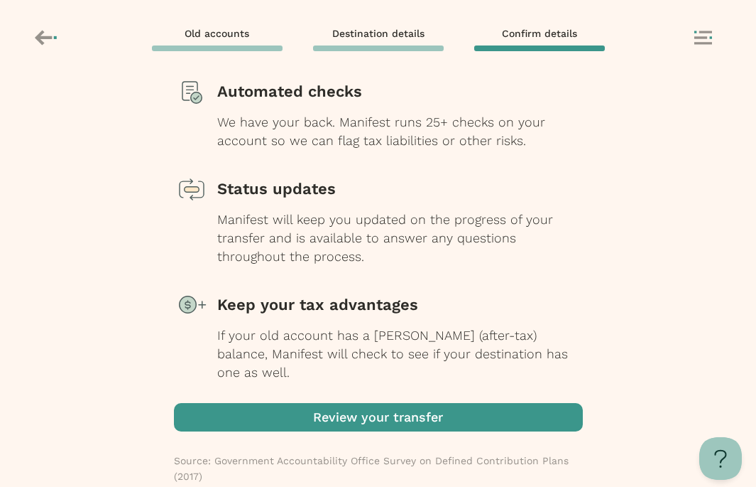
click at [362, 403] on span "button" at bounding box center [378, 417] width 409 height 28
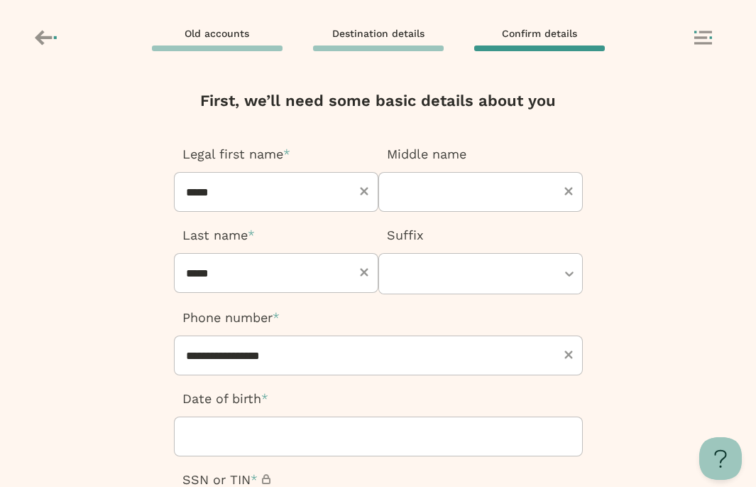
click at [420, 272] on div at bounding box center [474, 274] width 166 height 40
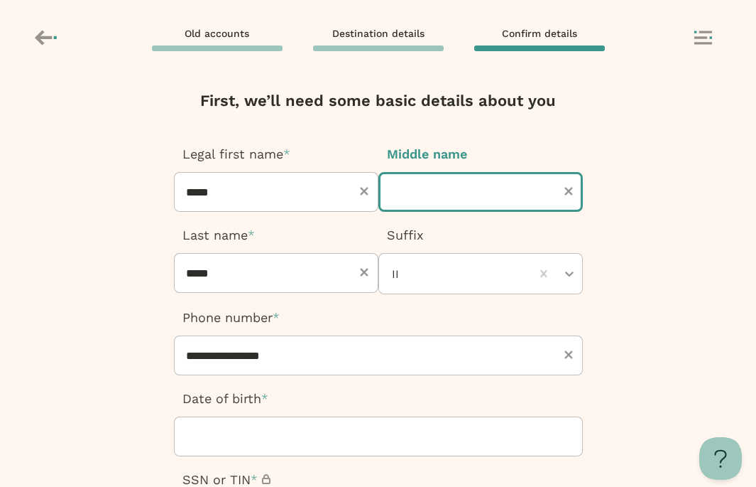
click at [447, 202] on input "text" at bounding box center [481, 192] width 205 height 40
type input "*****"
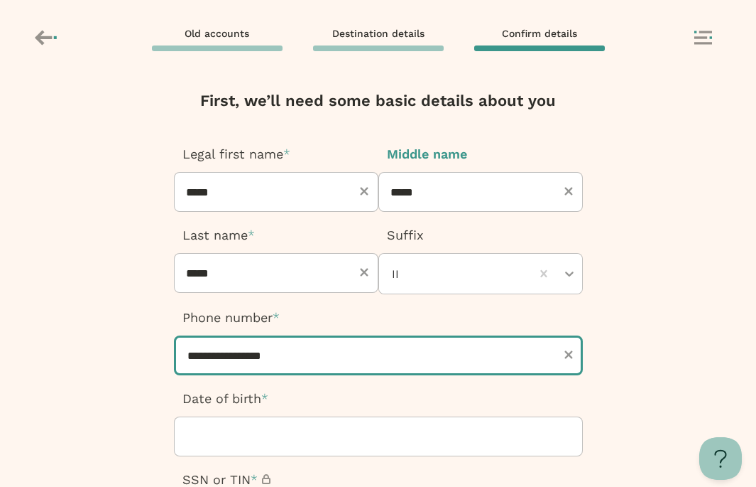
click at [213, 346] on input "**********" at bounding box center [378, 355] width 409 height 40
type input "***"
type input "**********"
type input "****"
type input "**********"
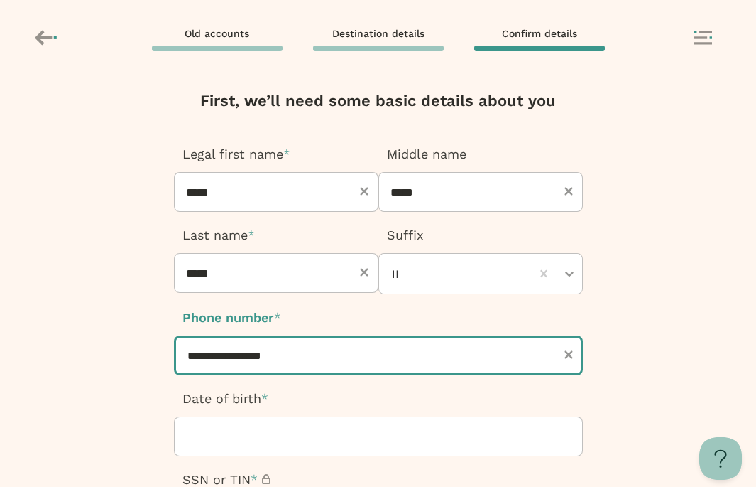
type input "*****"
type input "**********"
type input "******"
type input "**********"
type input "*******"
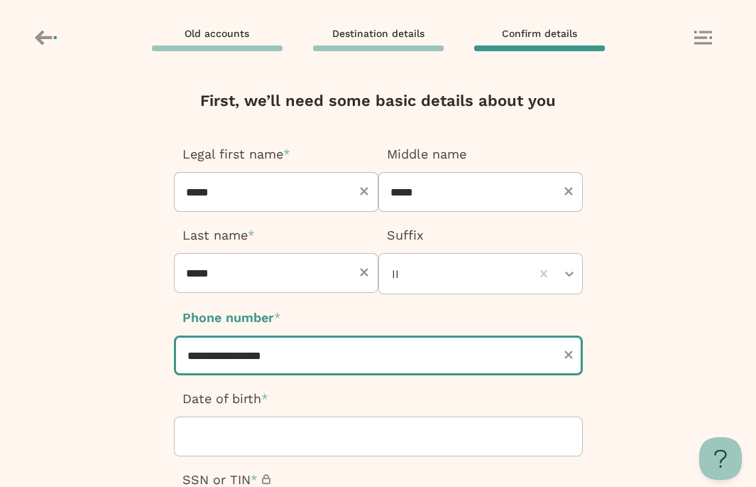
type input "**********"
type input "********"
type input "**********"
type input "*********"
type input "**********"
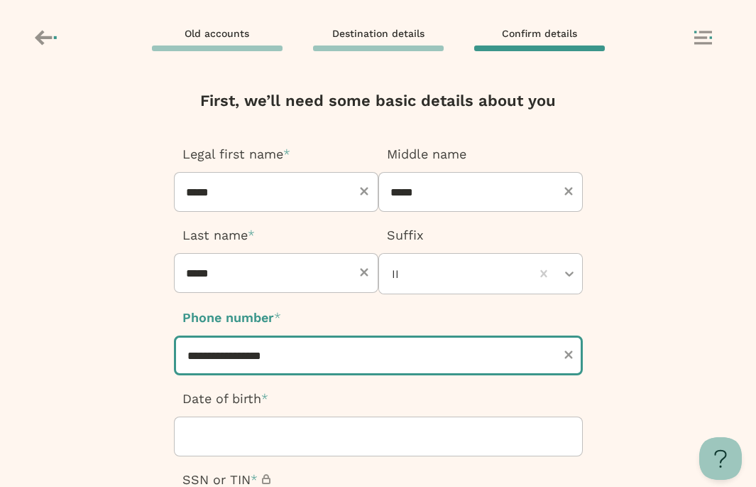
type input "**********"
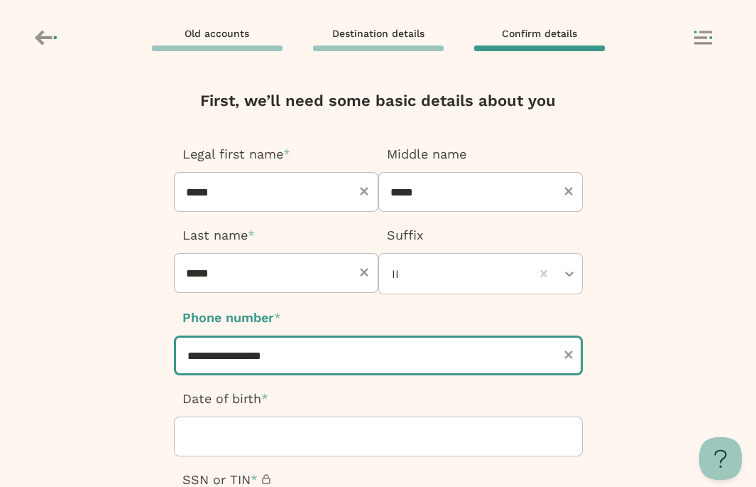
type input "**********"
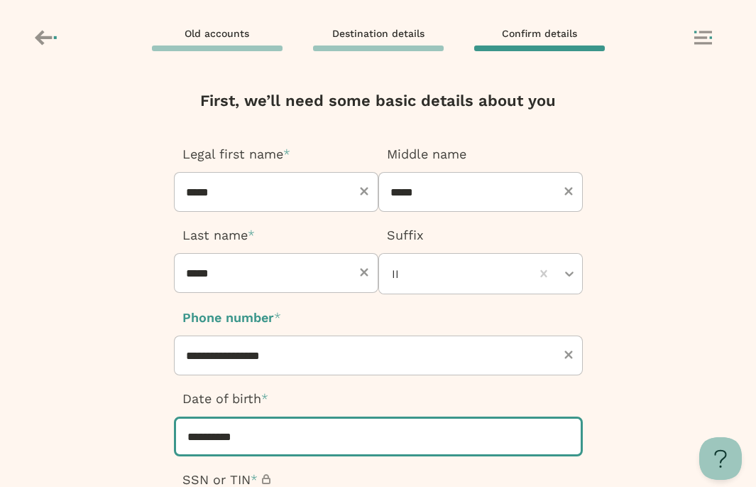
click at [199, 448] on input "**********" at bounding box center [378, 436] width 409 height 40
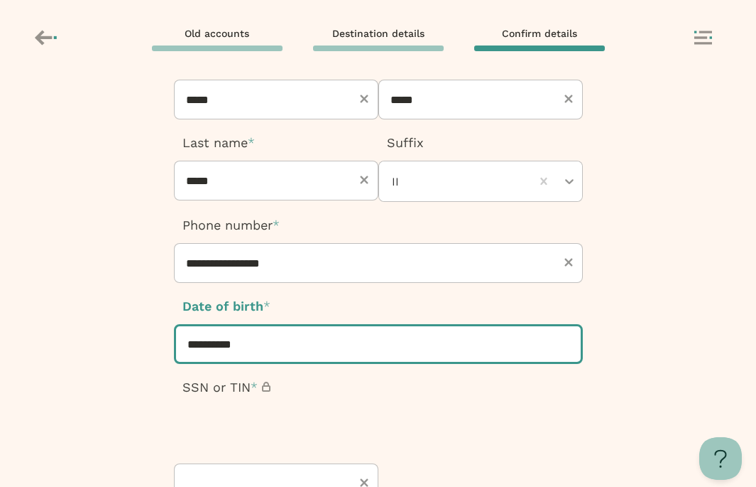
scroll to position [133, 0]
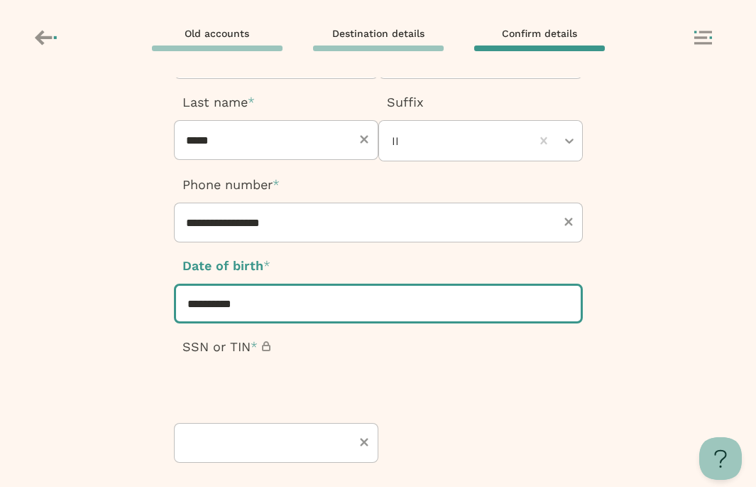
type input "**********"
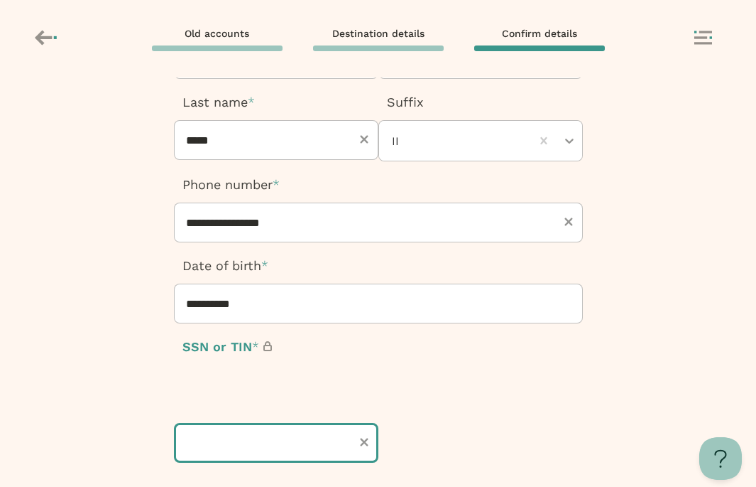
click at [263, 423] on input "text" at bounding box center [276, 443] width 205 height 40
type input "*********"
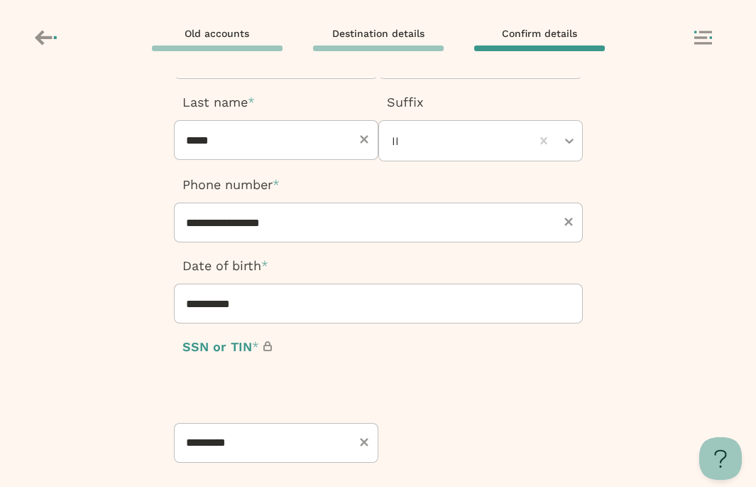
click at [576, 384] on icon "button" at bounding box center [481, 440] width 205 height 153
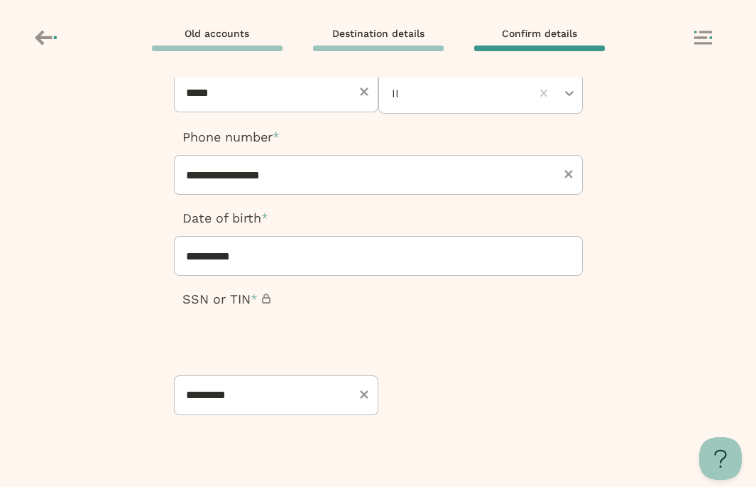
scroll to position [200, 0]
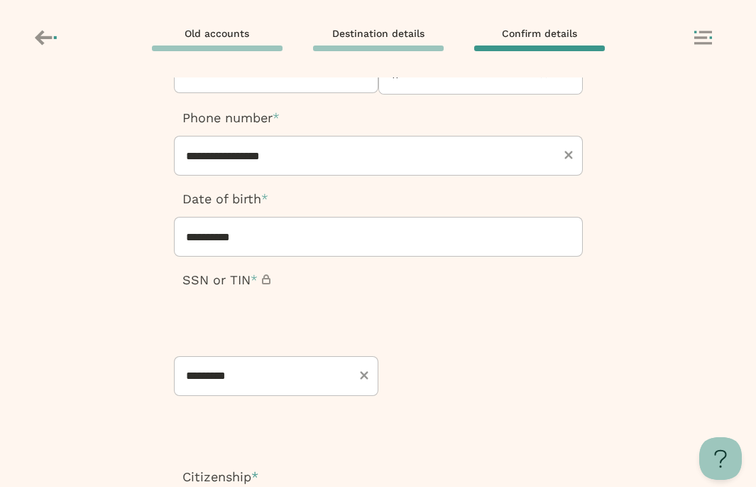
click at [388, 476] on div "[GEOGRAPHIC_DATA]" at bounding box center [378, 494] width 756 height 36
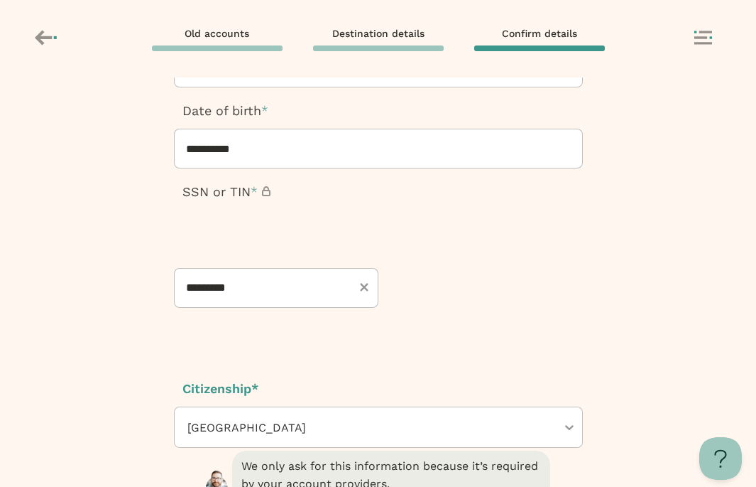
scroll to position [339, 0]
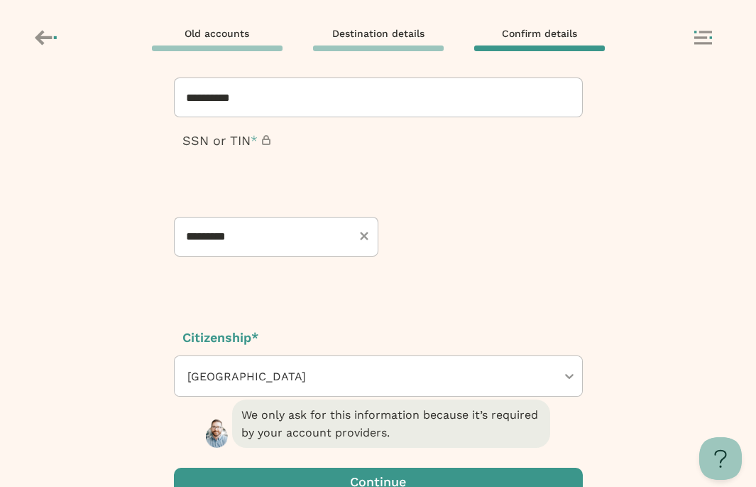
click at [318, 467] on span "button" at bounding box center [378, 481] width 409 height 28
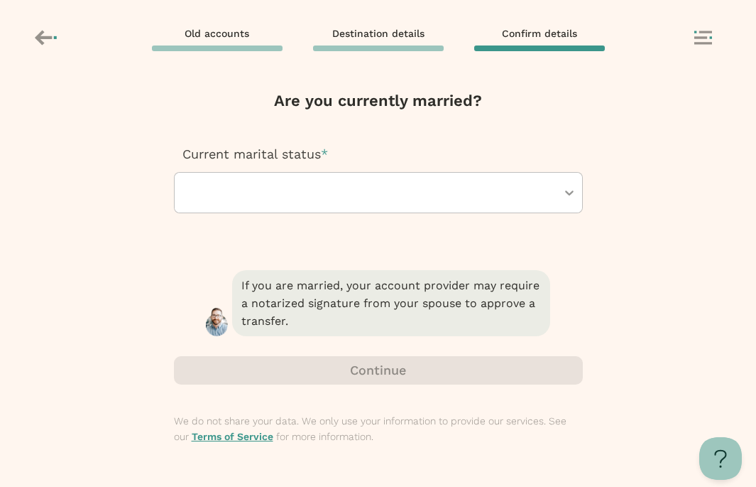
scroll to position [0, 0]
click at [342, 183] on div at bounding box center [371, 193] width 371 height 40
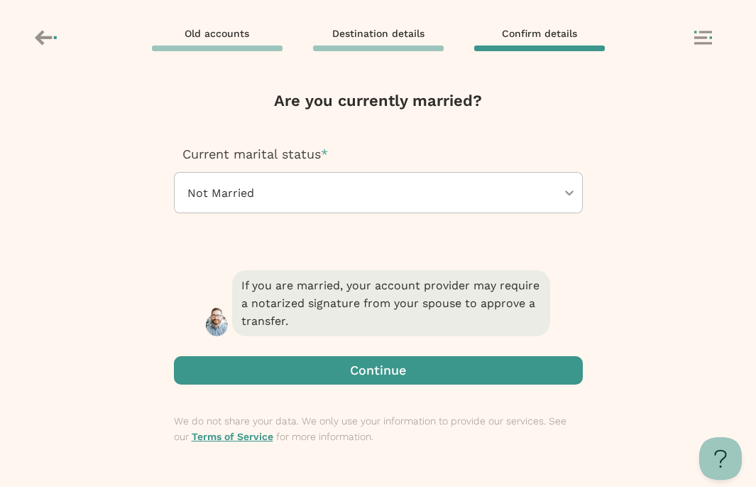
click at [361, 374] on span "button" at bounding box center [378, 370] width 409 height 28
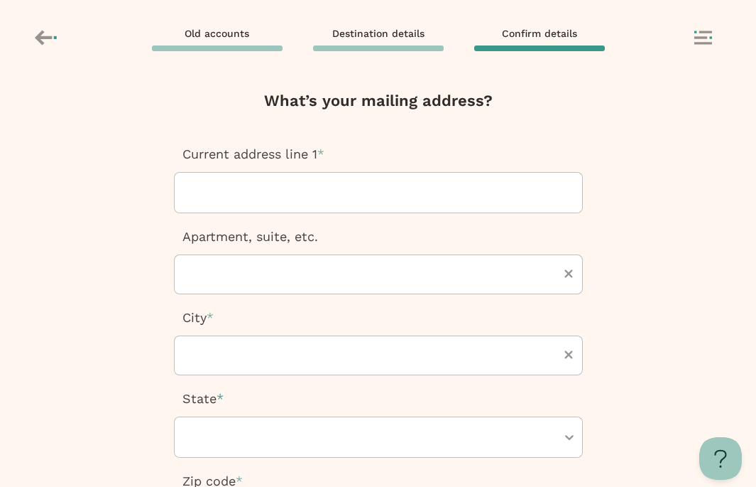
click at [317, 195] on div at bounding box center [378, 193] width 385 height 40
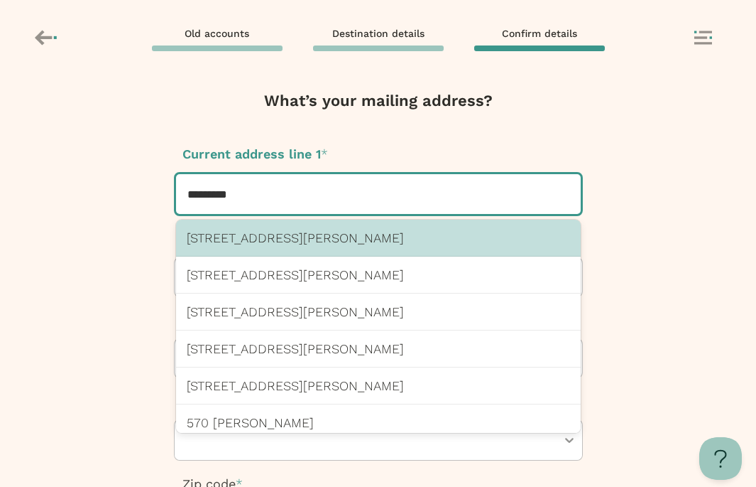
click at [349, 233] on p "[STREET_ADDRESS][PERSON_NAME]" at bounding box center [379, 237] width 384 height 15
type input "*********"
type input "********"
type input "*****"
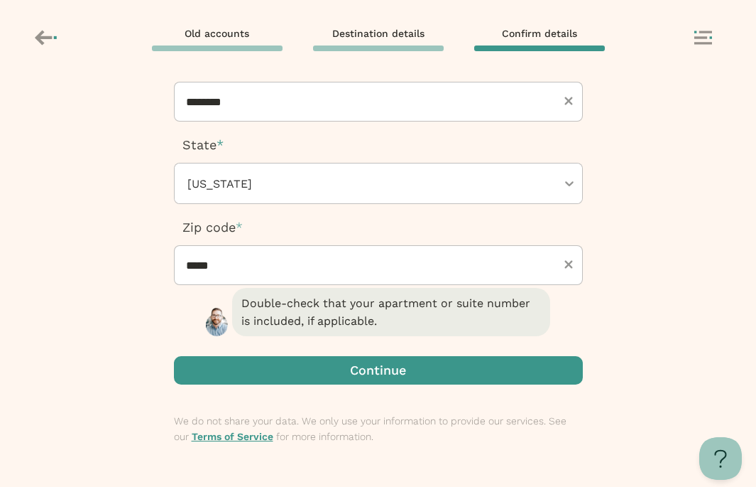
scroll to position [288, 0]
click at [336, 375] on span "button" at bounding box center [378, 370] width 409 height 28
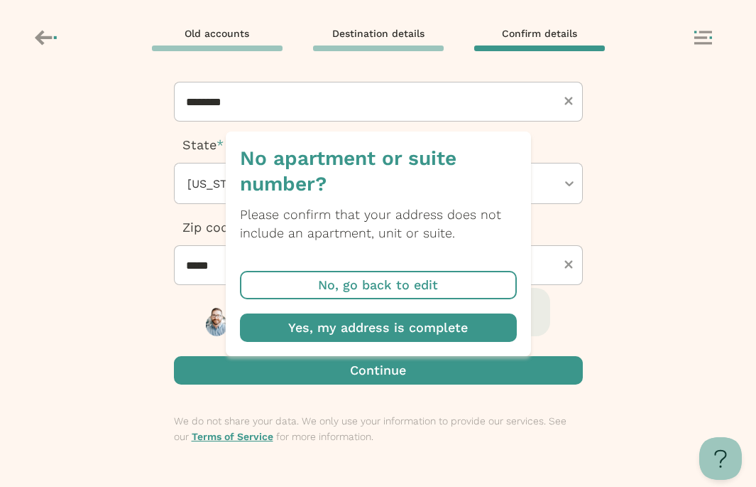
click at [359, 324] on span "button" at bounding box center [378, 327] width 277 height 28
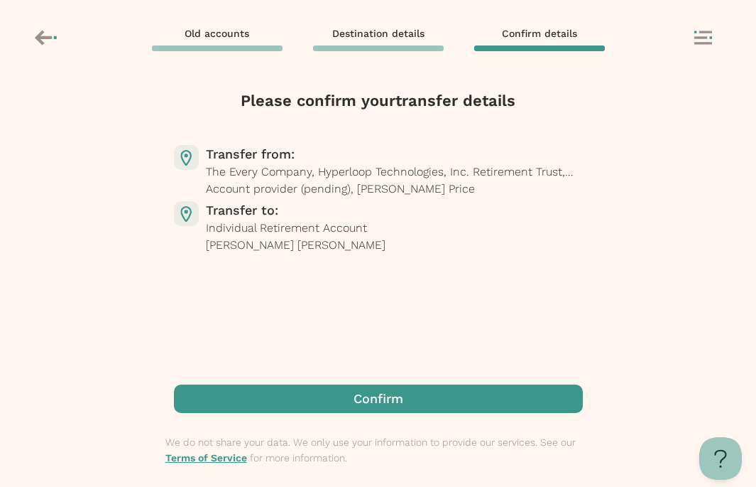
click at [388, 404] on span "button" at bounding box center [378, 398] width 409 height 28
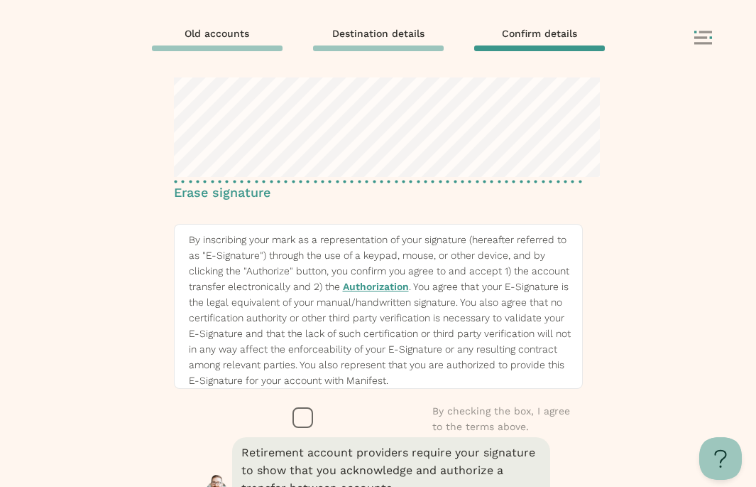
scroll to position [155, 0]
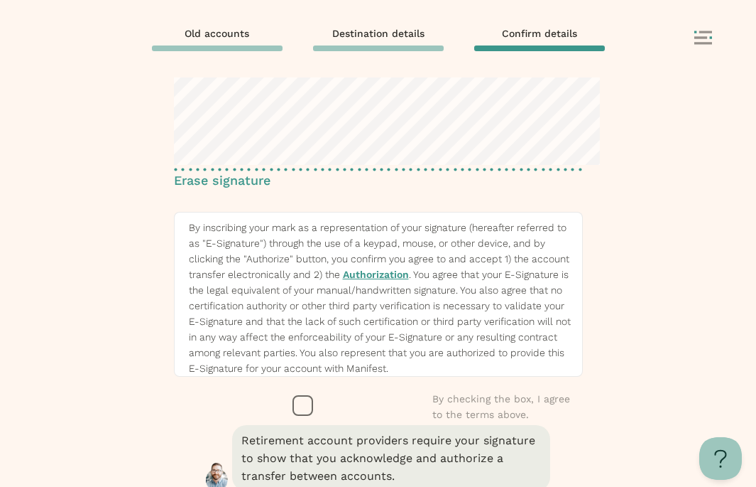
click at [293, 395] on icon "button" at bounding box center [303, 405] width 21 height 21
click at [330, 467] on div "Retirement account providers require your signature to show that you acknowledg…" at bounding box center [378, 491] width 409 height 138
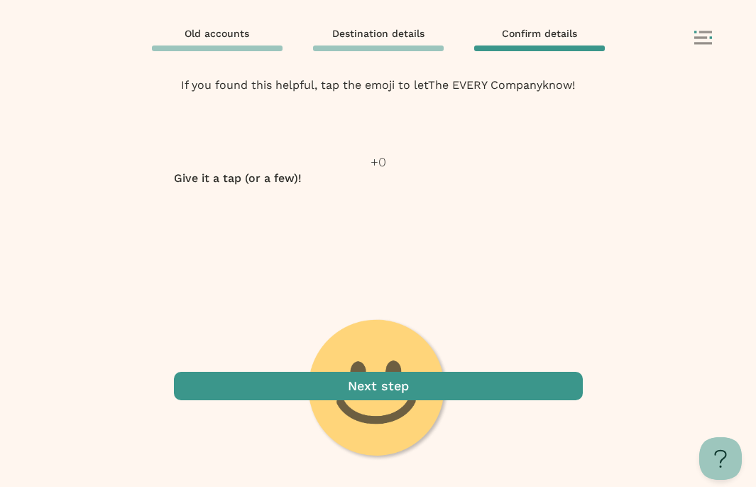
scroll to position [92, 0]
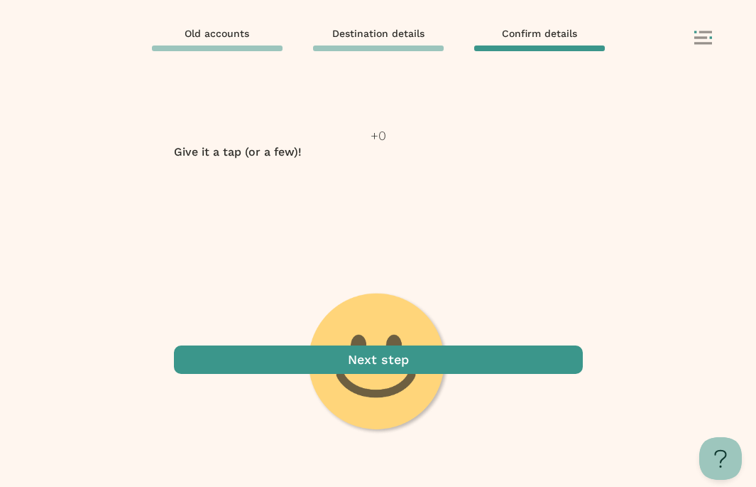
click at [359, 374] on span "button" at bounding box center [378, 359] width 409 height 28
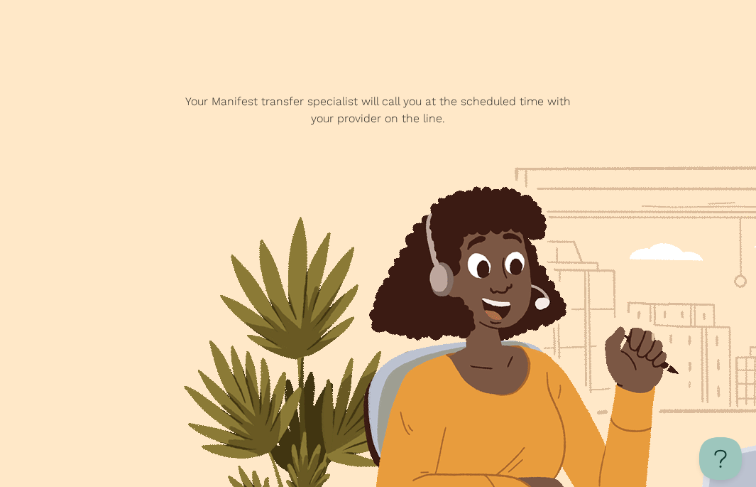
scroll to position [33, 0]
